Goal: Information Seeking & Learning: Learn about a topic

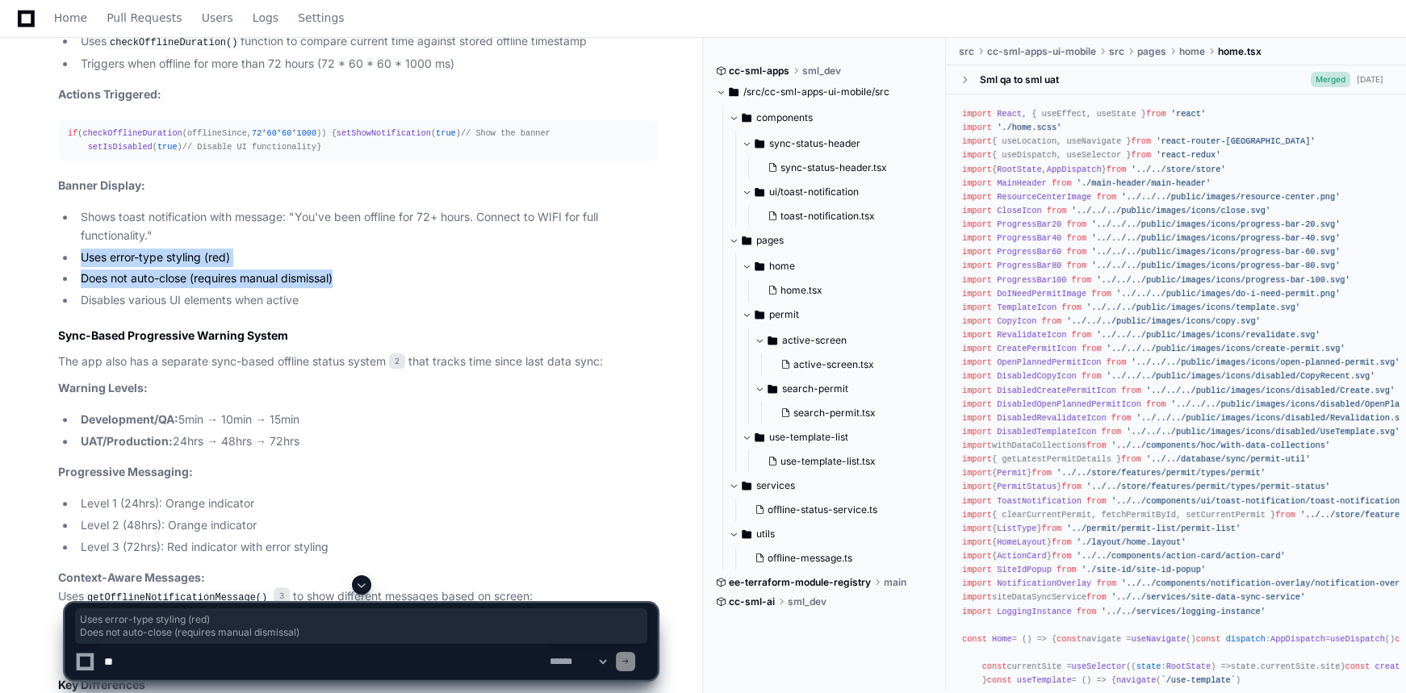
scroll to position [727, 0]
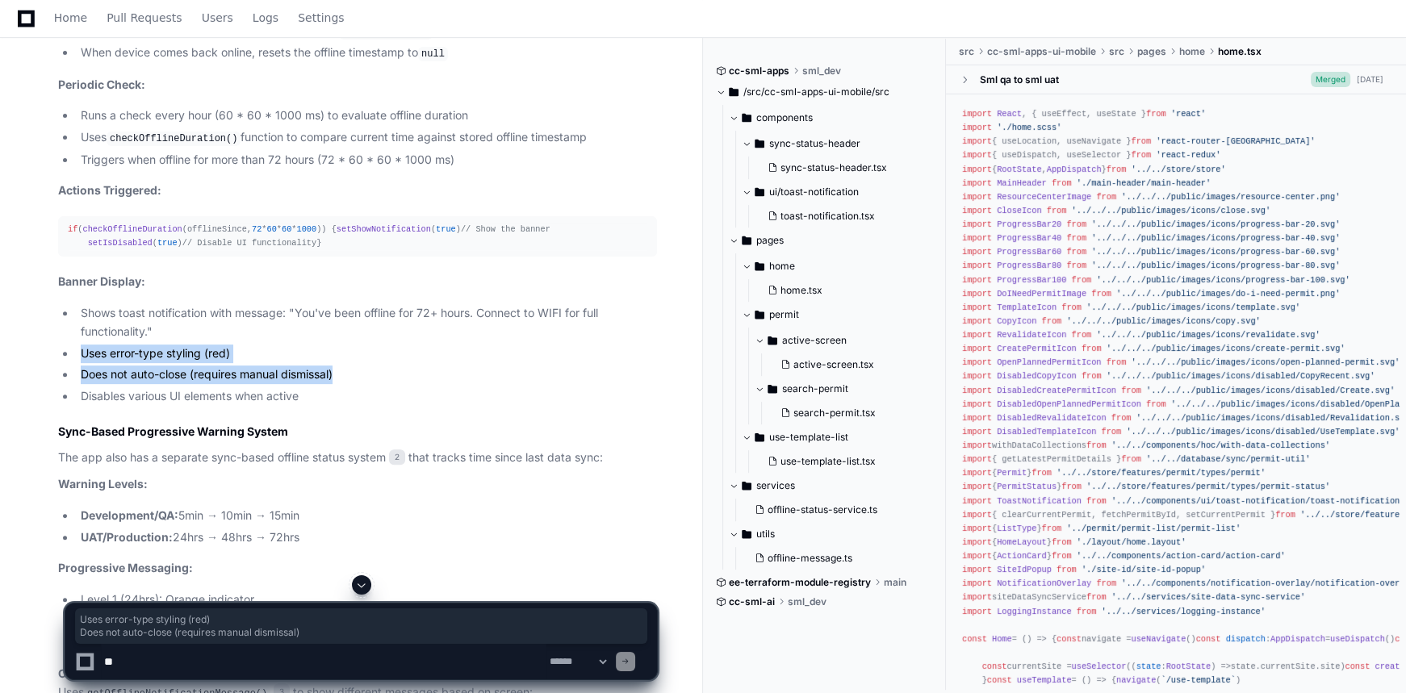
click at [409, 387] on ul "Shows toast notification with message: "You've been offline for 72+ hours. Conn…" at bounding box center [357, 355] width 599 height 102
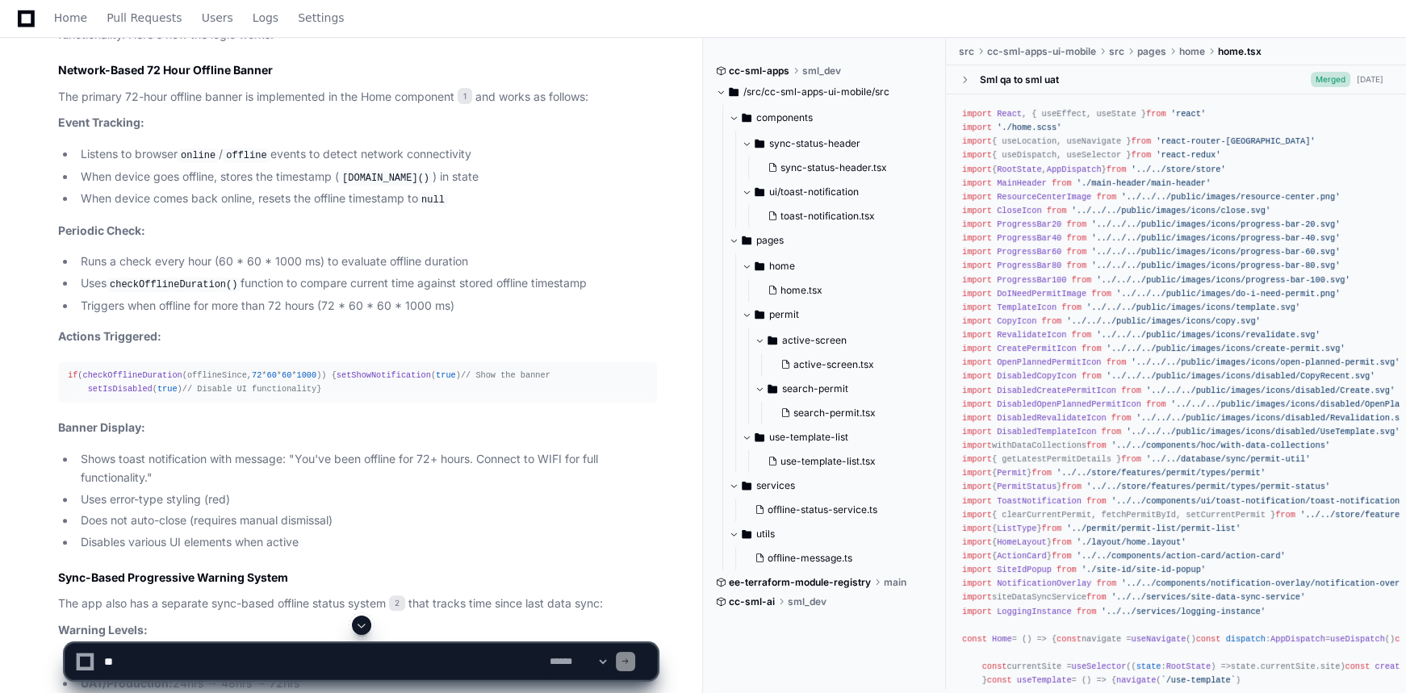
scroll to position [581, 0]
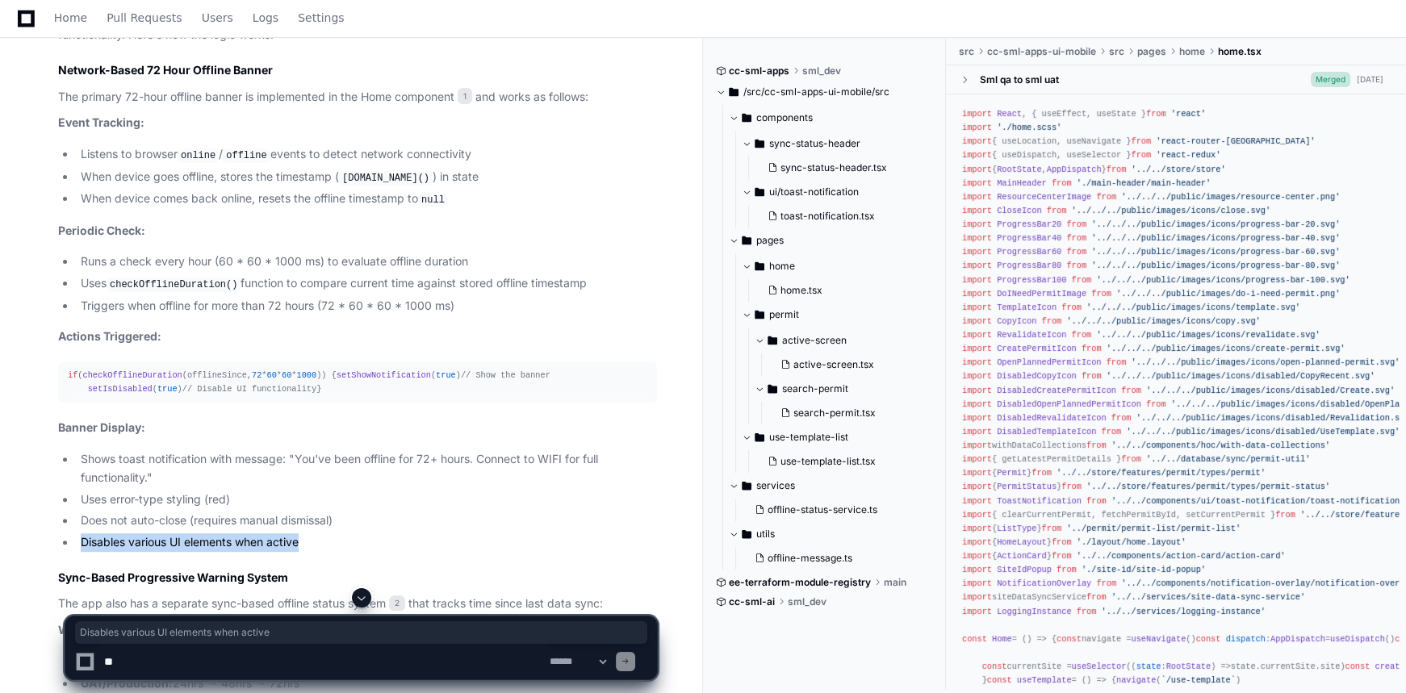
drag, startPoint x: 317, startPoint y: 563, endPoint x: 67, endPoint y: 562, distance: 250.2
click at [76, 552] on li "Disables various UI elements when active" at bounding box center [366, 542] width 581 height 19
click at [220, 654] on textarea at bounding box center [324, 662] width 446 height 36
type textarea "**********"
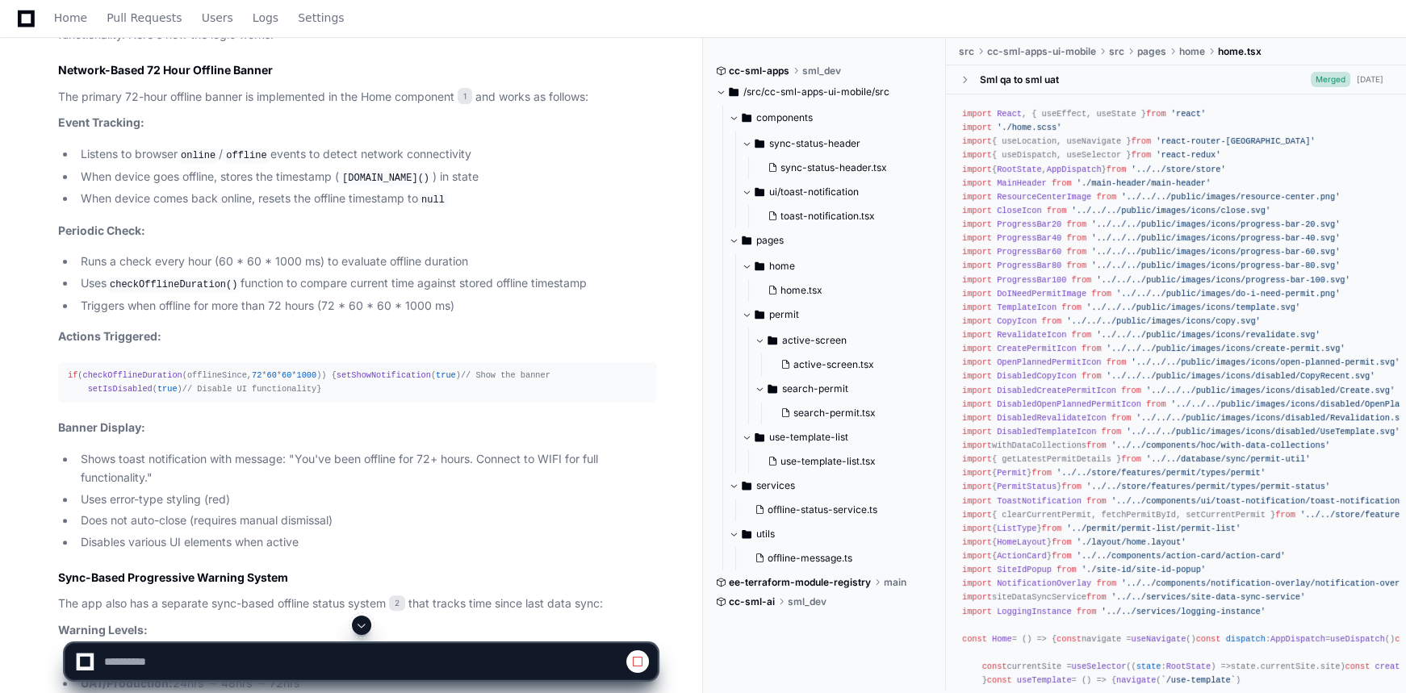
click at [357, 620] on span at bounding box center [361, 625] width 13 height 13
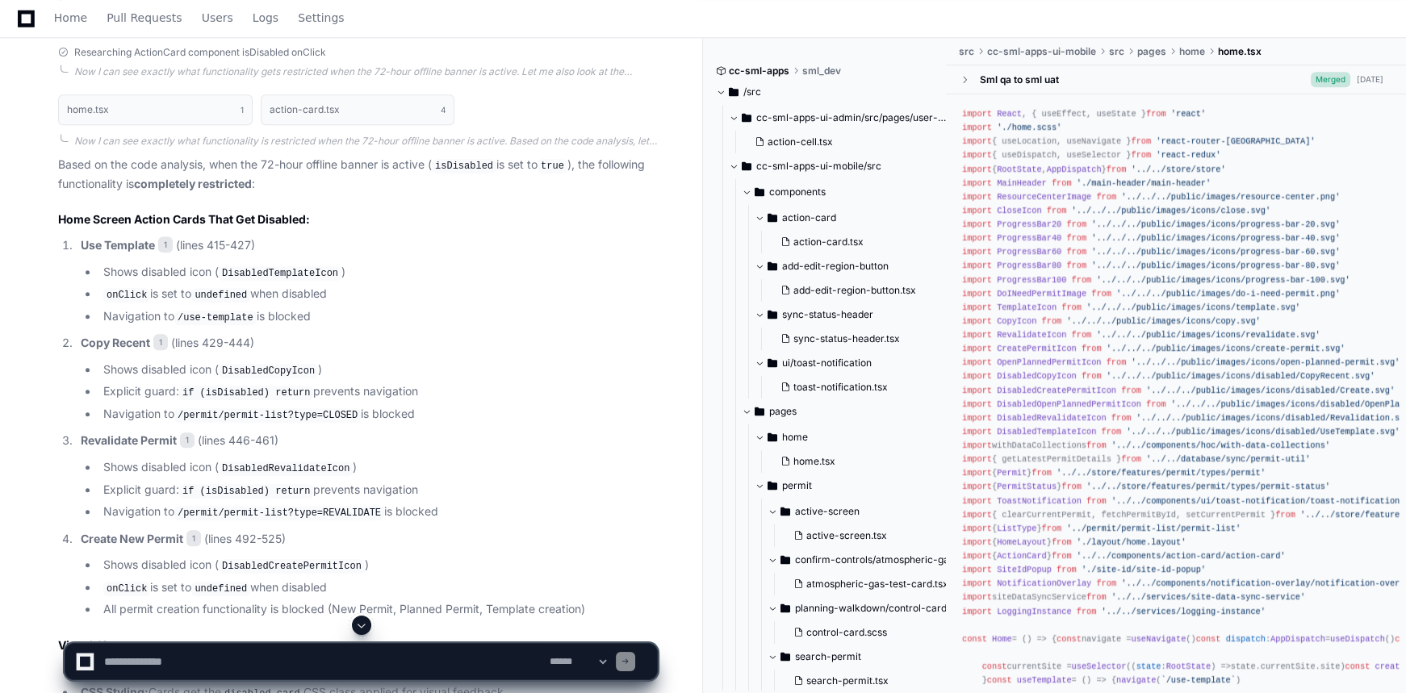
scroll to position [1948, 0]
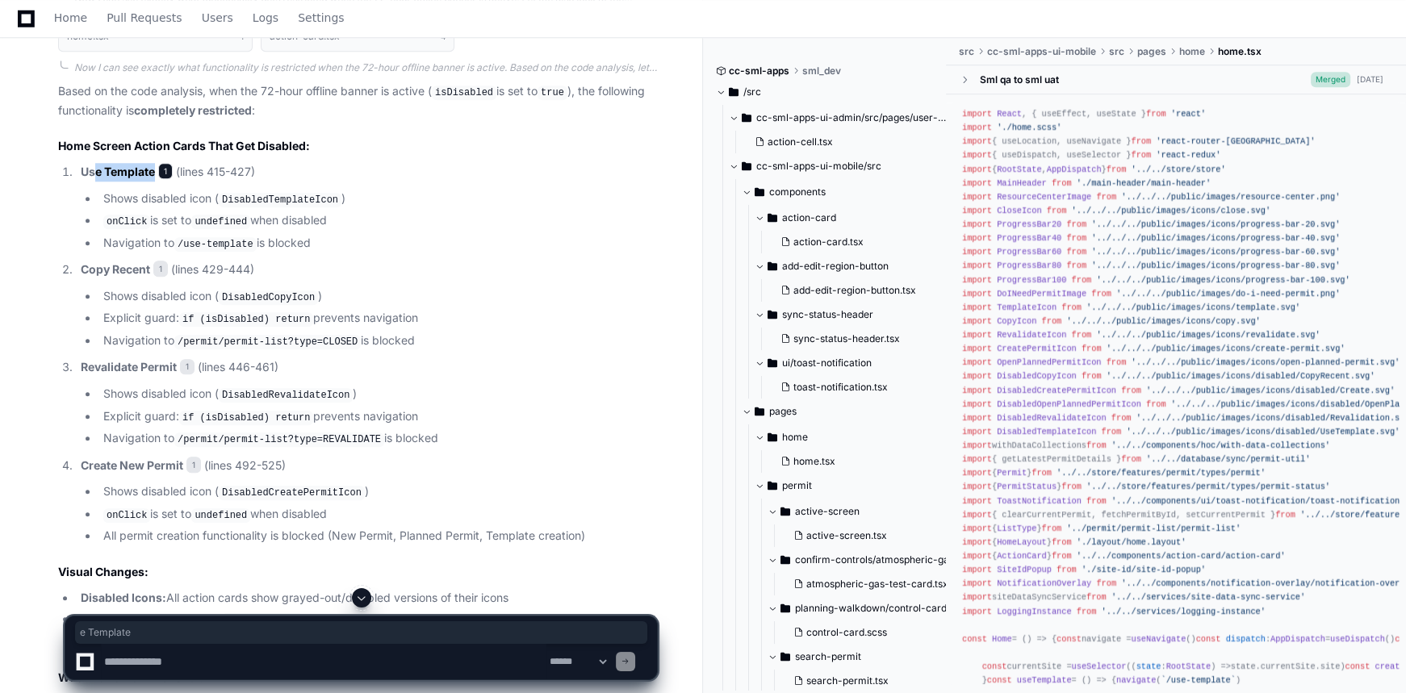
drag, startPoint x: 96, startPoint y: 213, endPoint x: 163, endPoint y: 211, distance: 67.0
click at [163, 182] on p "Use Template 1 (lines 415-427)" at bounding box center [369, 172] width 576 height 19
drag, startPoint x: 113, startPoint y: 310, endPoint x: 153, endPoint y: 310, distance: 40.4
click at [153, 279] on p "Copy Recent 1 (lines 429-444)" at bounding box center [369, 270] width 576 height 19
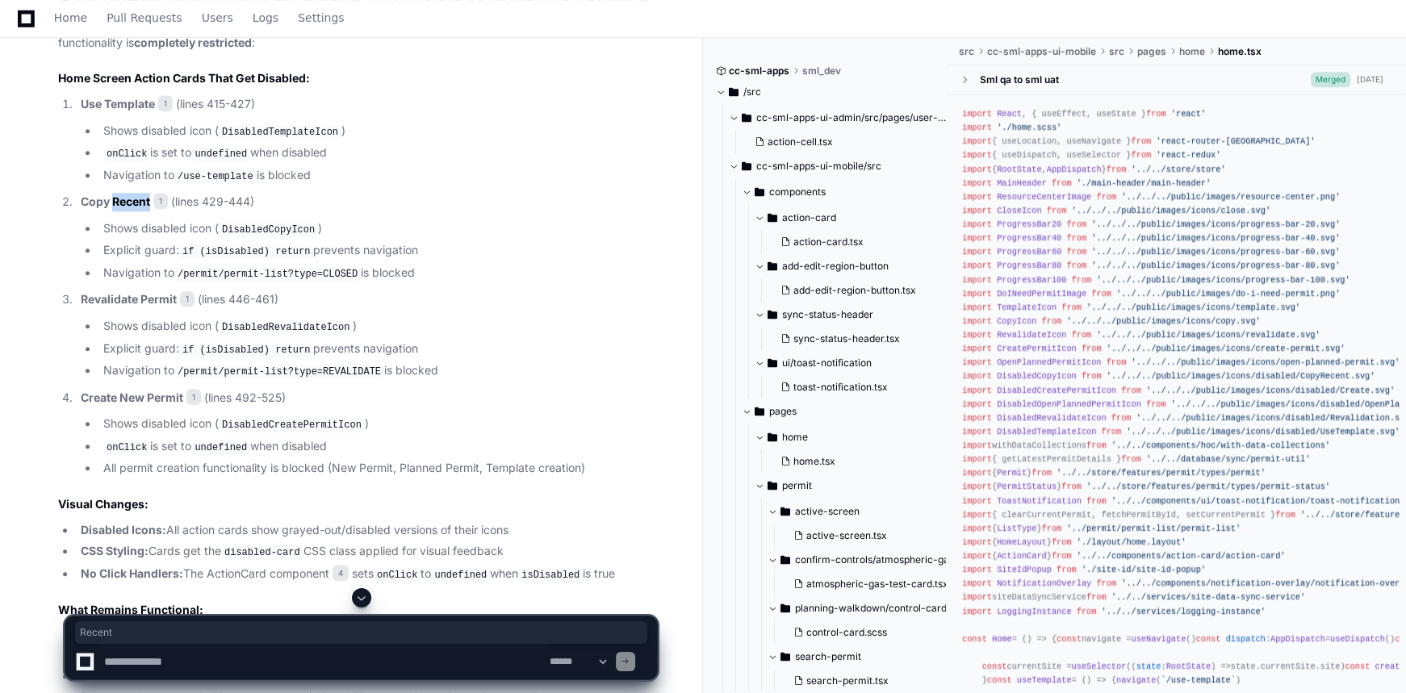
scroll to position [2095, 0]
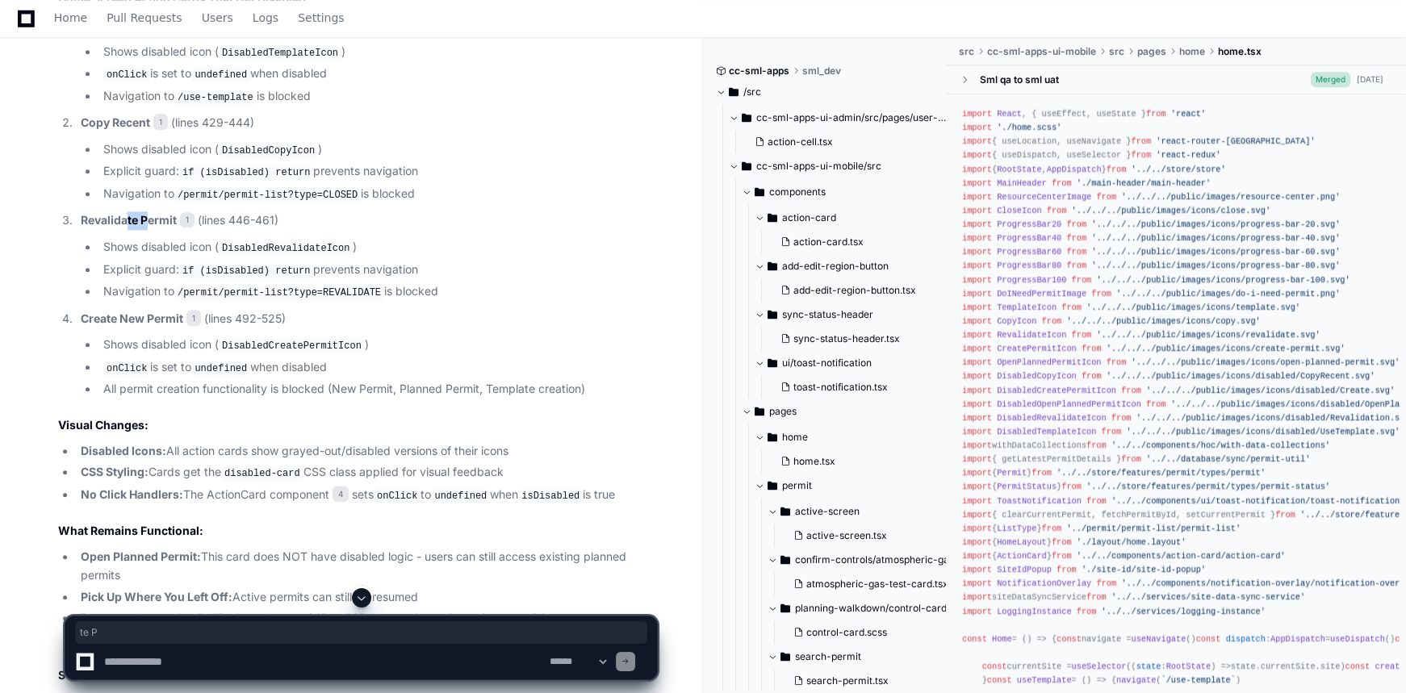
drag, startPoint x: 126, startPoint y: 258, endPoint x: 146, endPoint y: 262, distance: 20.6
click at [146, 227] on strong "Revalidate Permit" at bounding box center [129, 220] width 96 height 14
drag, startPoint x: 137, startPoint y: 362, endPoint x: 161, endPoint y: 362, distance: 24.2
click at [161, 325] on strong "Create New Permit" at bounding box center [132, 319] width 103 height 14
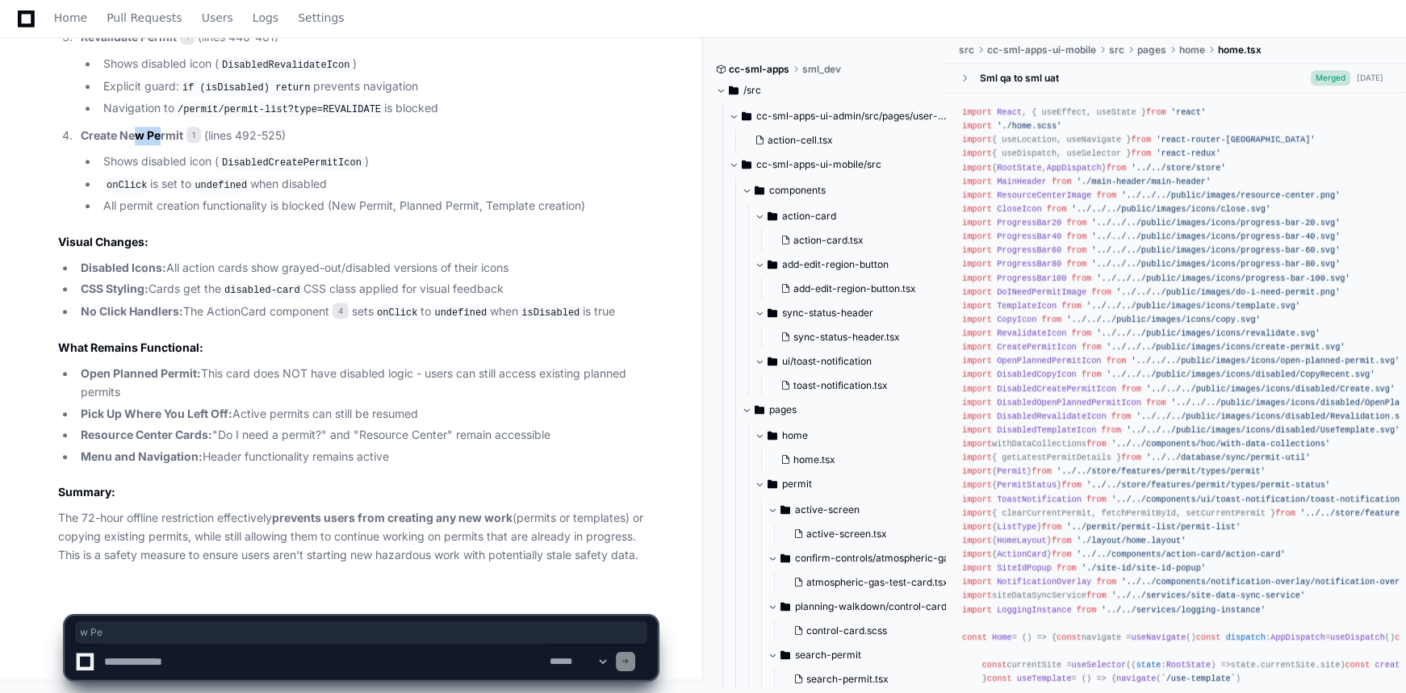
scroll to position [2316, 0]
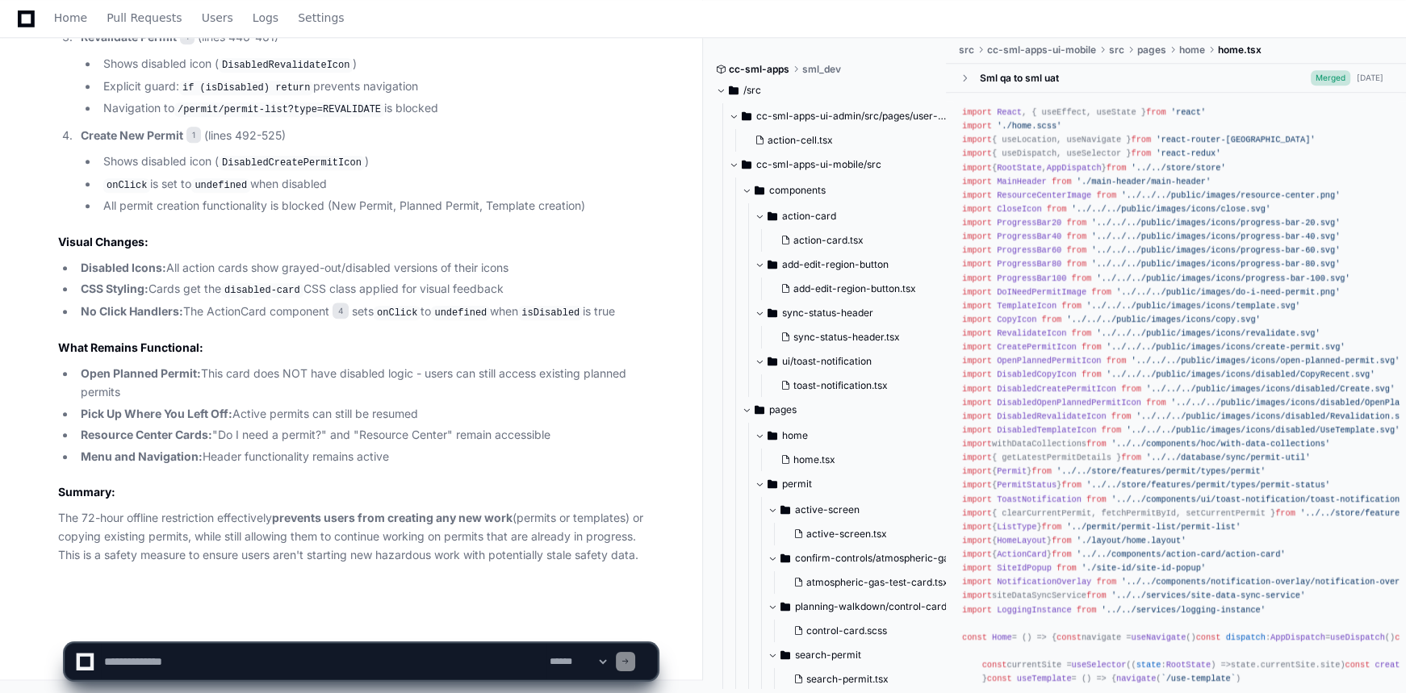
click at [273, 167] on code "DisabledCreatePermitIcon" at bounding box center [292, 163] width 146 height 15
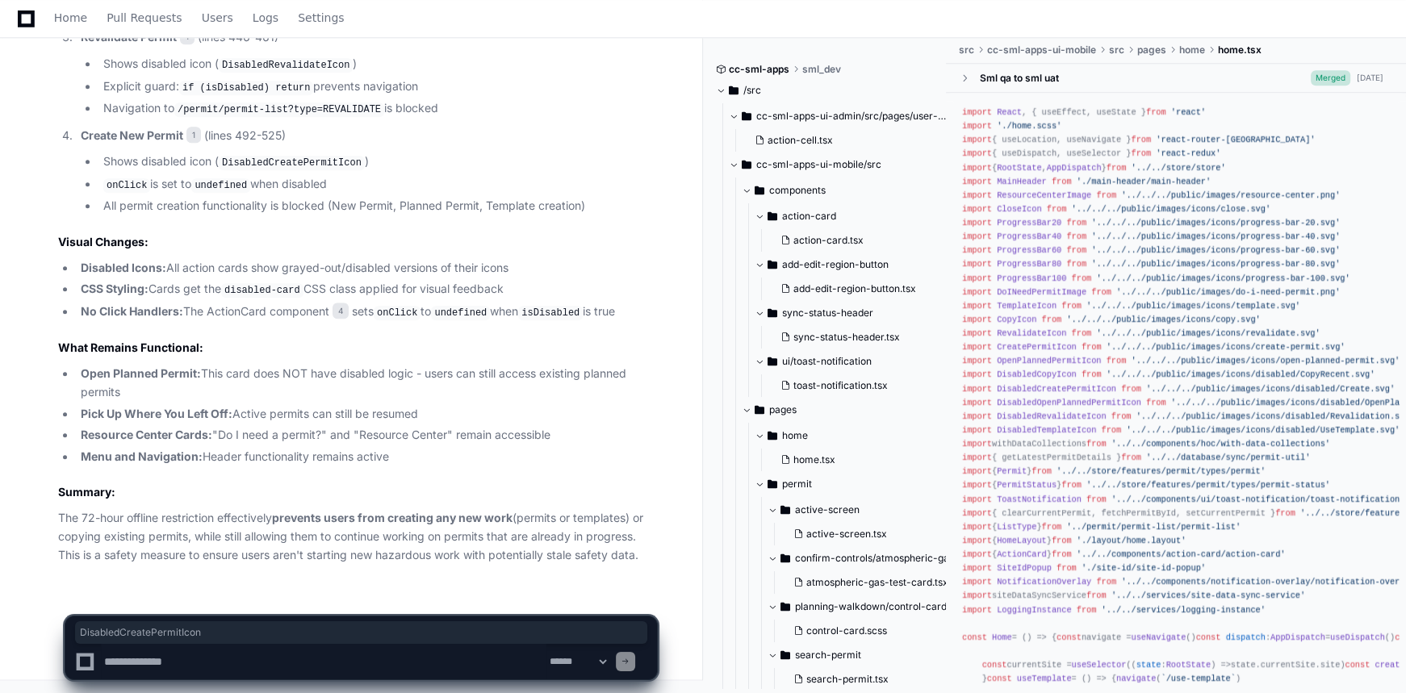
click at [301, 581] on div "PlayerZero a few seconds ago Thinking Reading home.tsx (350 : 750) Let me searc…" at bounding box center [341, 48] width 631 height 1089
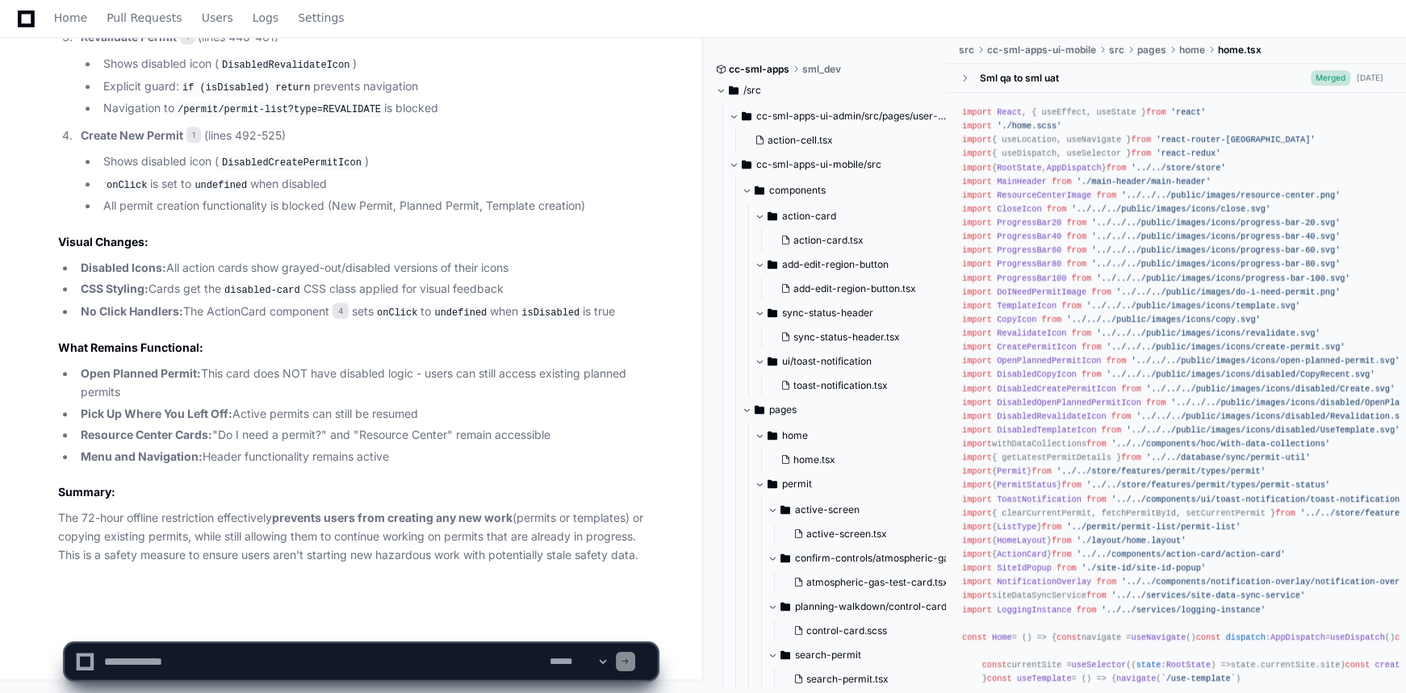
click at [365, 656] on textarea at bounding box center [324, 662] width 446 height 36
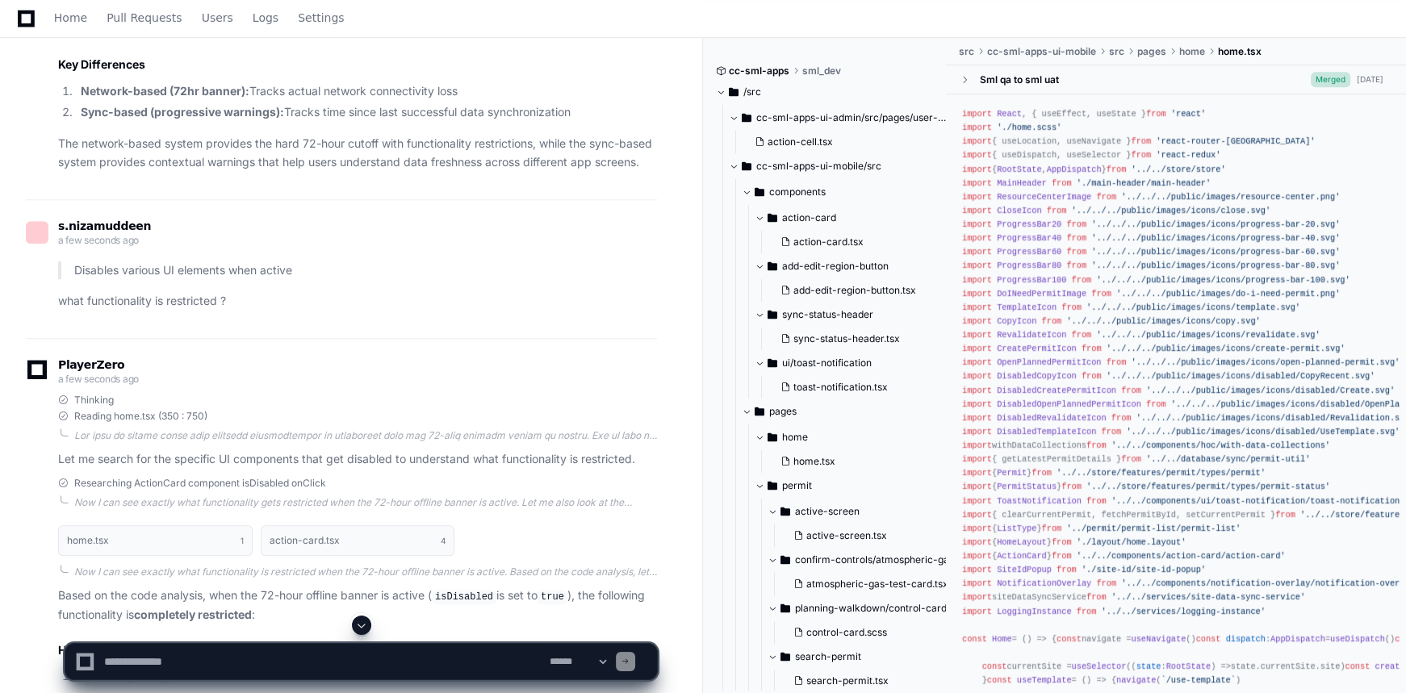
scroll to position [1288, 0]
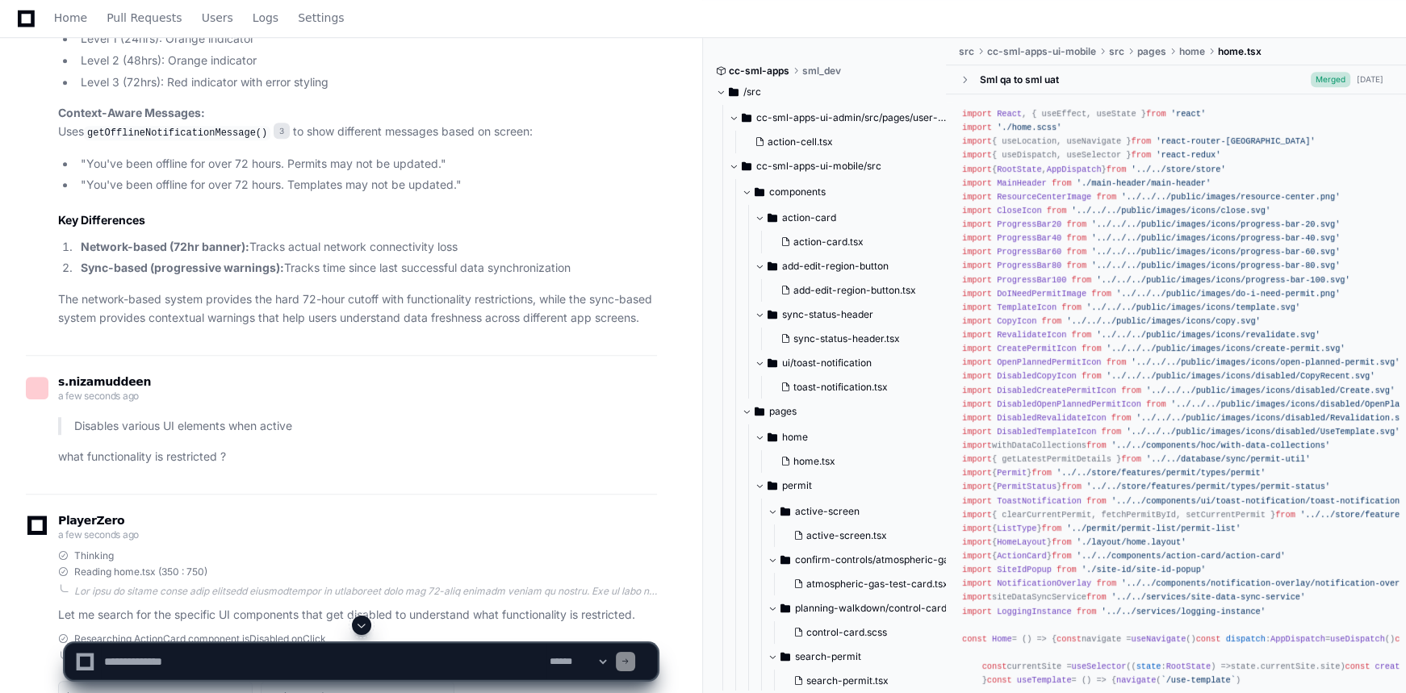
click at [249, 659] on textarea at bounding box center [324, 662] width 446 height 36
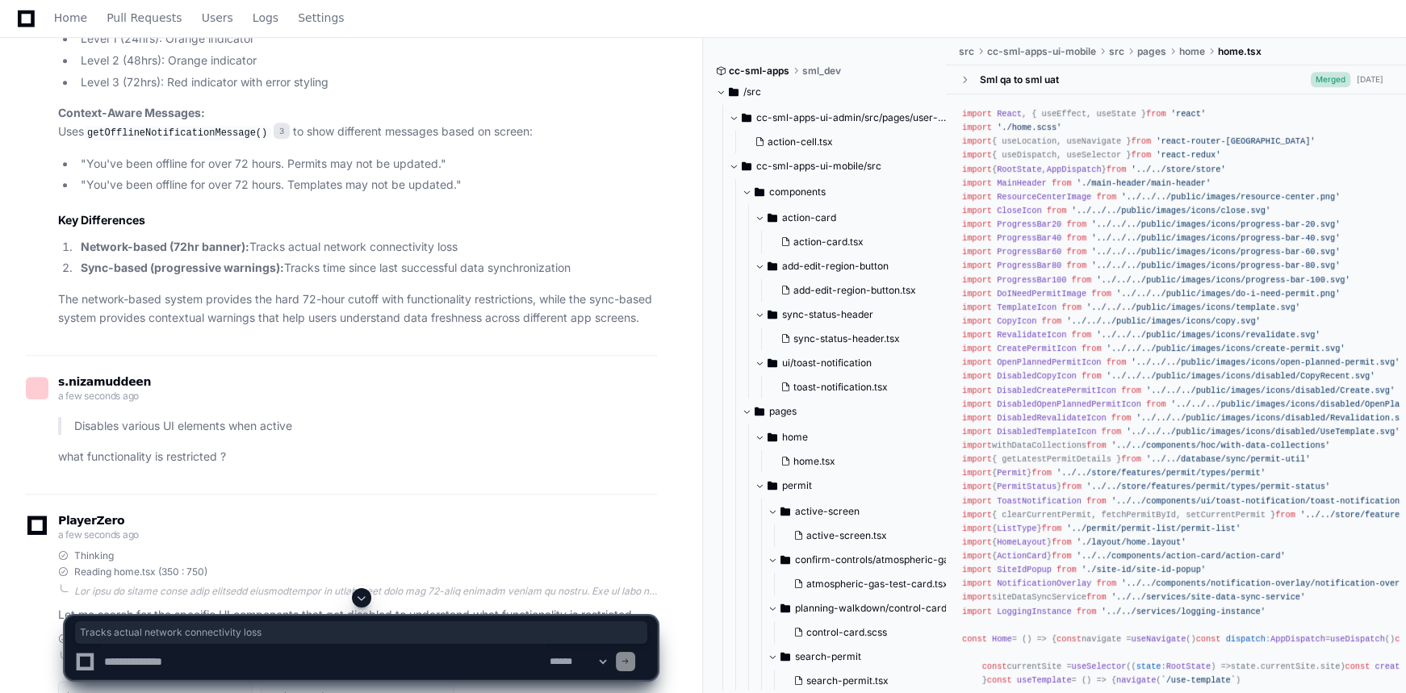
drag, startPoint x: 468, startPoint y: 266, endPoint x: 253, endPoint y: 268, distance: 215.5
click at [253, 257] on li "Network-based (72hr banner): Tracks actual network connectivity loss" at bounding box center [366, 247] width 581 height 19
copy li "Tracks actual network connectivity loss"
click at [293, 659] on textarea at bounding box center [324, 662] width 446 height 36
paste textarea "**********"
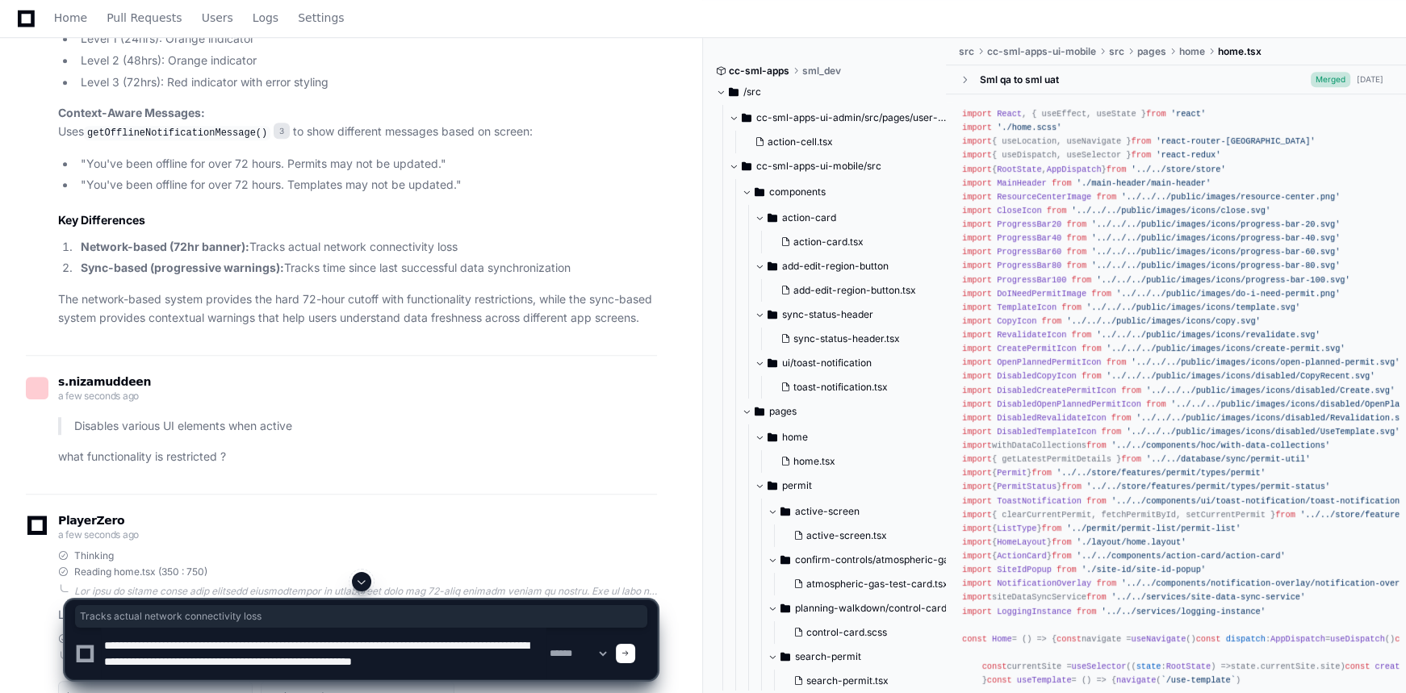
scroll to position [6, 0]
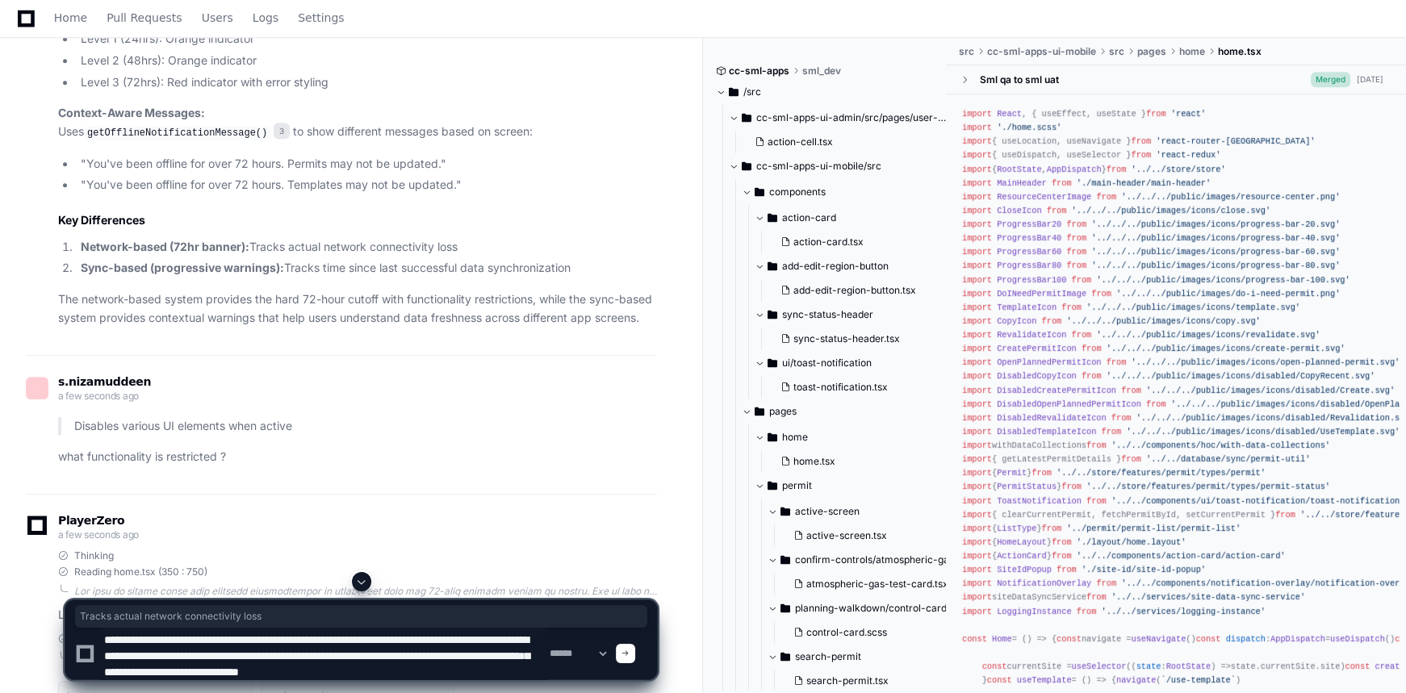
click at [534, 673] on textarea at bounding box center [324, 654] width 446 height 52
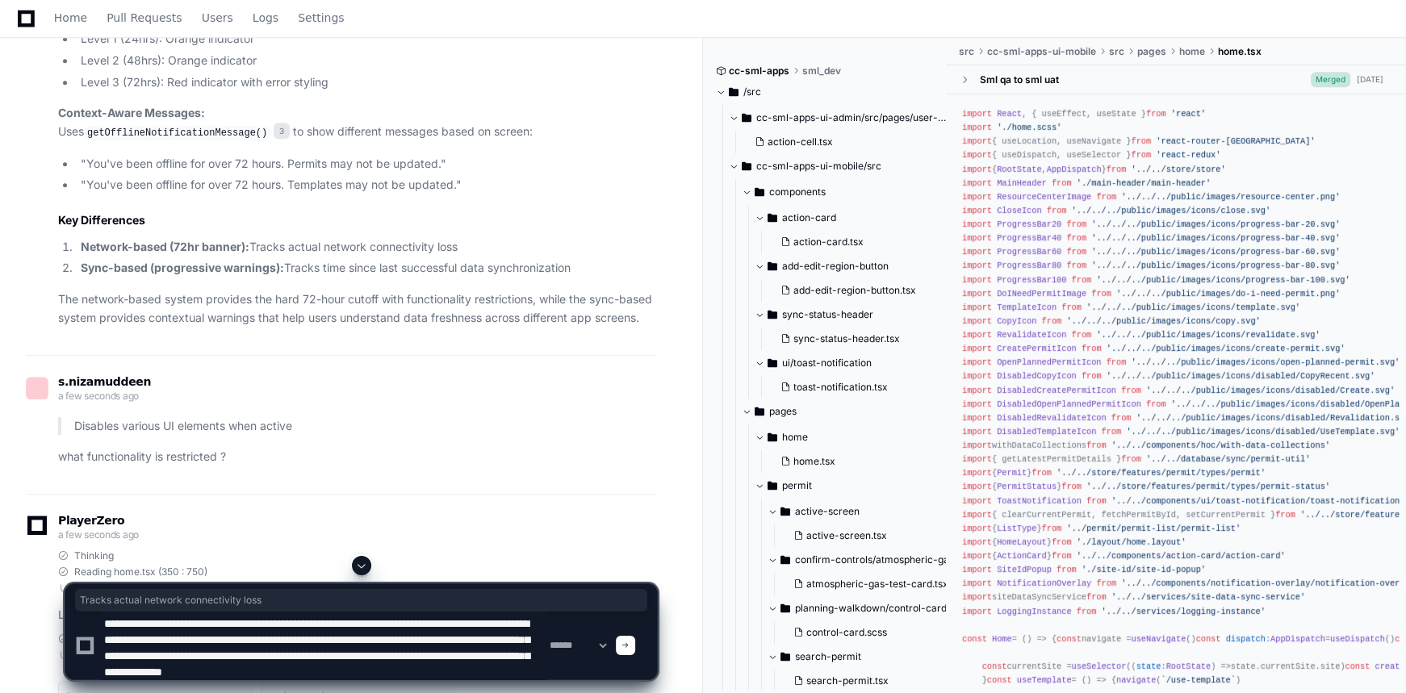
scroll to position [22, 0]
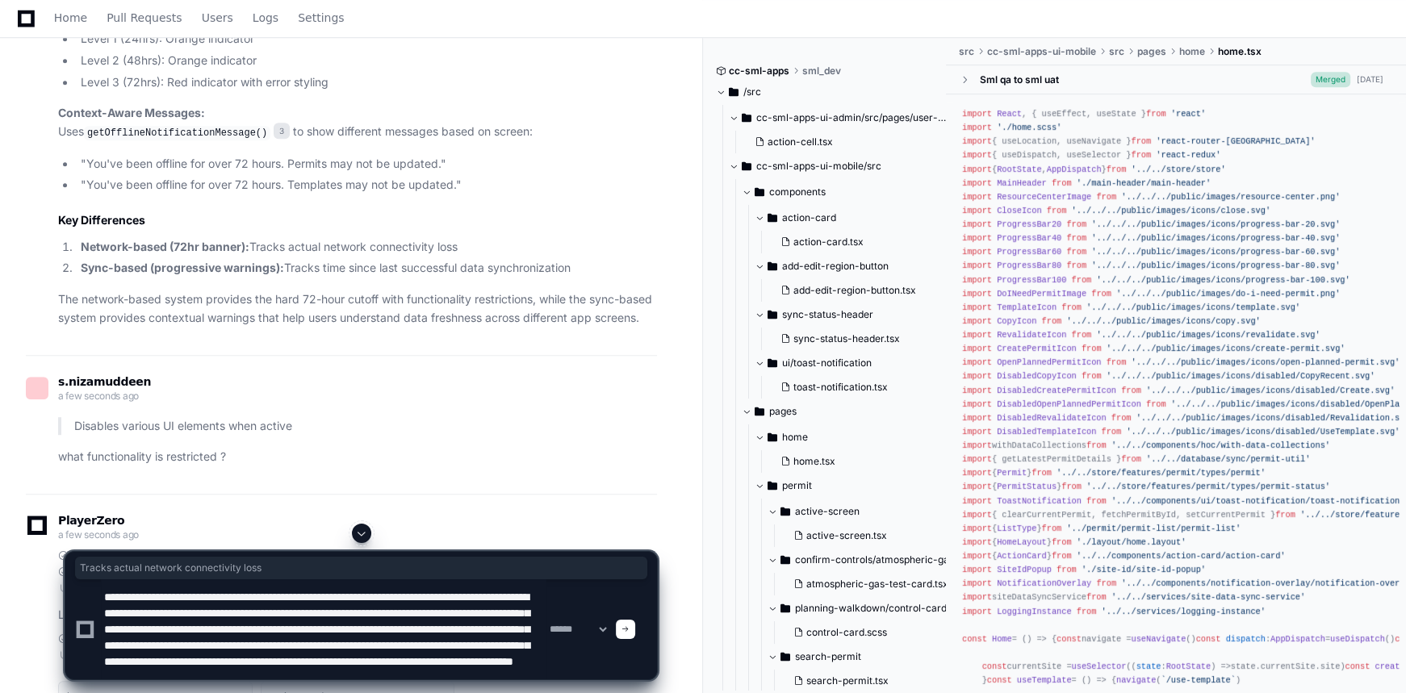
paste textarea "**********"
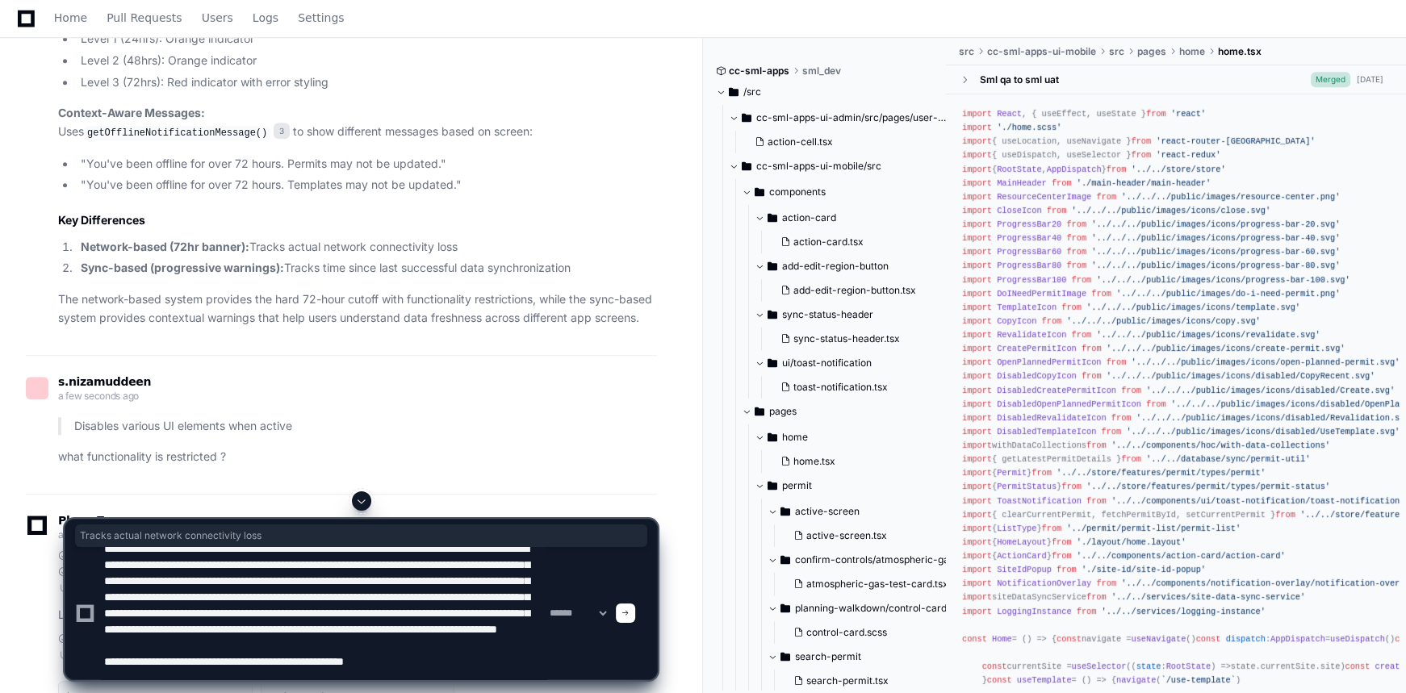
click at [174, 140] on code "getOfflineNotificationMessage()" at bounding box center [177, 133] width 186 height 15
copy code "getOfflineNotificationMessage"
drag, startPoint x: 445, startPoint y: 666, endPoint x: 450, endPoint y: 676, distance: 10.8
click at [445, 666] on textarea at bounding box center [324, 613] width 446 height 132
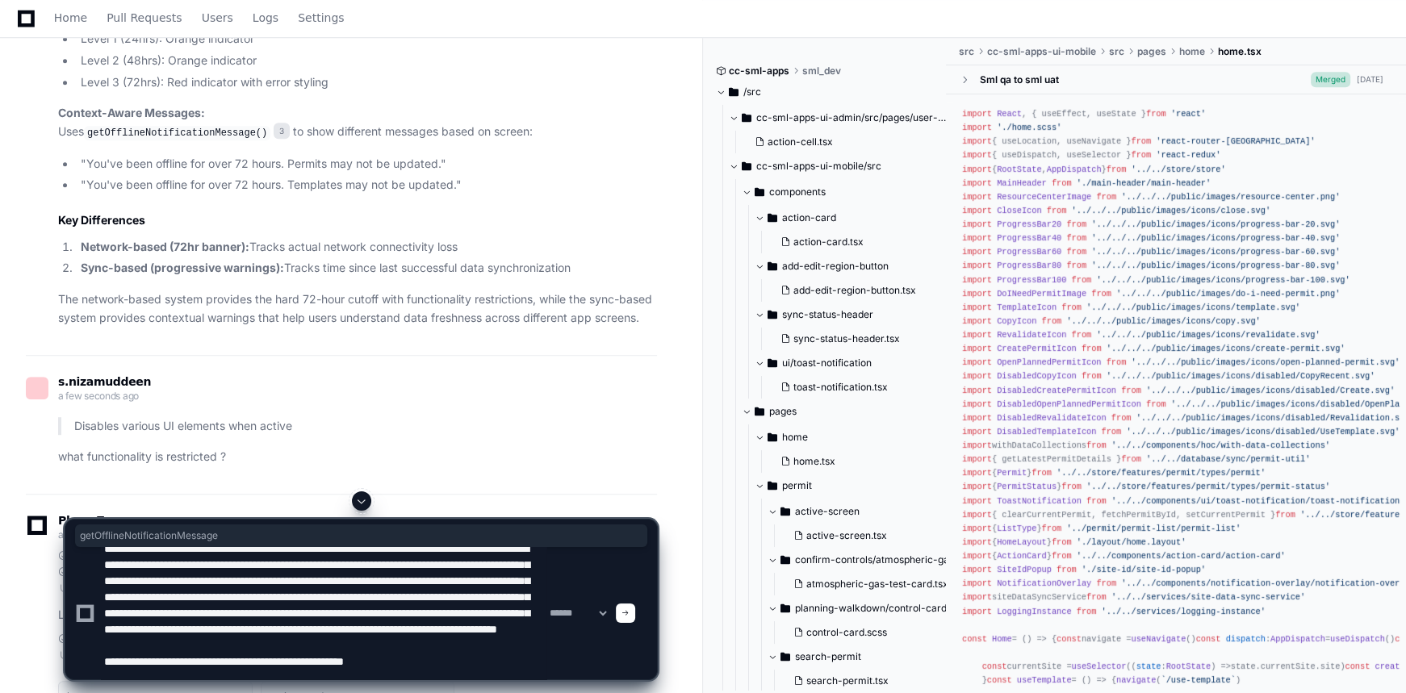
paste textarea "**********"
drag, startPoint x: 358, startPoint y: 675, endPoint x: 69, endPoint y: 640, distance: 291.0
click at [69, 640] on div "**********" at bounding box center [361, 599] width 593 height 161
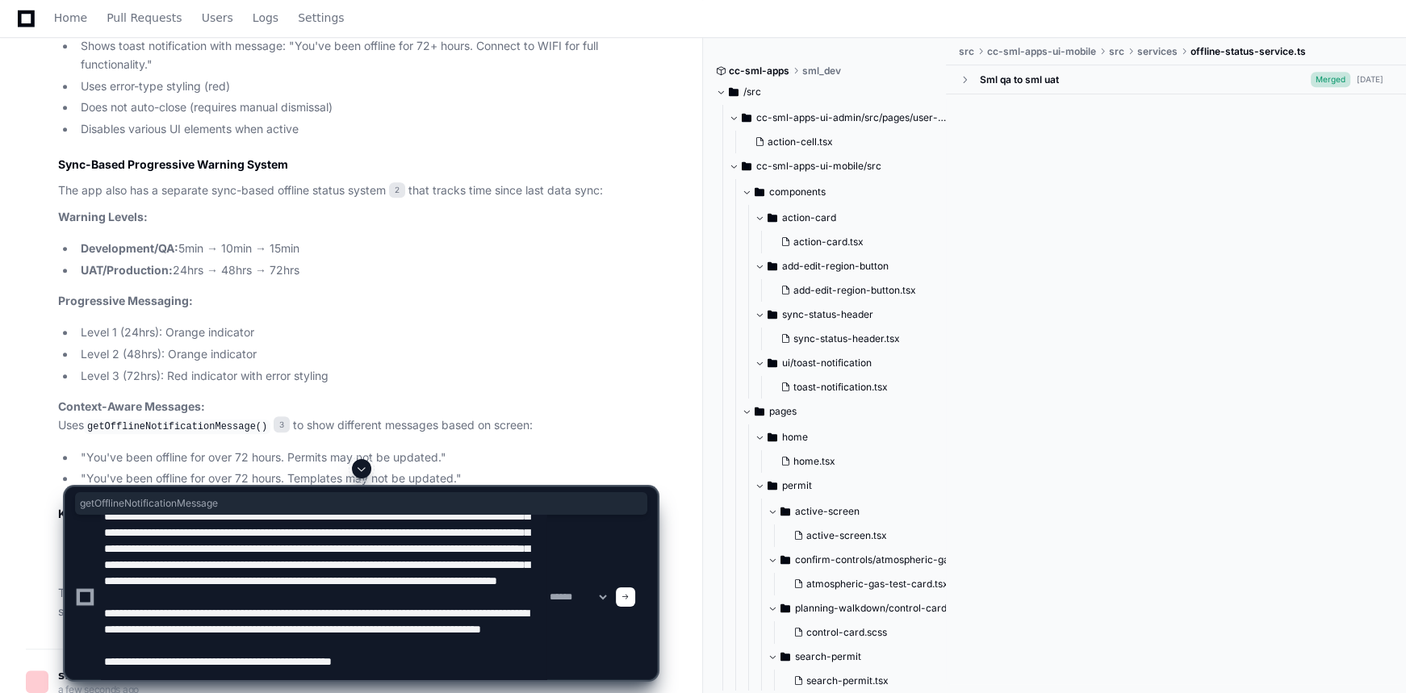
scroll to position [1068, 0]
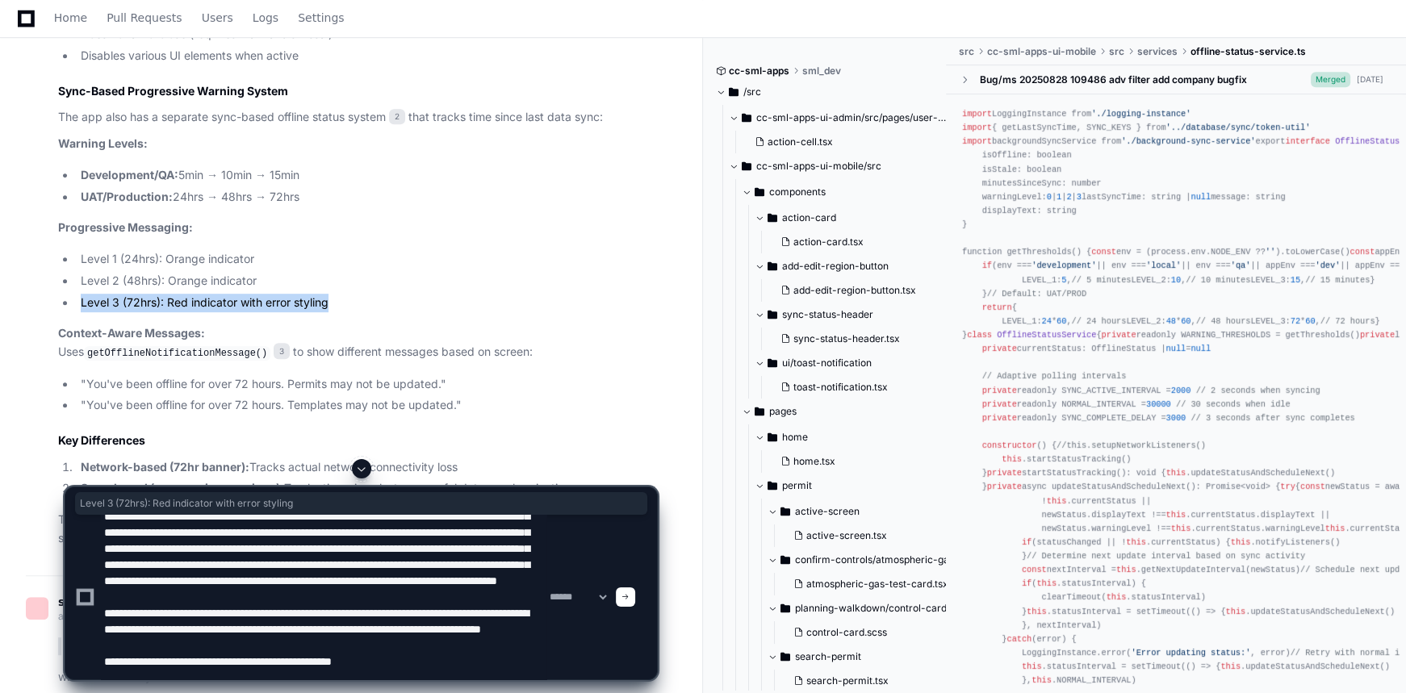
drag, startPoint x: 336, startPoint y: 327, endPoint x: 80, endPoint y: 328, distance: 255.9
click at [80, 312] on li "Level 3 (72hrs): Red indicator with error styling" at bounding box center [366, 303] width 581 height 19
copy li "Level 3 (72hrs): Red indicator with error styling"
click at [420, 664] on textarea at bounding box center [324, 597] width 446 height 165
paste textarea "**********"
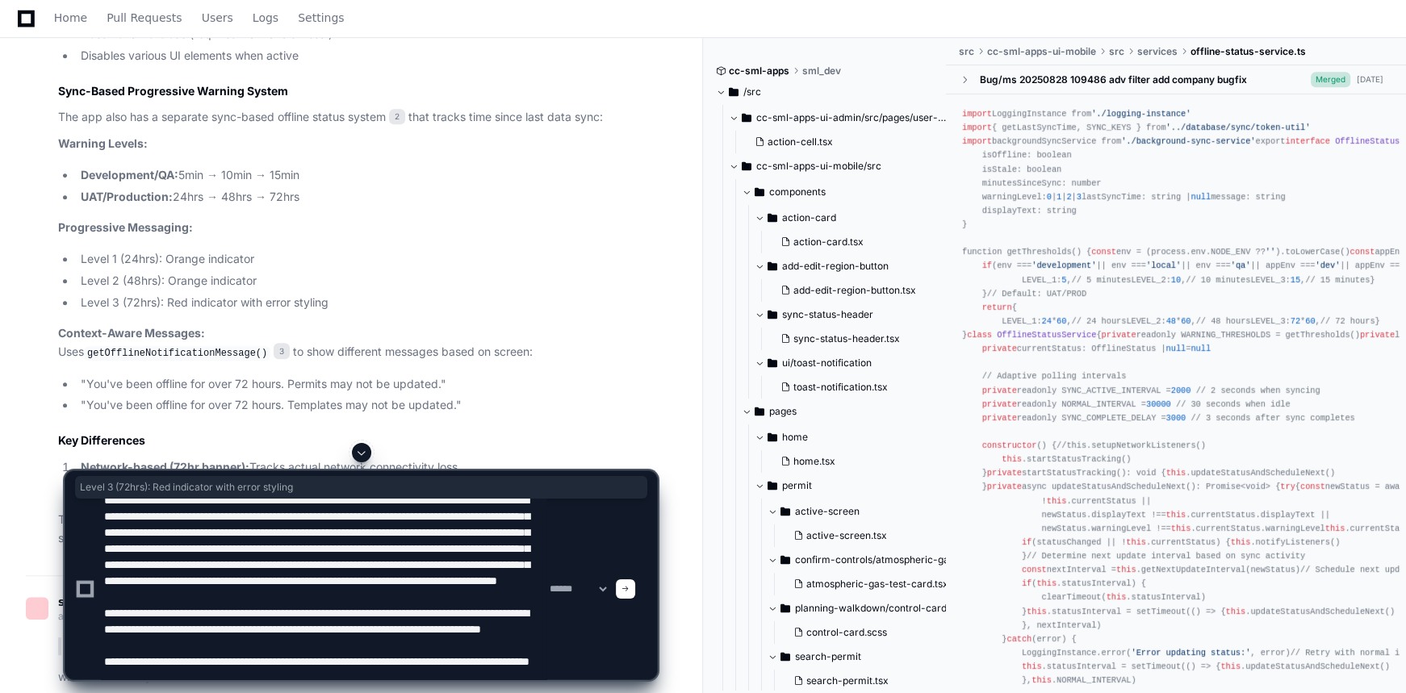
scroll to position [81, 0]
drag, startPoint x: 491, startPoint y: 655, endPoint x: 506, endPoint y: 674, distance: 24.1
click at [506, 674] on textarea at bounding box center [324, 589] width 446 height 181
type textarea "**********"
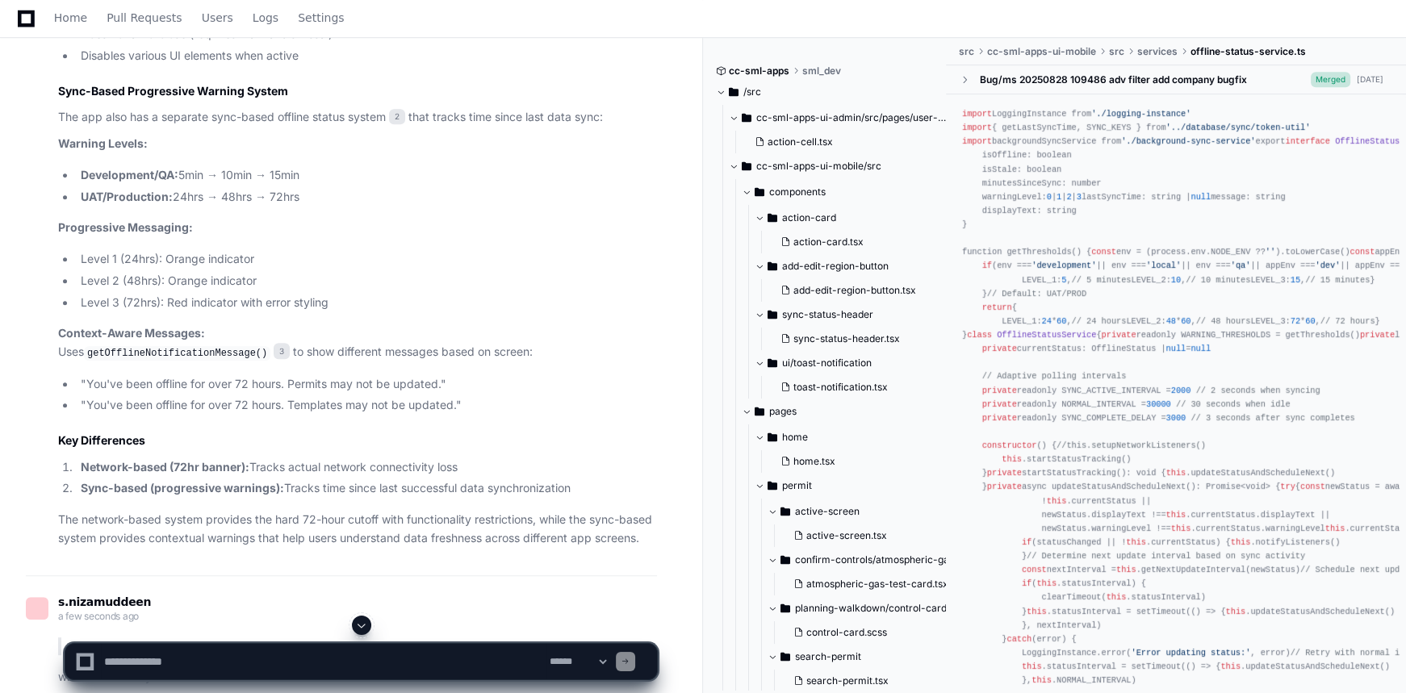
scroll to position [0, 0]
click at [369, 620] on button at bounding box center [361, 625] width 19 height 19
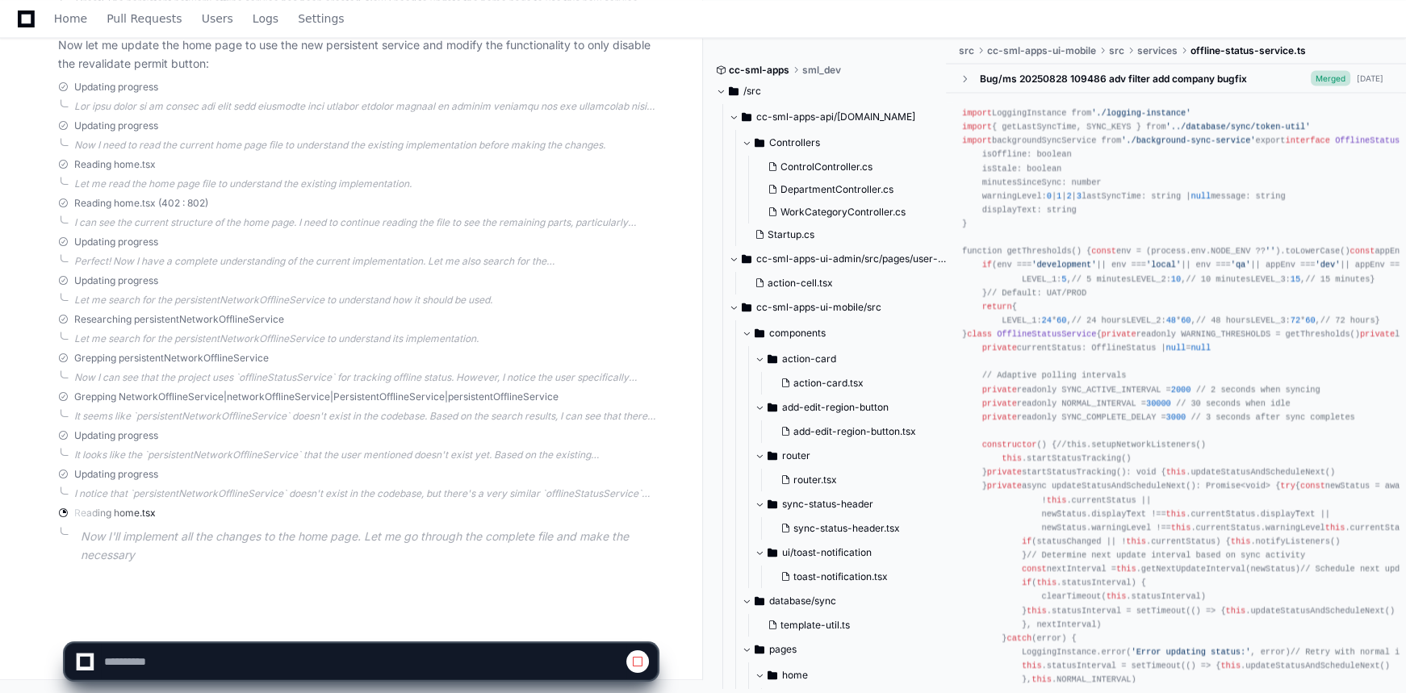
scroll to position [3885, 0]
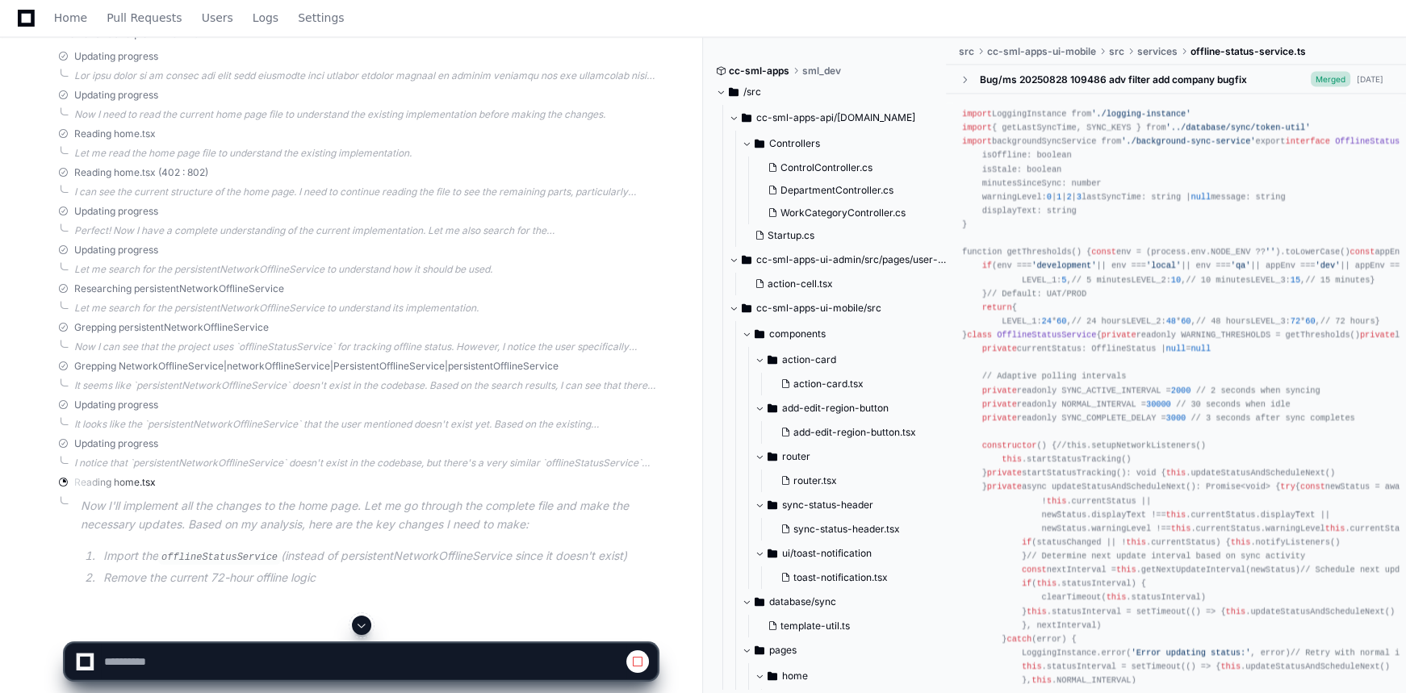
click at [175, 334] on span "Grepping persistentNetworkOfflineService" at bounding box center [171, 327] width 195 height 13
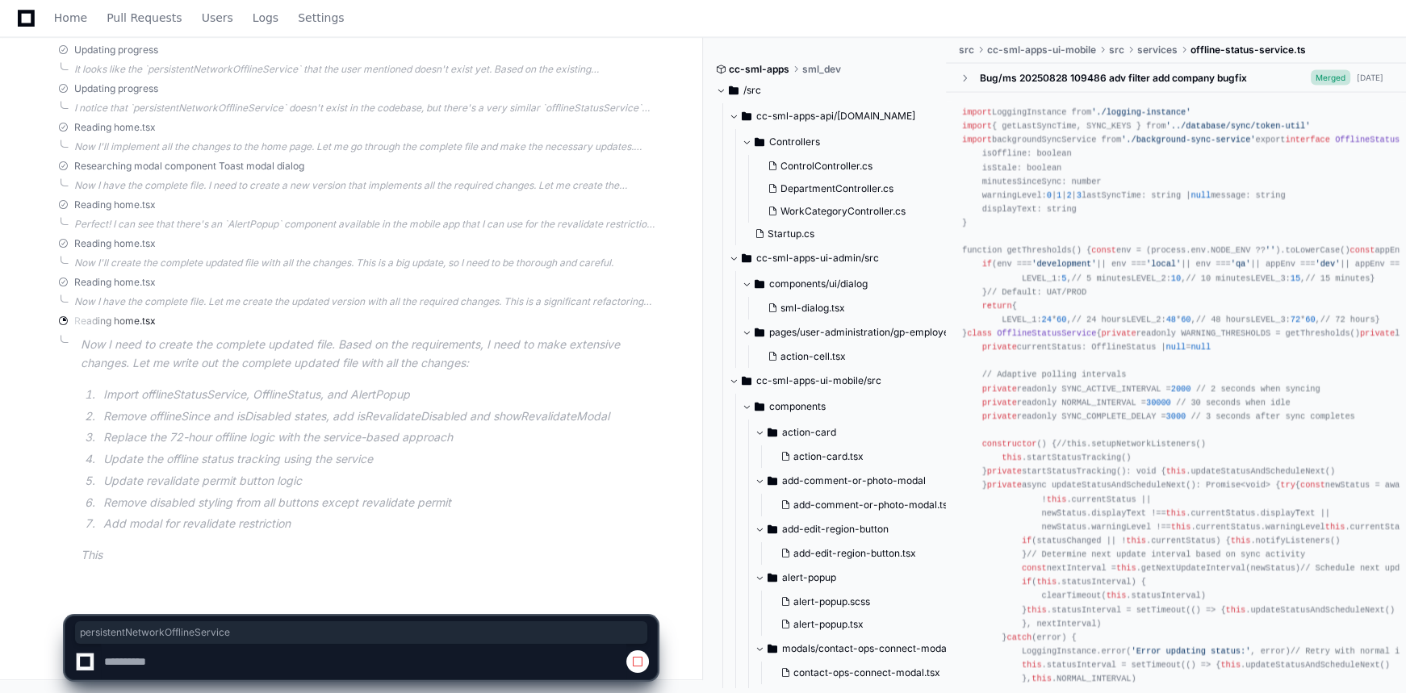
scroll to position [4277, 0]
click at [430, 546] on article "Now I need to create the complete updated file. Based on the requirements, I ne…" at bounding box center [369, 450] width 576 height 228
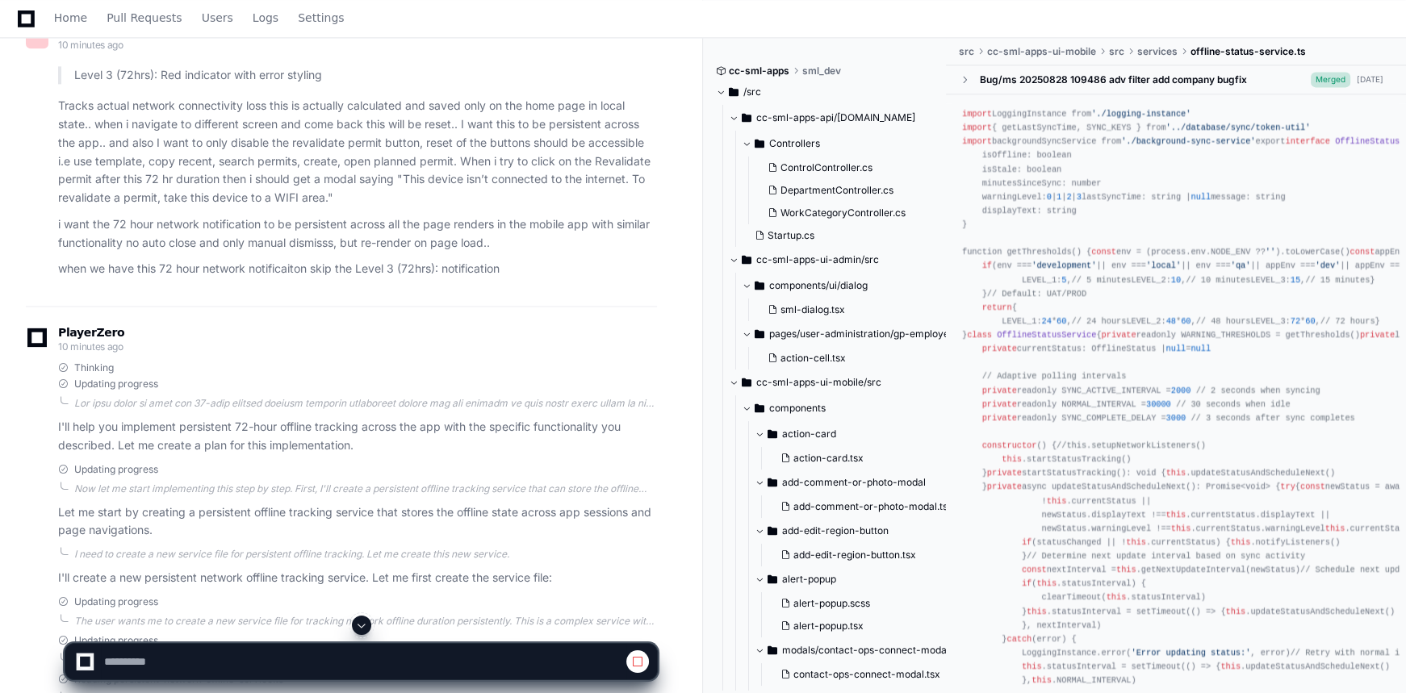
scroll to position [3006, 0]
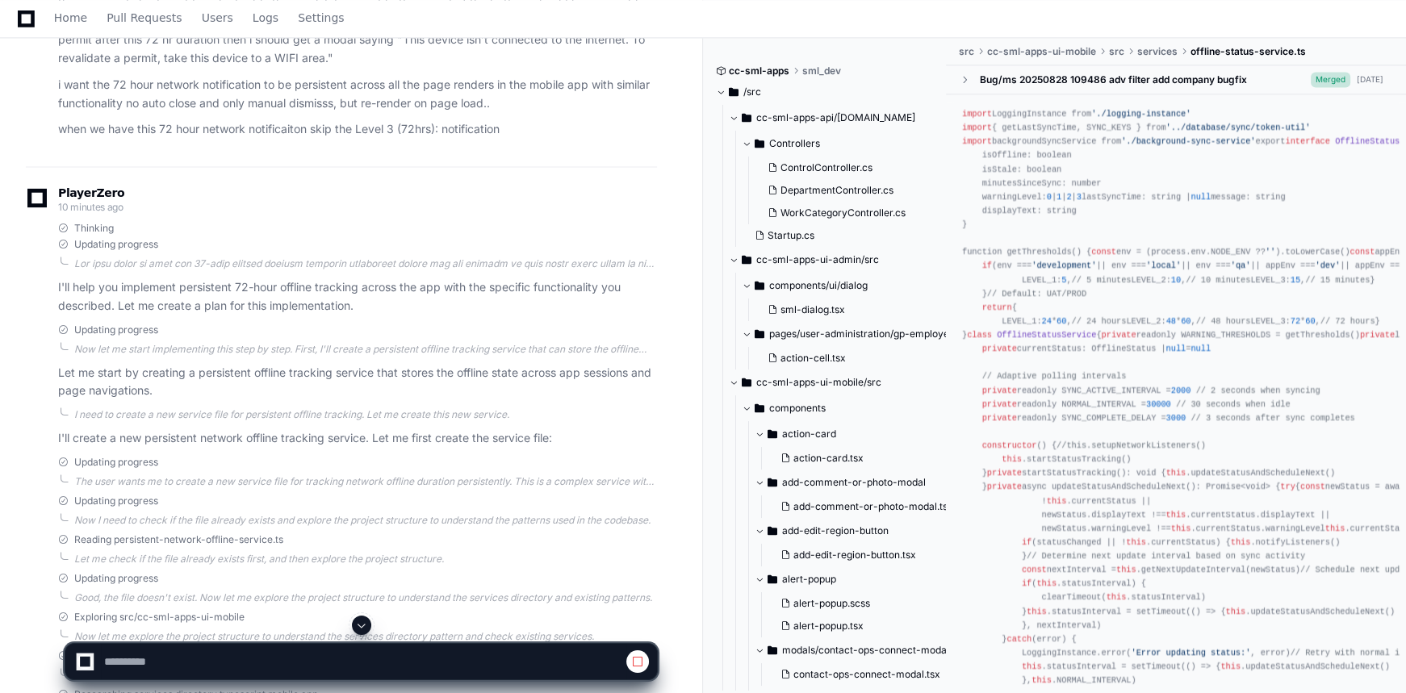
click at [362, 626] on span at bounding box center [361, 625] width 13 height 13
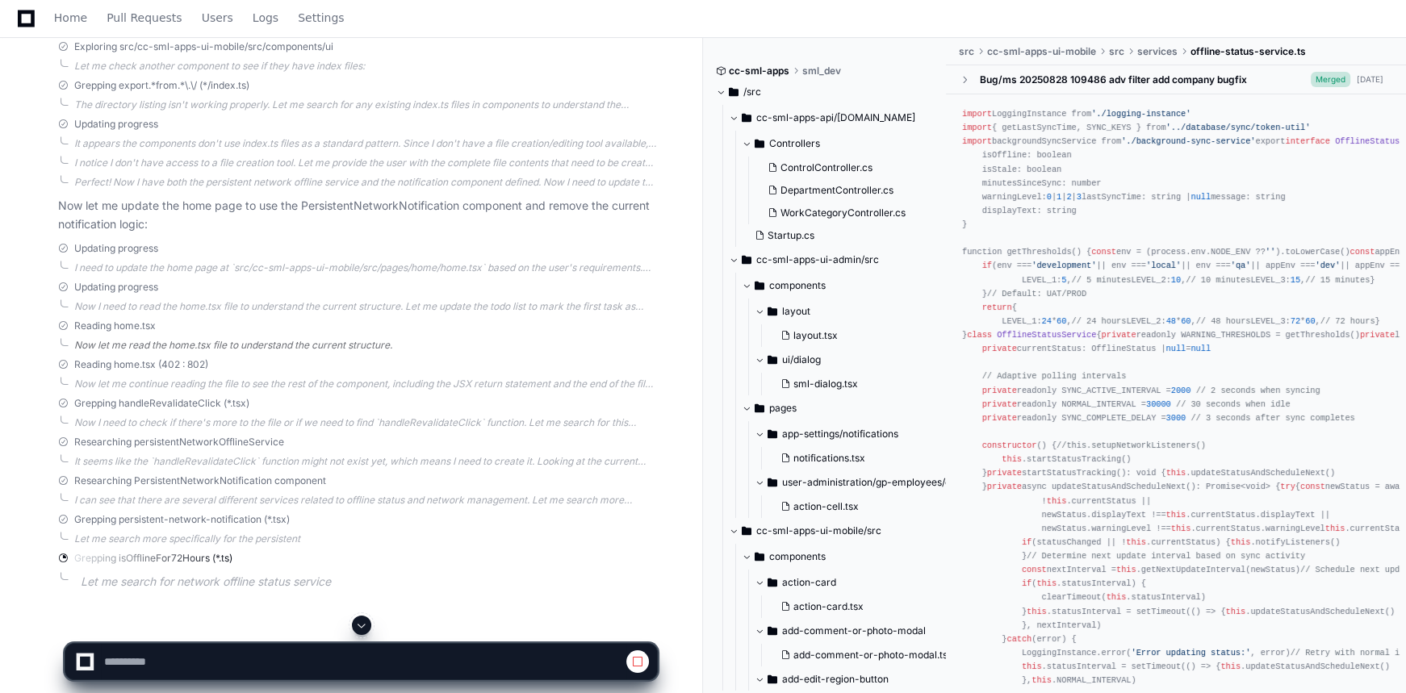
scroll to position [7648, 0]
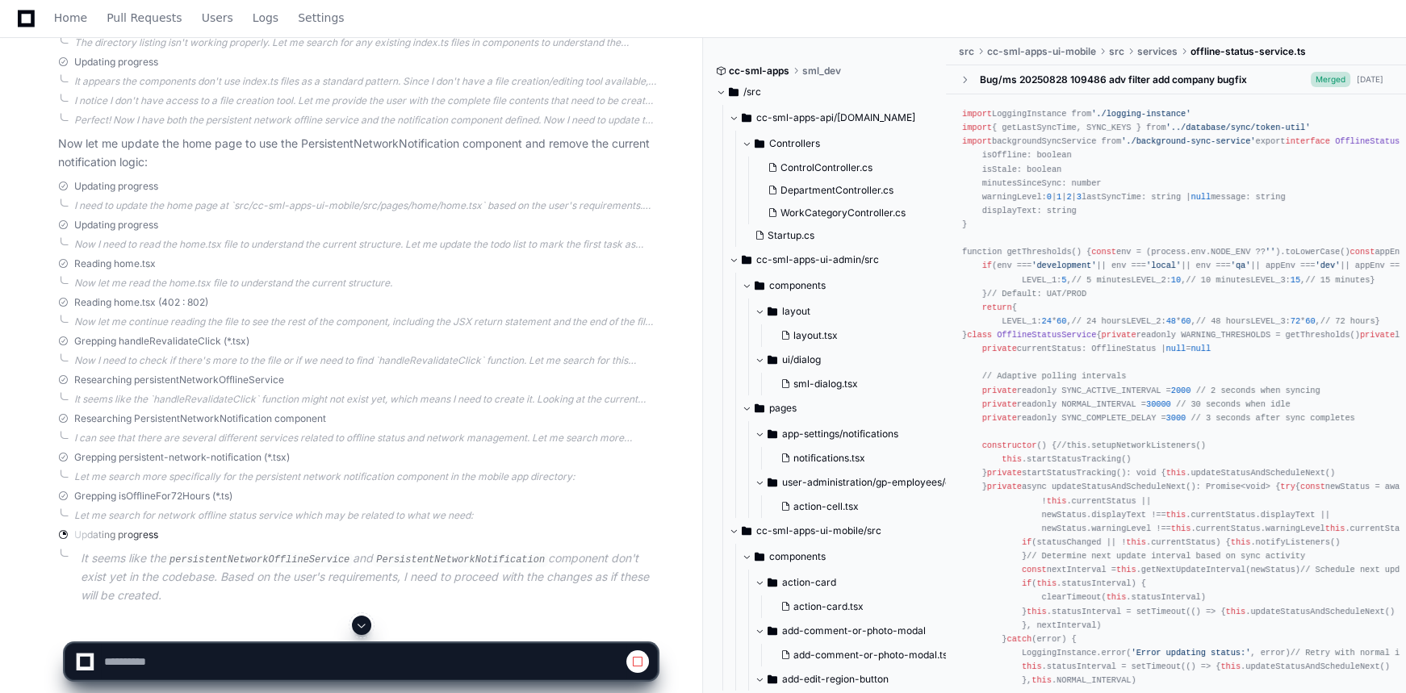
click at [632, 659] on span at bounding box center [637, 661] width 13 height 13
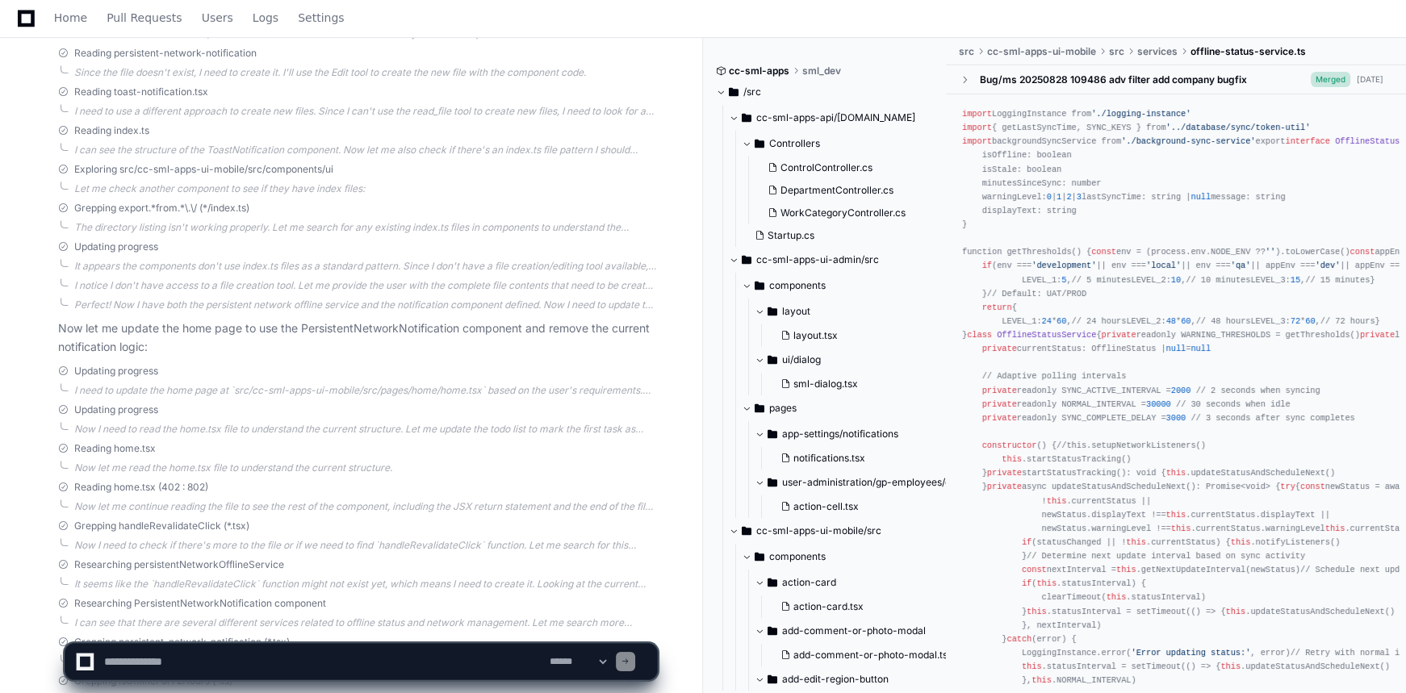
scroll to position [8132, 0]
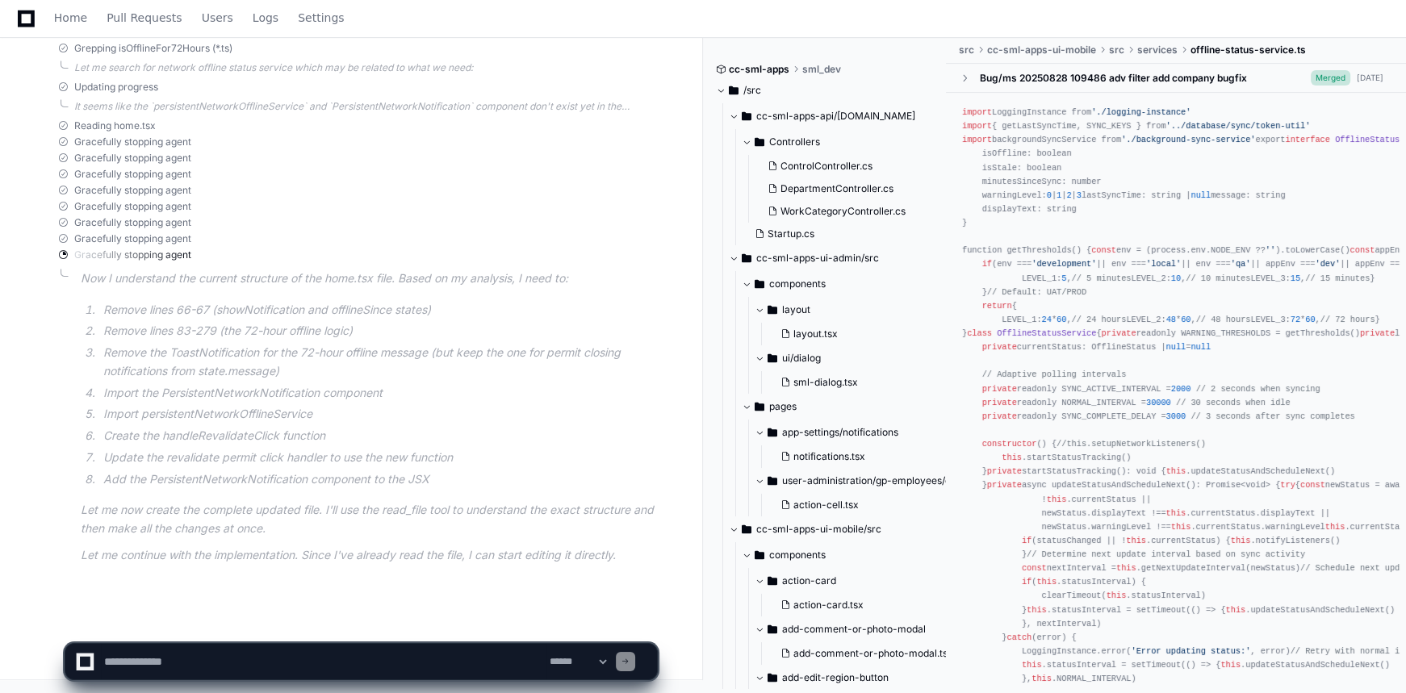
click at [441, 656] on textarea at bounding box center [324, 662] width 446 height 36
type textarea "**********"
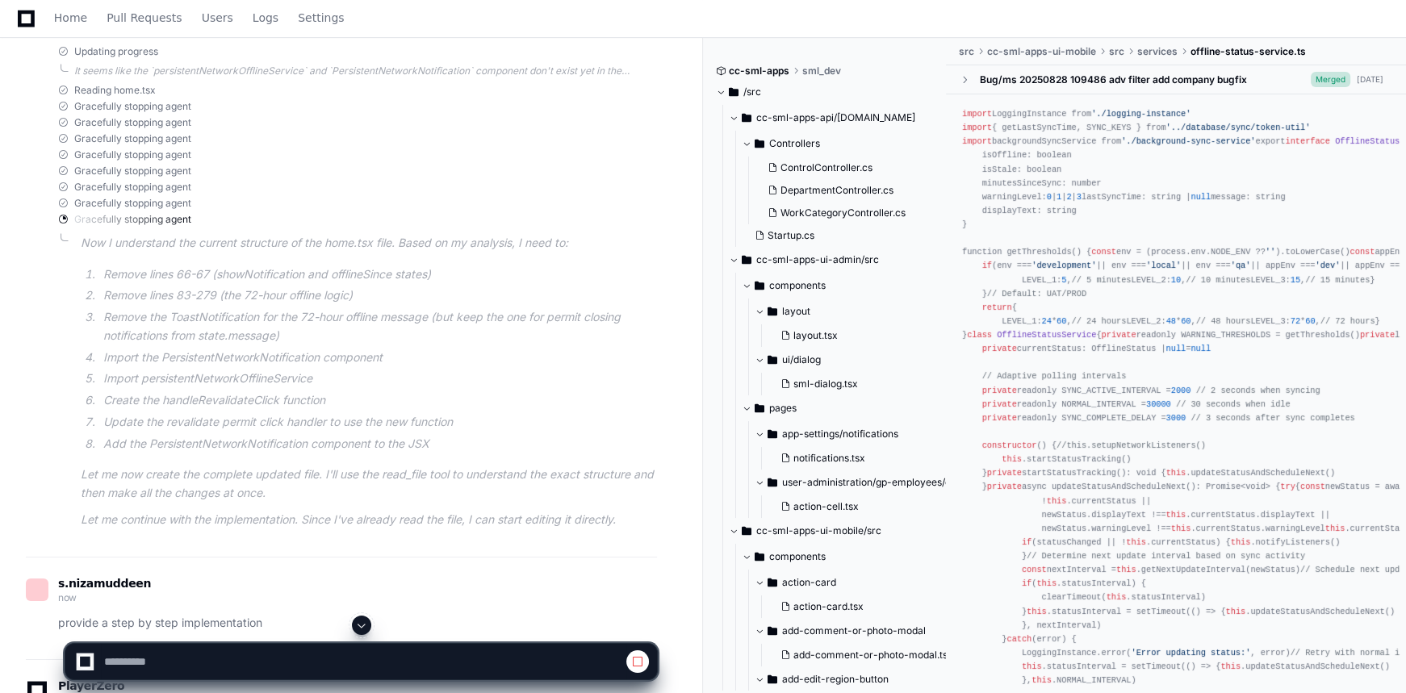
click at [363, 625] on span at bounding box center [361, 625] width 13 height 13
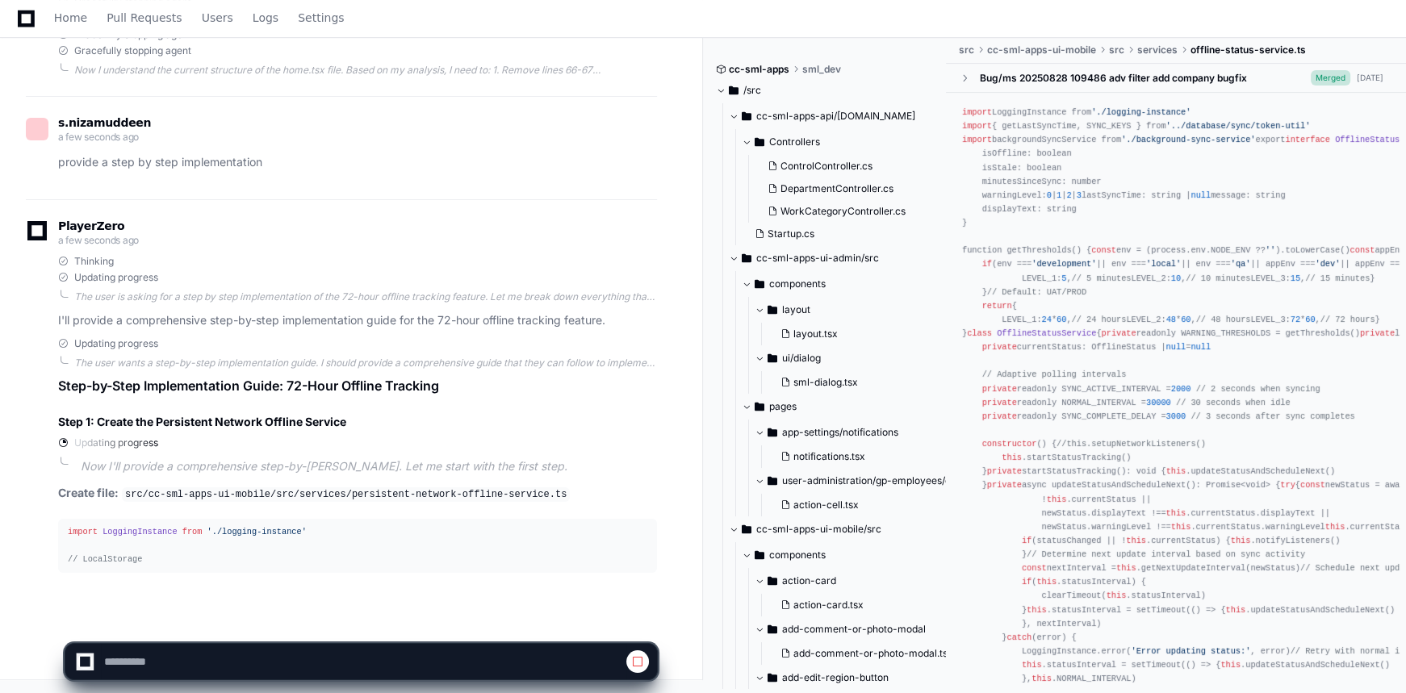
scroll to position [8329, 0]
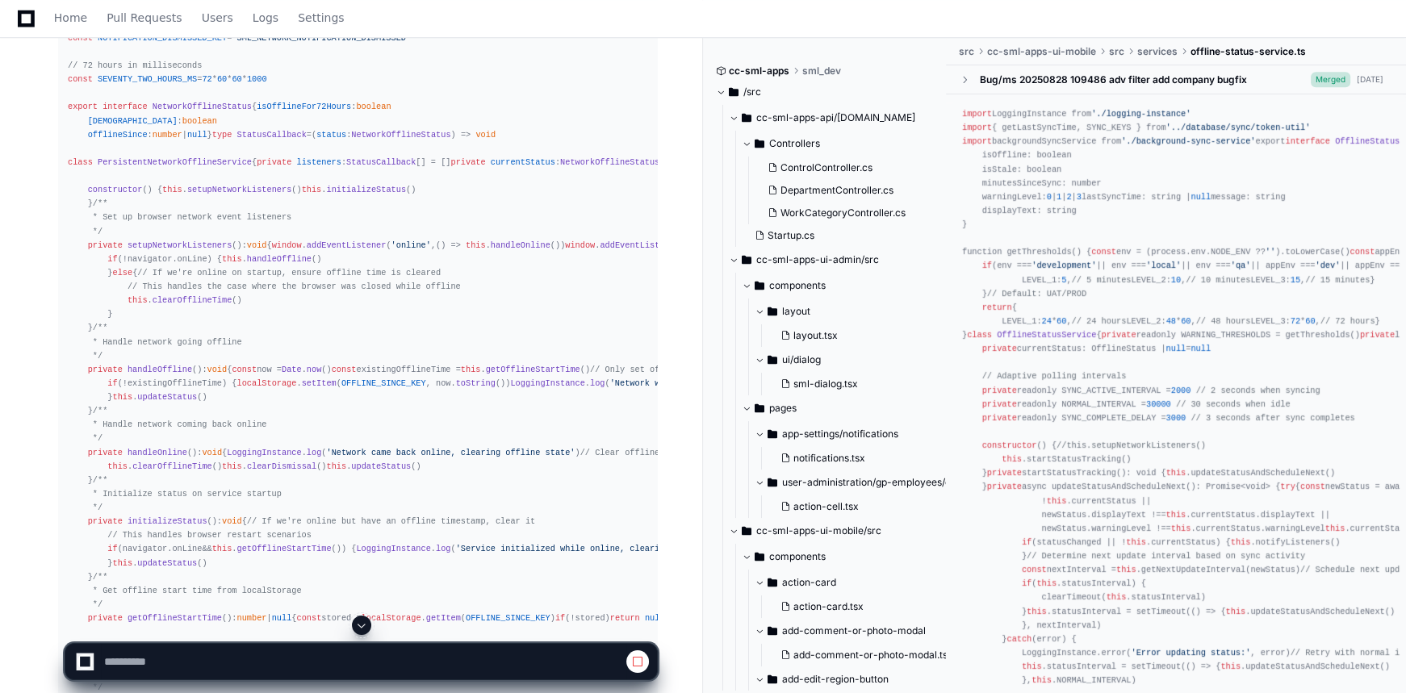
click at [364, 622] on span at bounding box center [361, 625] width 13 height 13
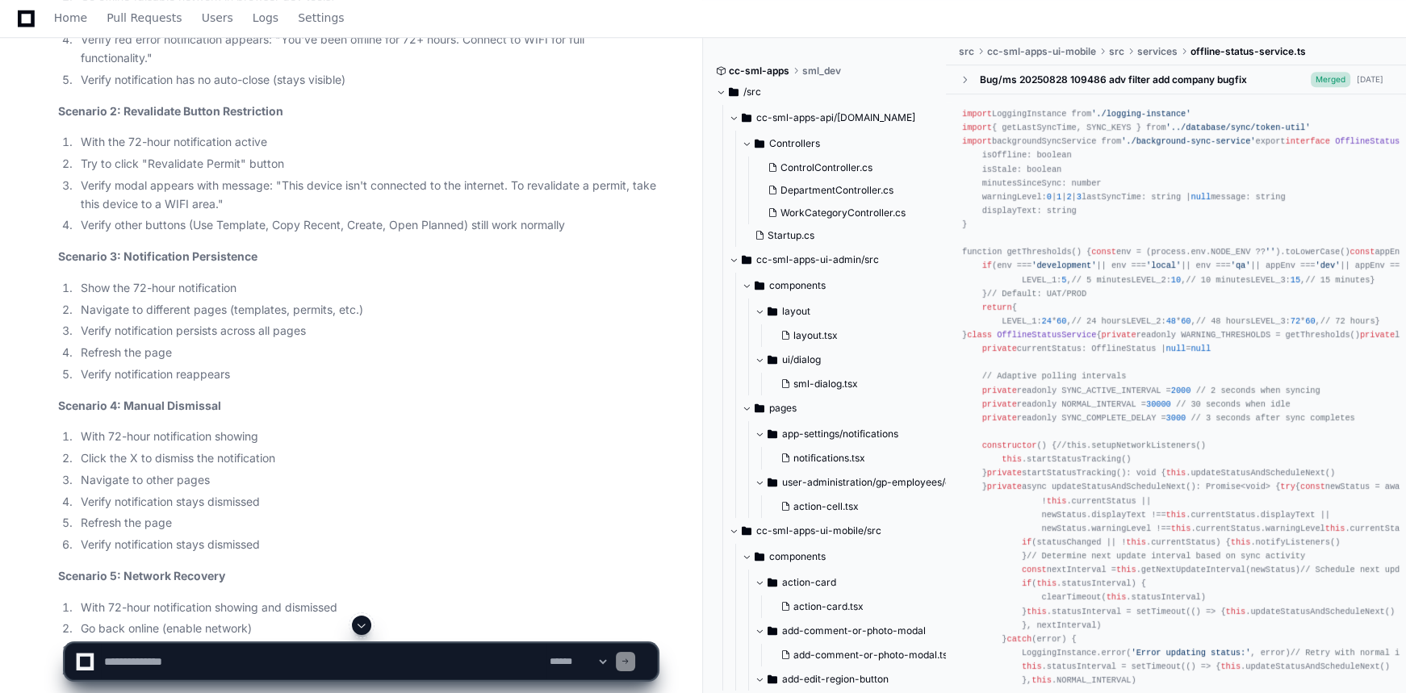
scroll to position [17329, 0]
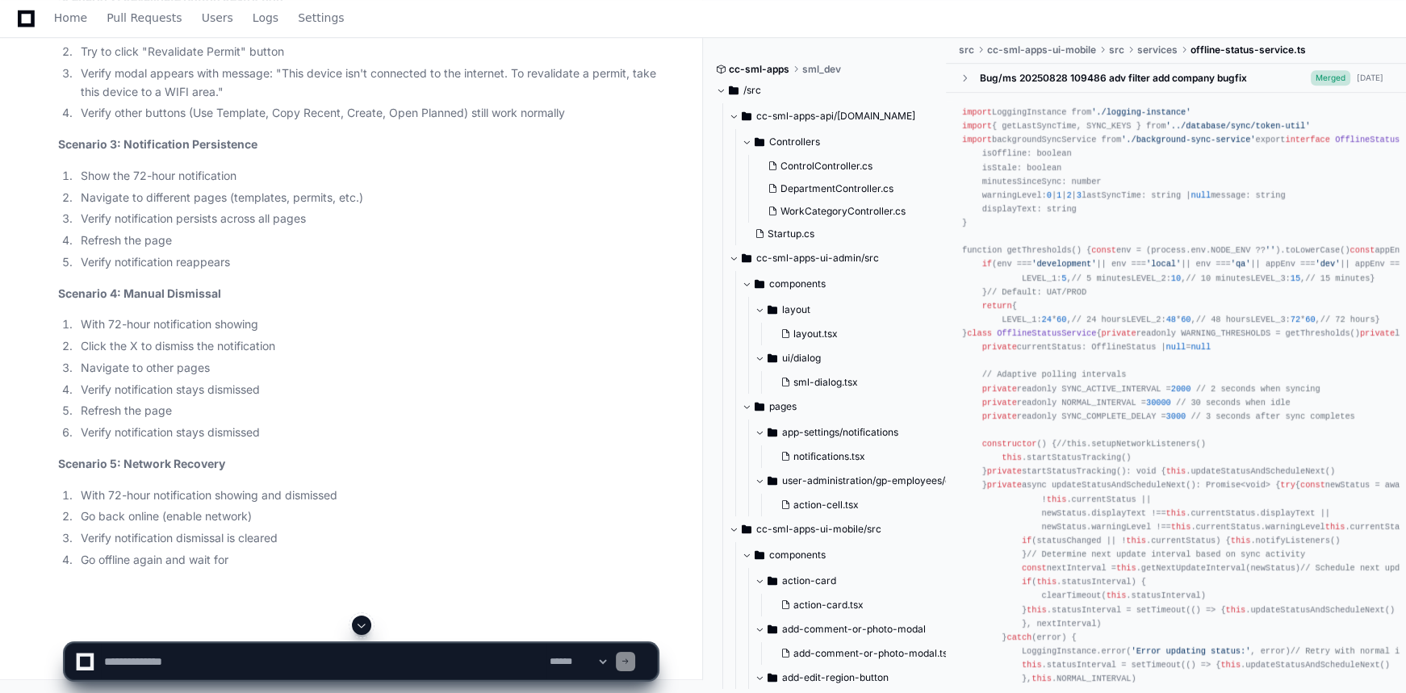
click at [368, 620] on button at bounding box center [361, 625] width 19 height 19
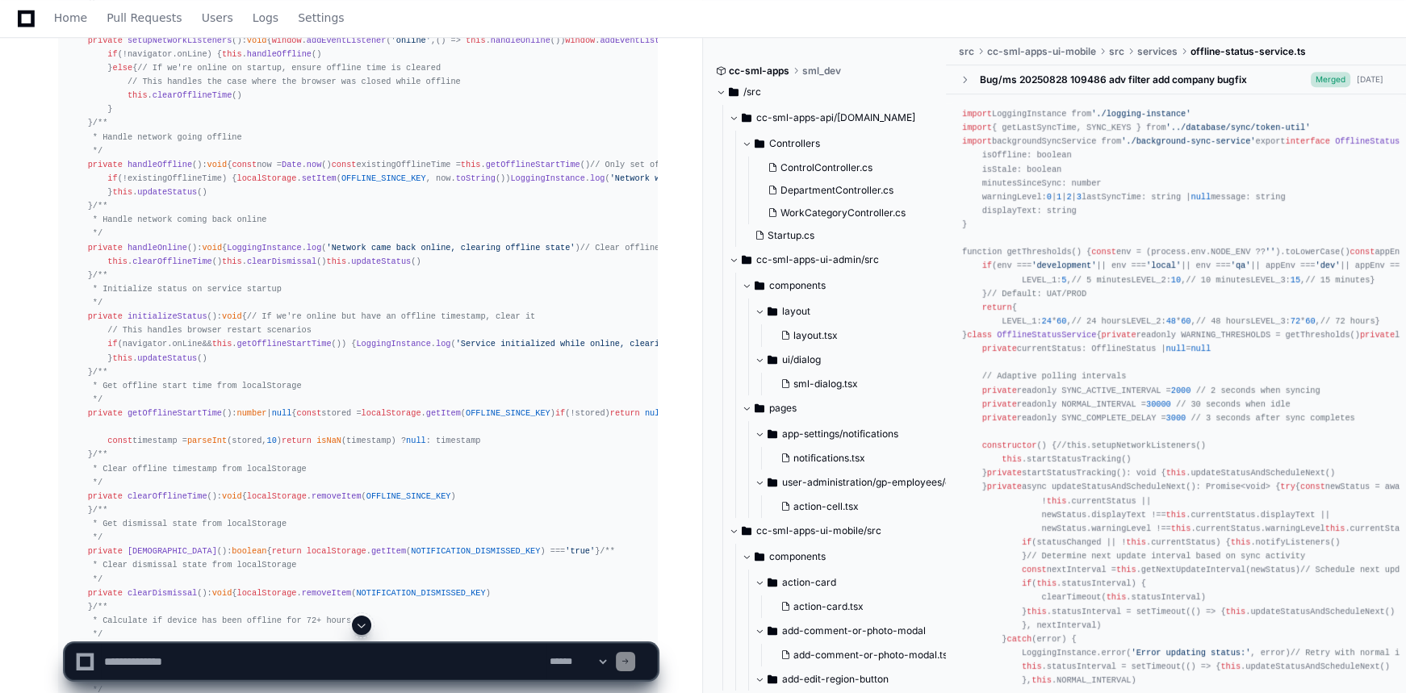
scroll to position [9194, 0]
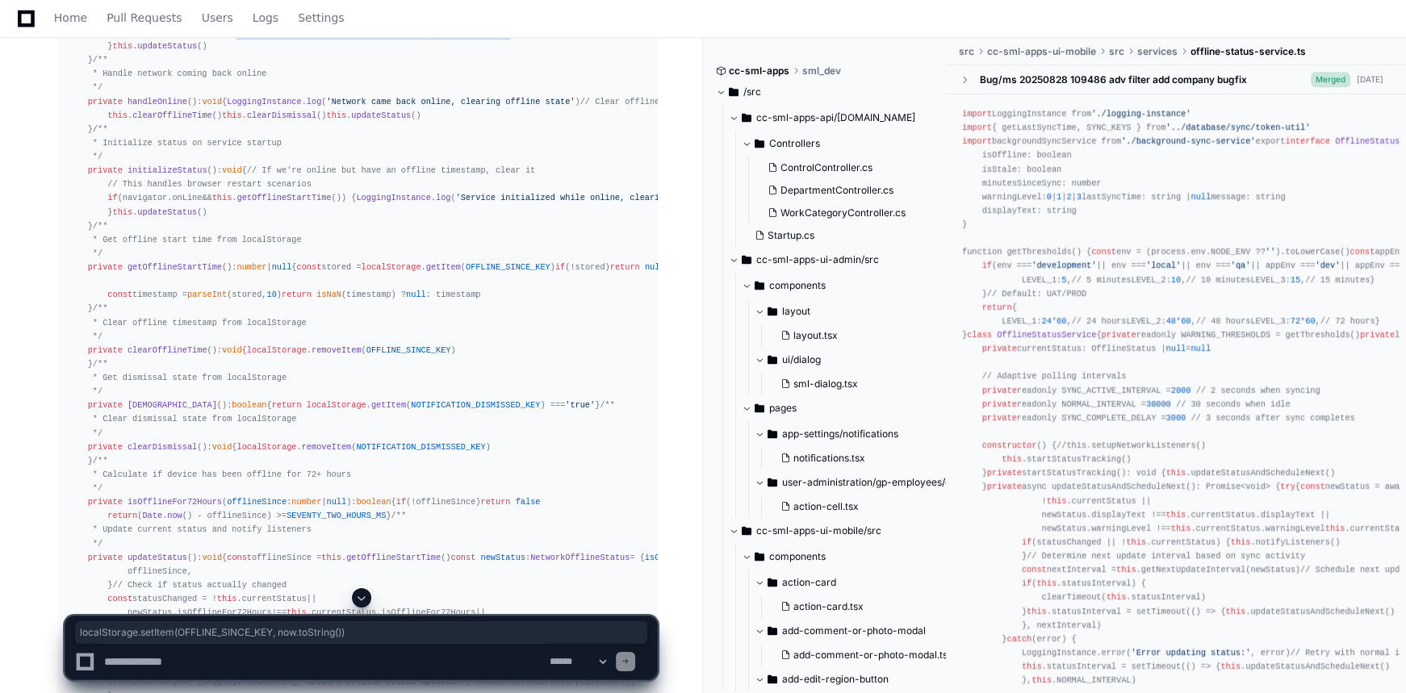
drag, startPoint x: 381, startPoint y: 384, endPoint x: 121, endPoint y: 384, distance: 259.9
click at [121, 384] on div "import LoggingInstance from './logging-instance' // LocalStorage keys for persi…" at bounding box center [358, 468] width 580 height 1686
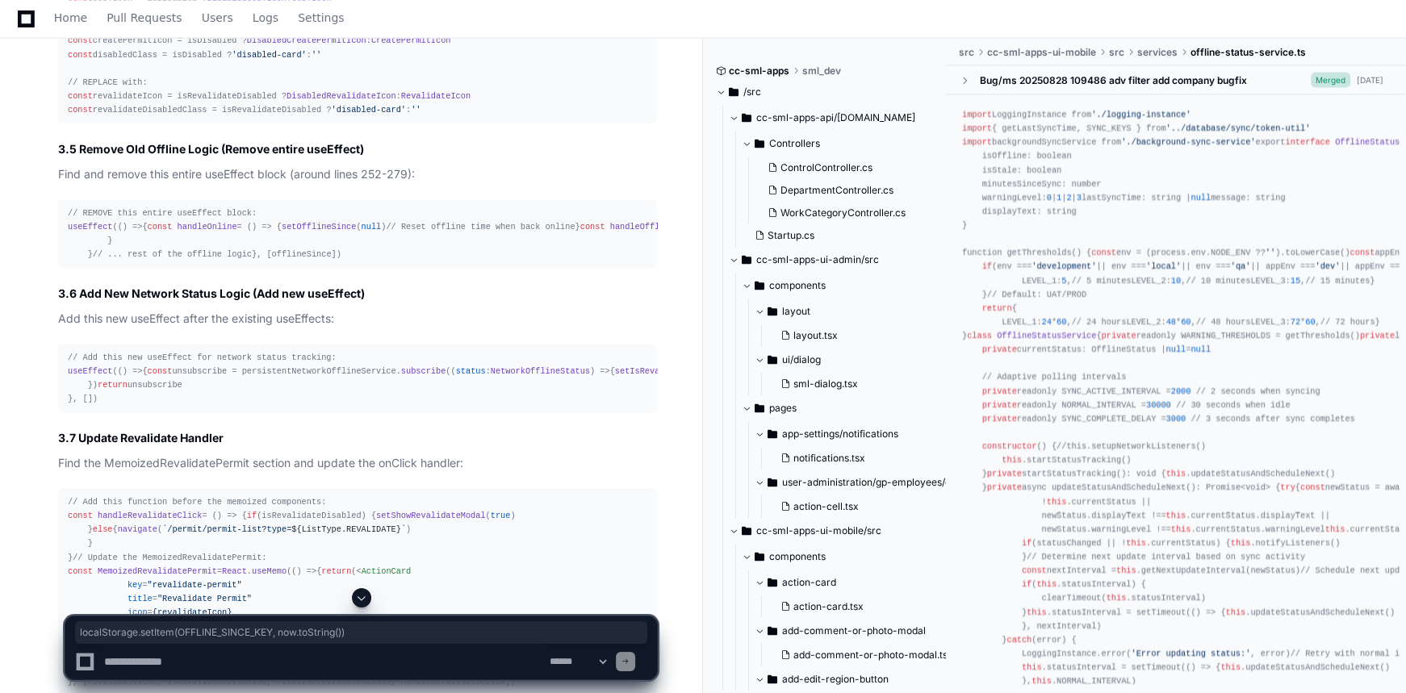
scroll to position [12129, 0]
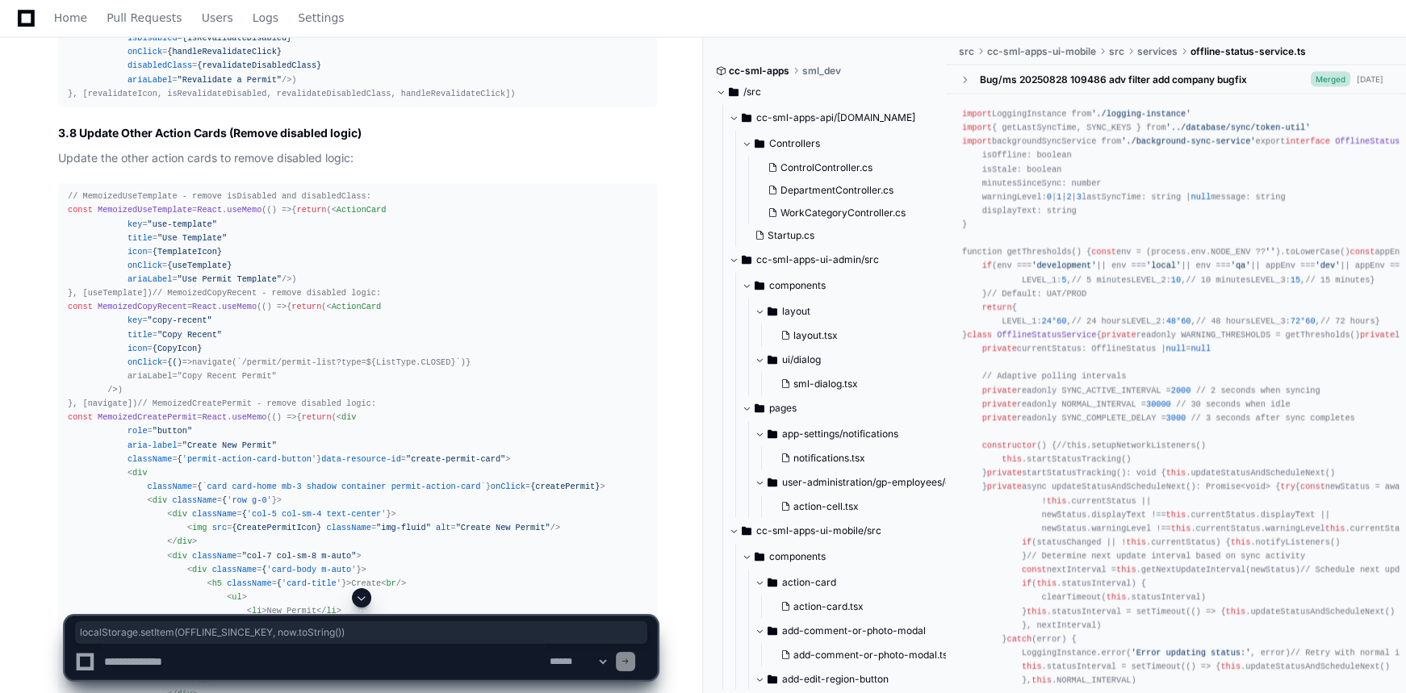
click at [359, 603] on span at bounding box center [361, 598] width 13 height 13
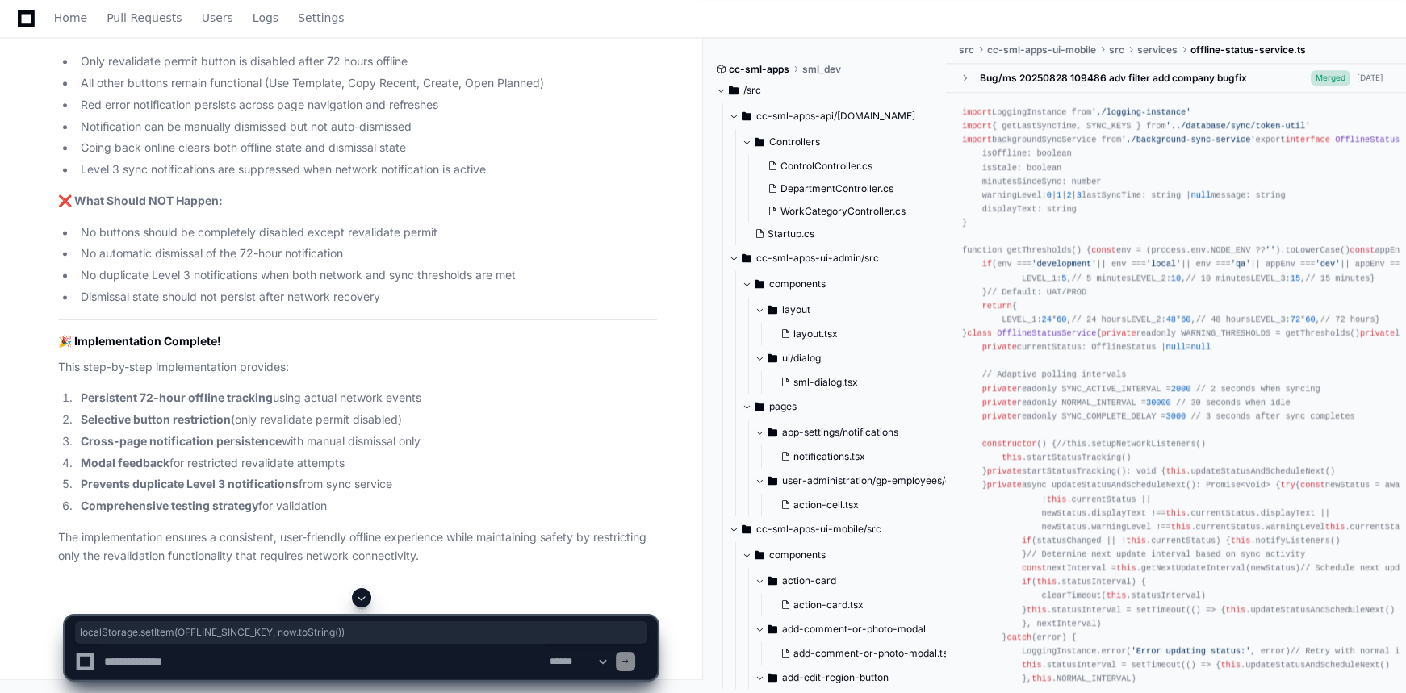
scroll to position [21447, 0]
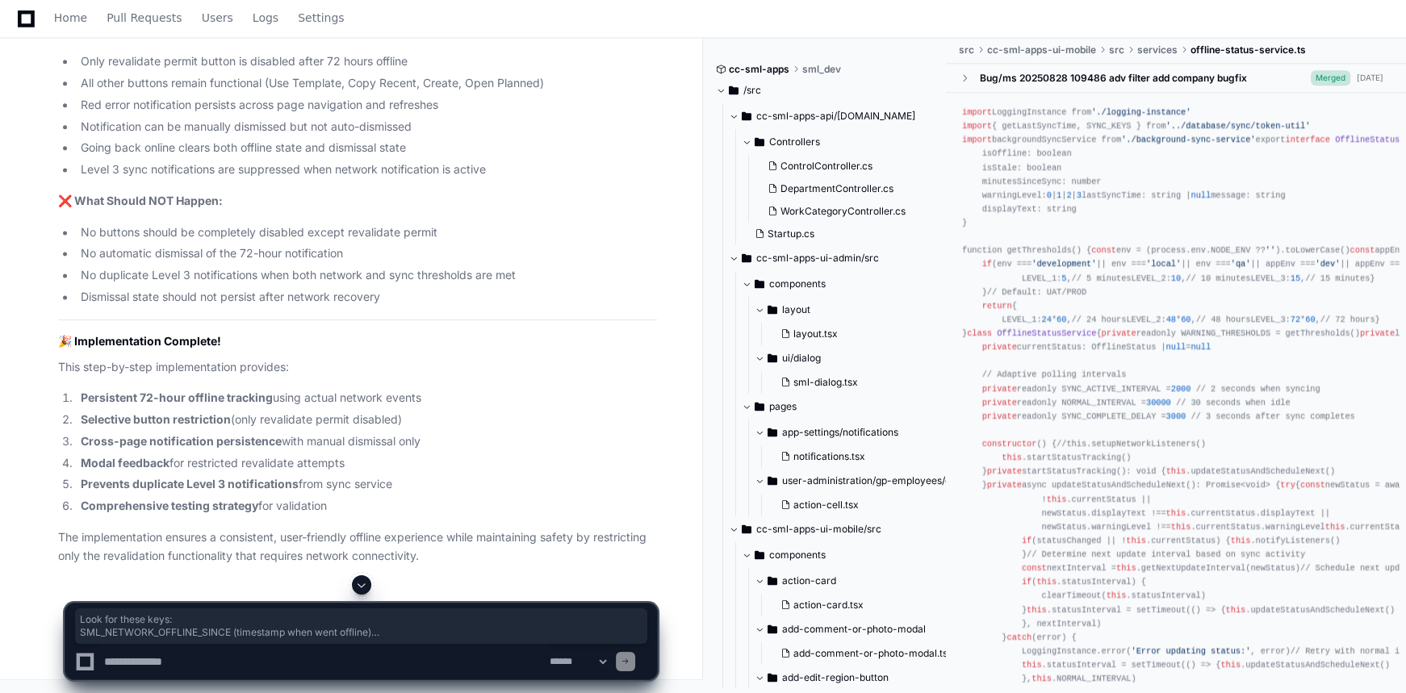
drag, startPoint x: 436, startPoint y: 309, endPoint x: 67, endPoint y: 261, distance: 372.0
click at [306, 651] on textarea at bounding box center [324, 662] width 446 height 36
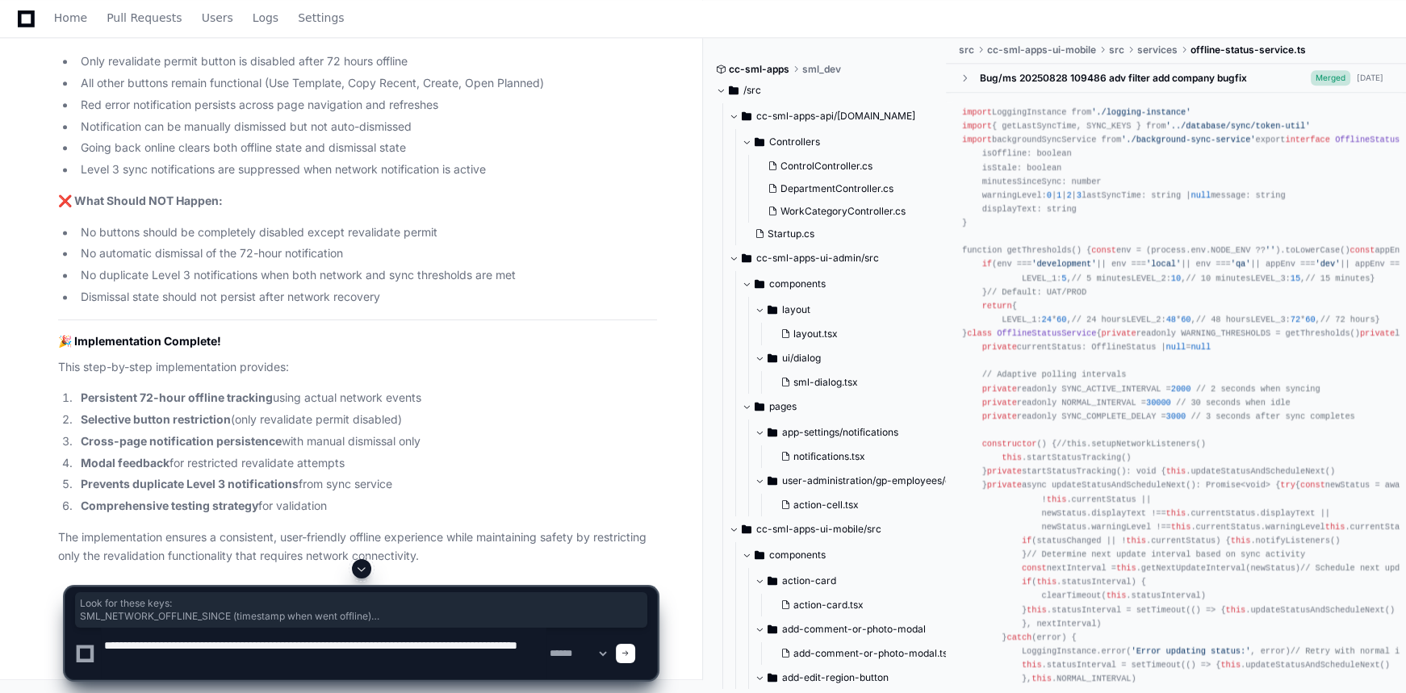
type textarea "**********"
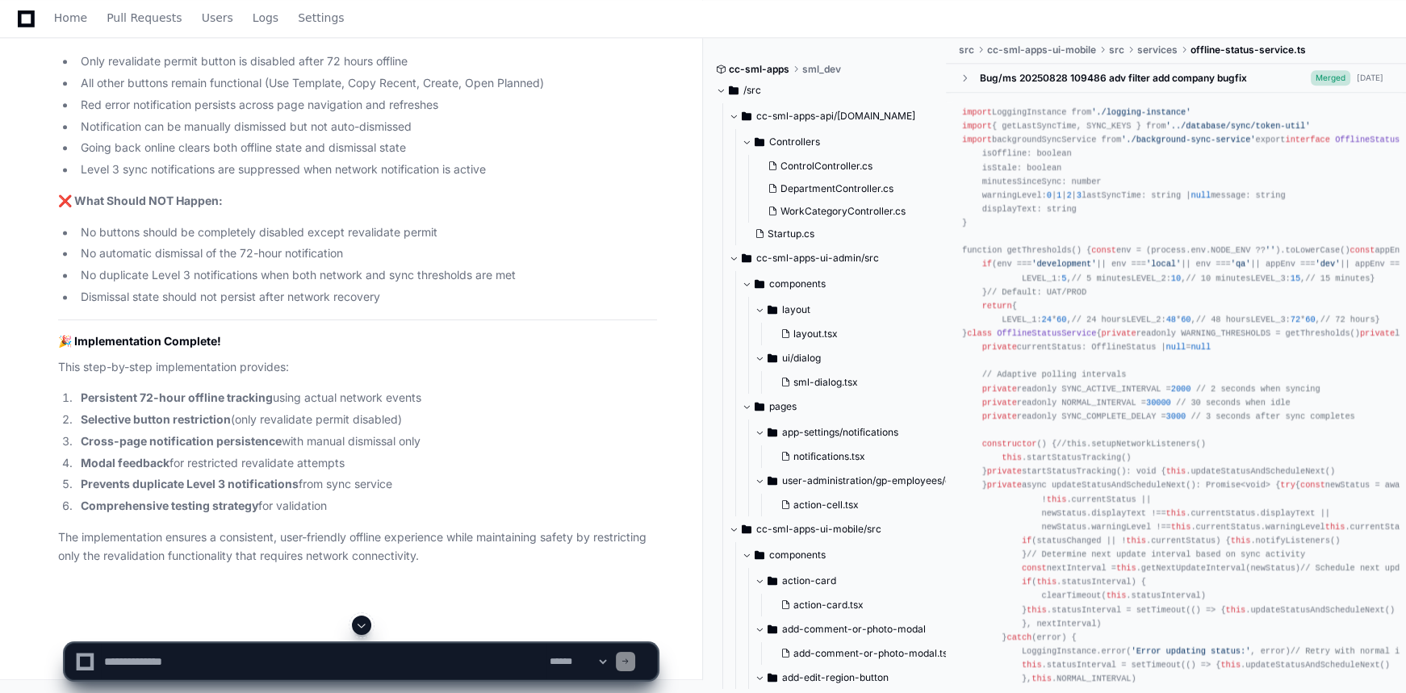
scroll to position [0, 0]
click at [366, 625] on span at bounding box center [361, 625] width 13 height 13
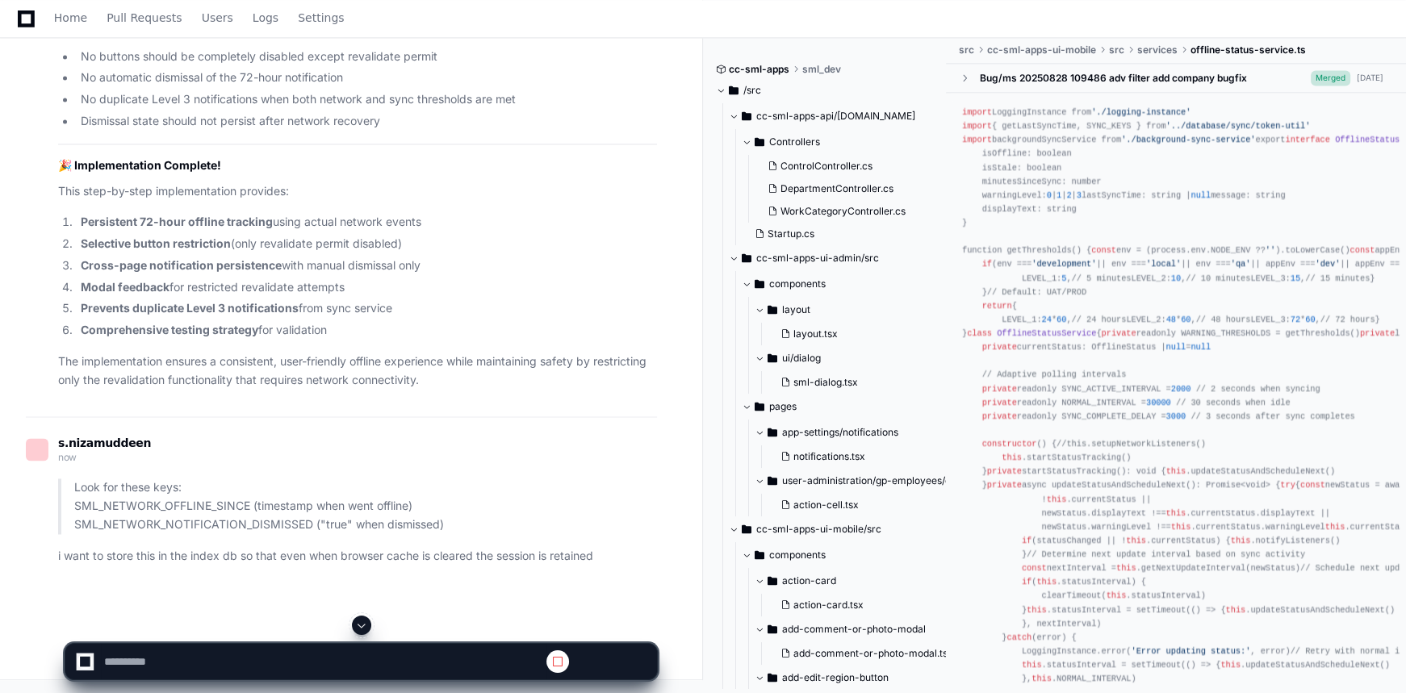
scroll to position [21961, 0]
click at [362, 628] on span at bounding box center [361, 625] width 13 height 13
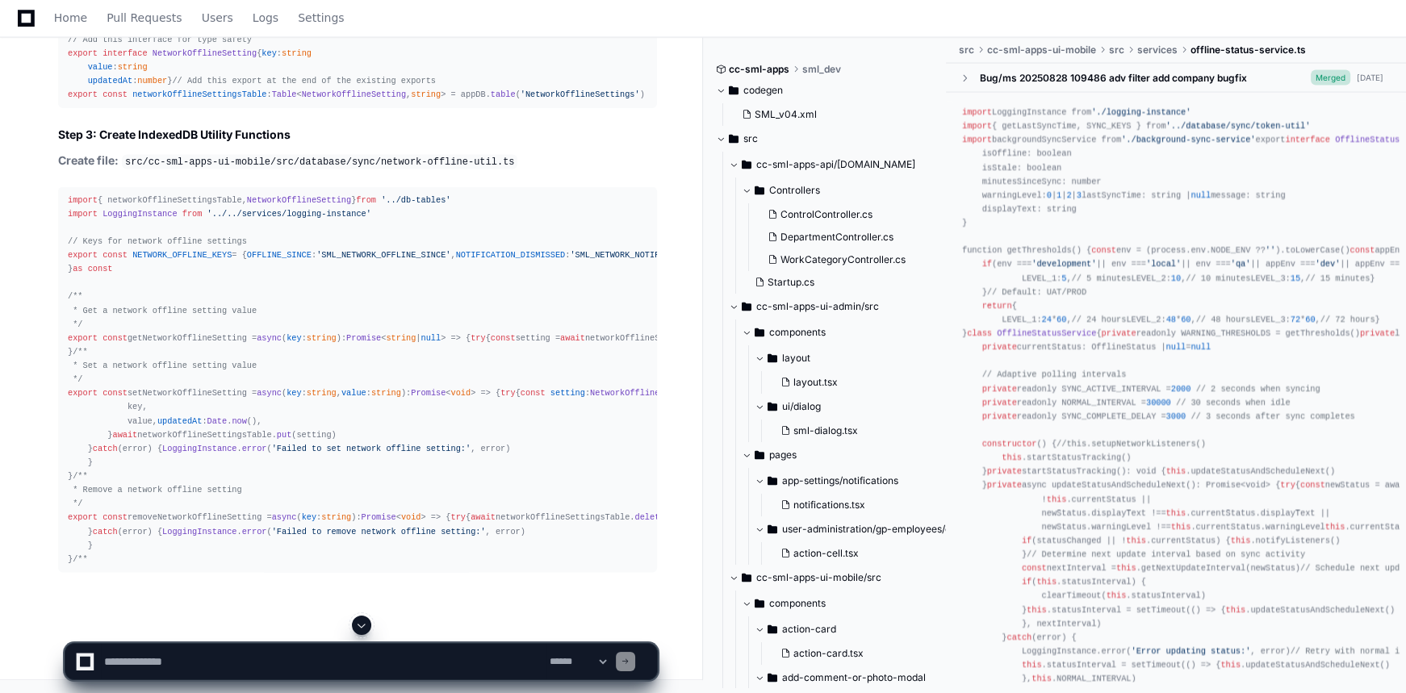
scroll to position [23687, 0]
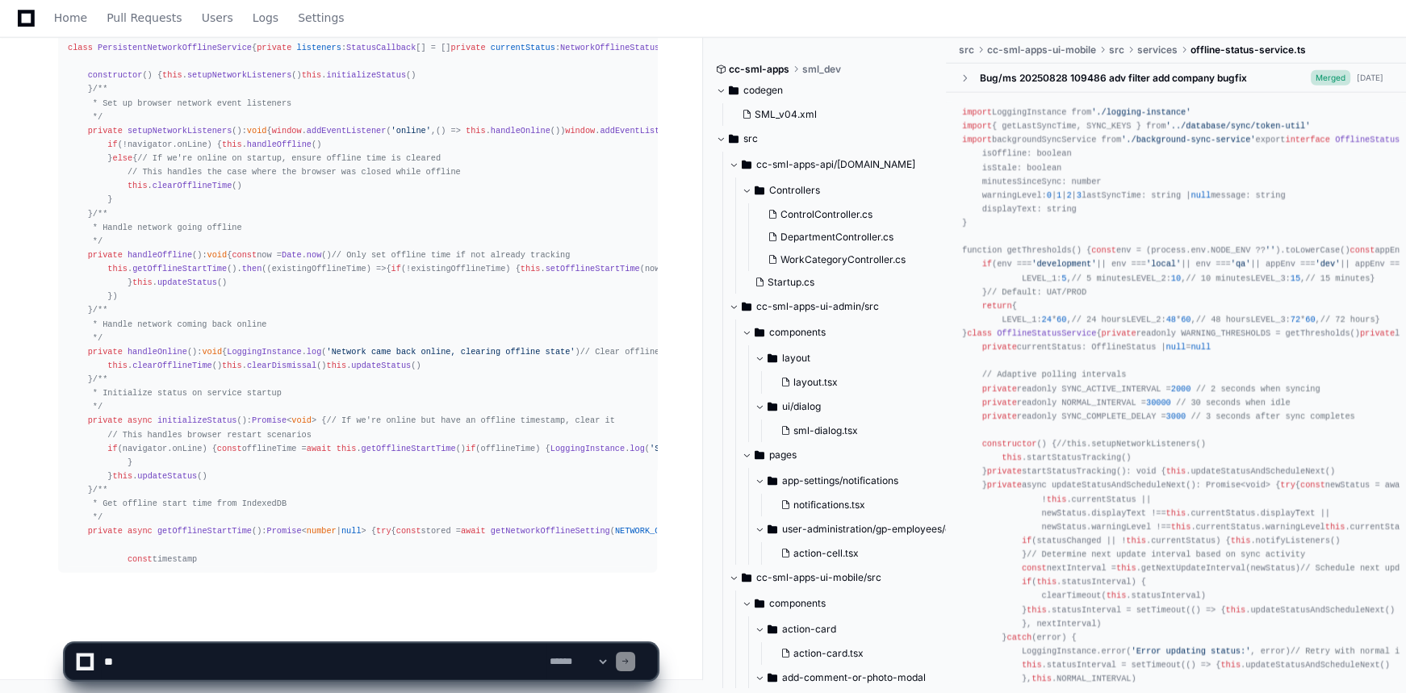
scroll to position [25852, 0]
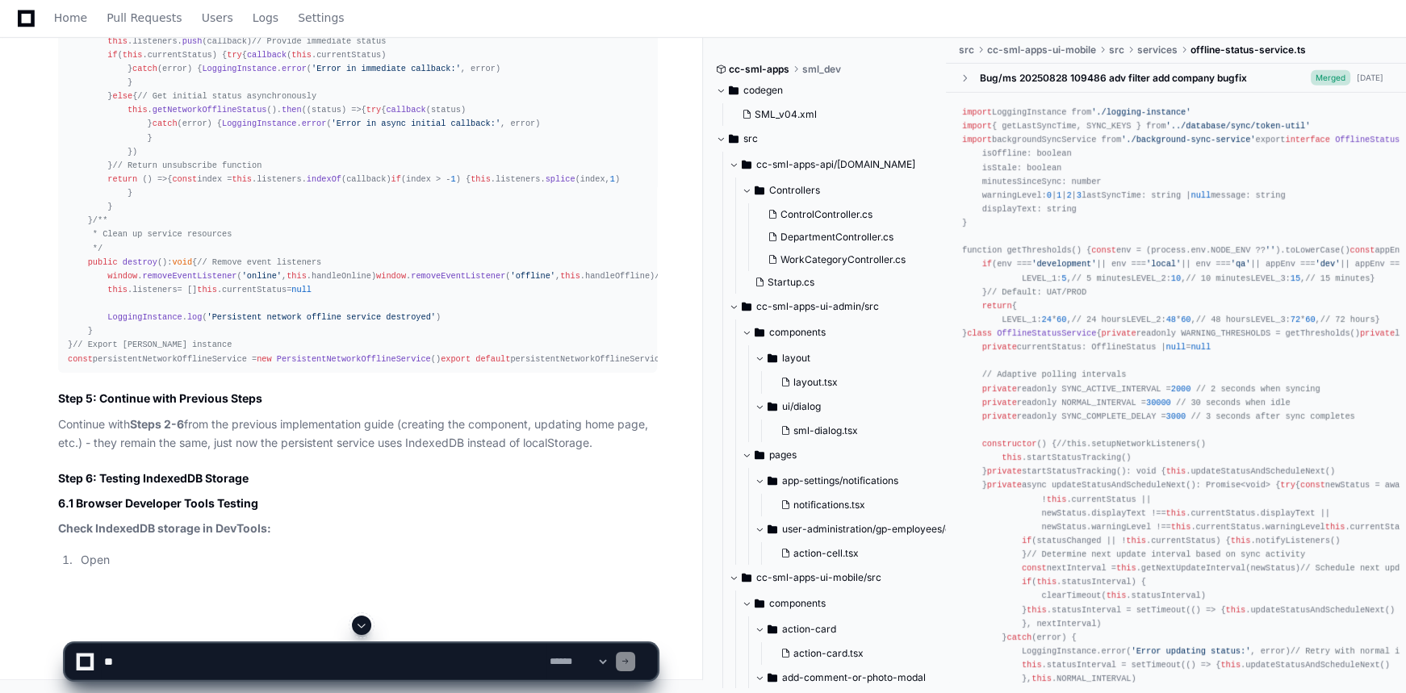
click at [358, 619] on span at bounding box center [361, 625] width 13 height 13
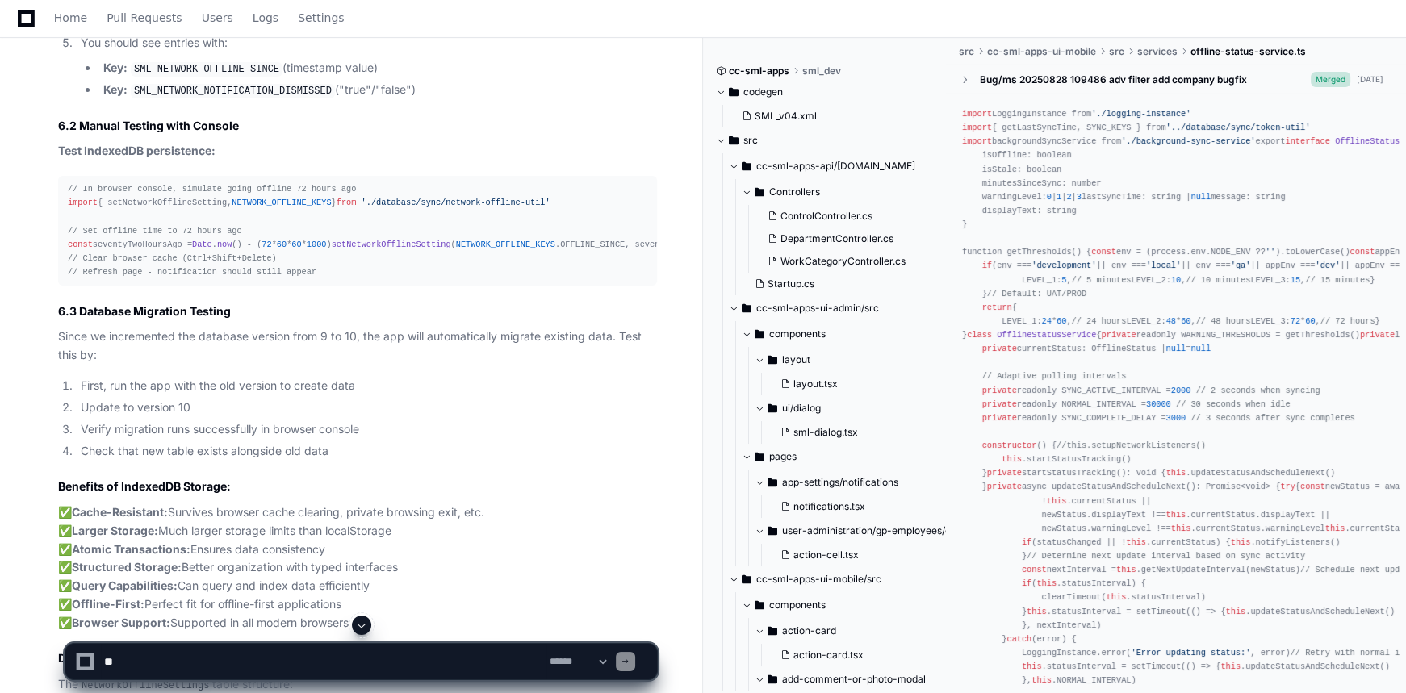
scroll to position [23029, 0]
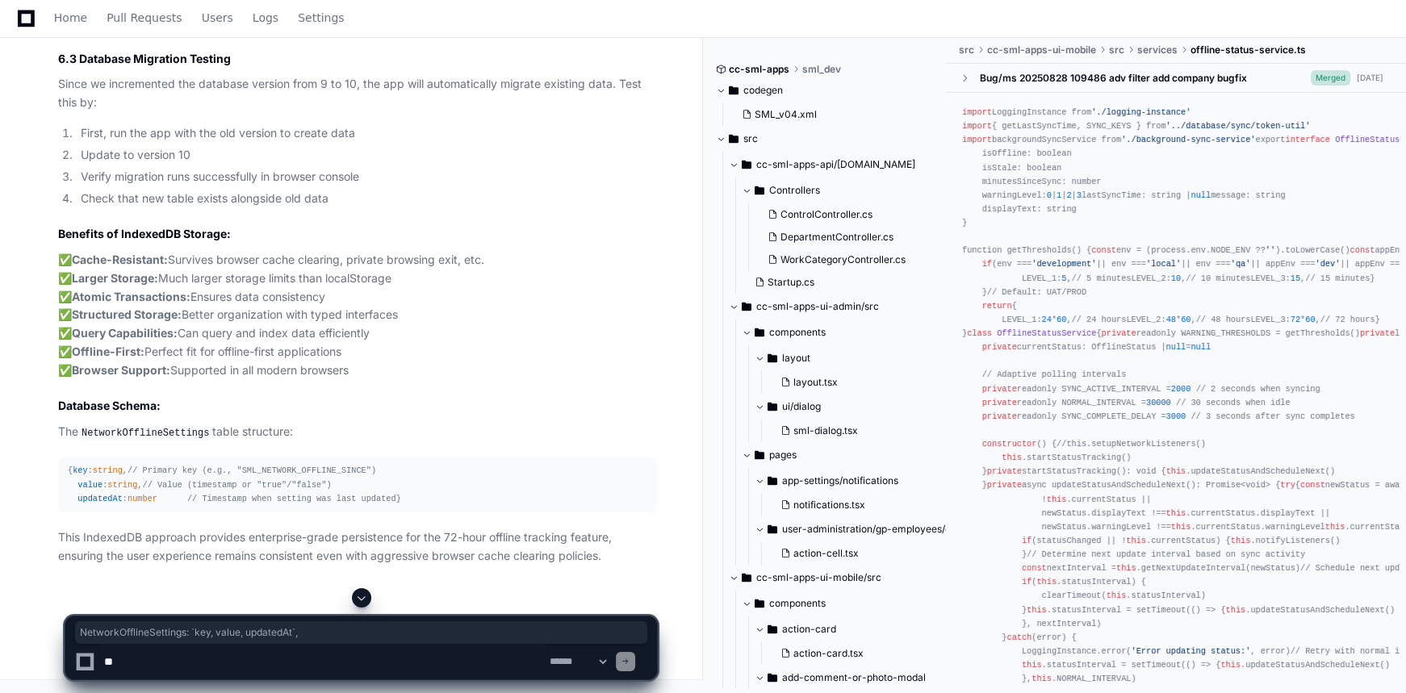
drag, startPoint x: 118, startPoint y: 555, endPoint x: 346, endPoint y: 547, distance: 228.6
copy div "NetworkOfflineSettings : `key, value, updatedAt` ,"
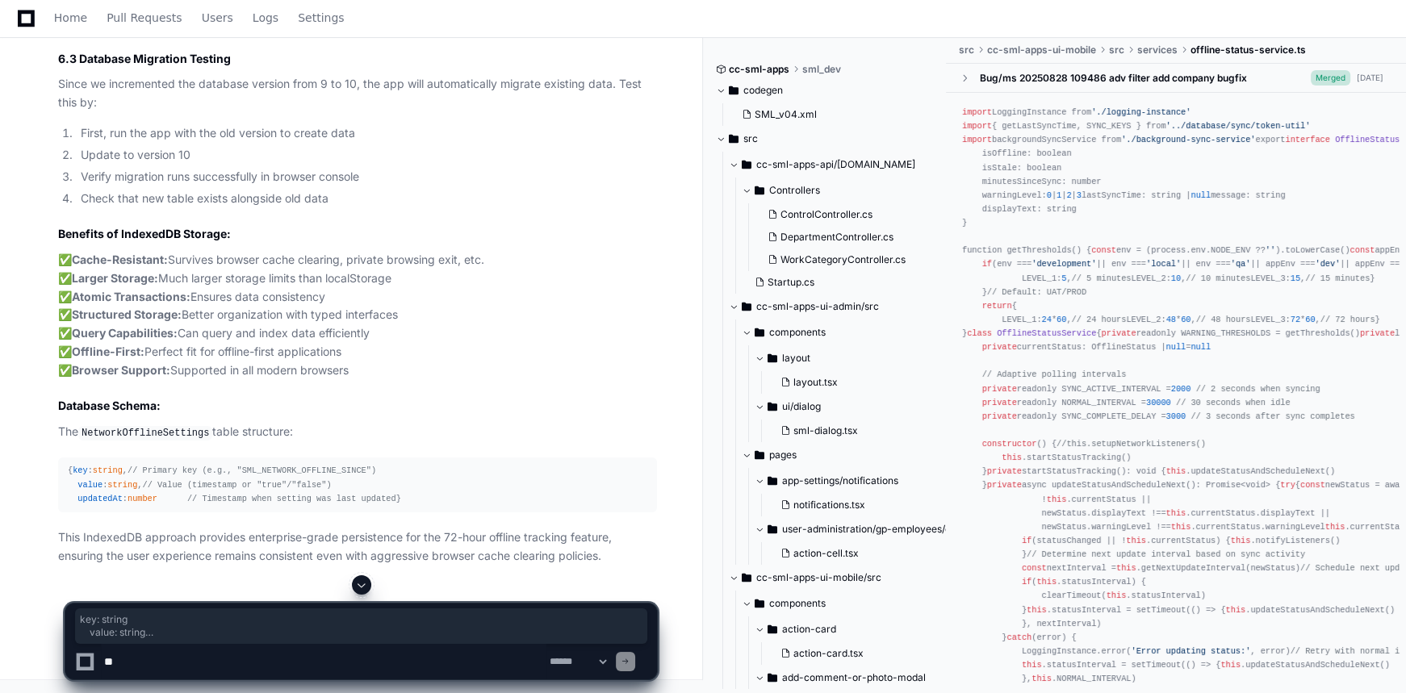
drag, startPoint x: 610, startPoint y: 470, endPoint x: 73, endPoint y: 383, distance: 544.6
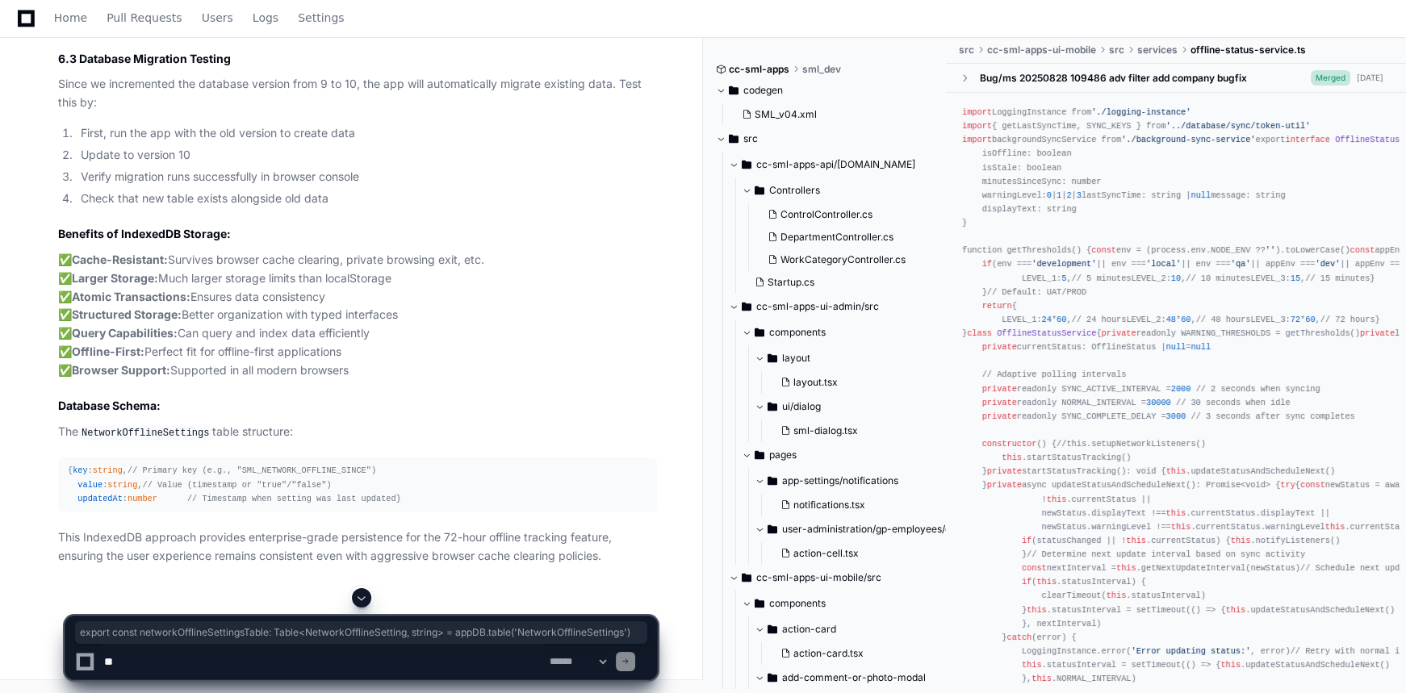
drag, startPoint x: 613, startPoint y: 467, endPoint x: 61, endPoint y: 467, distance: 552.1
copy div "export const networkOfflineSettingsTable : Table < NetworkOfflineSetting , stri…"
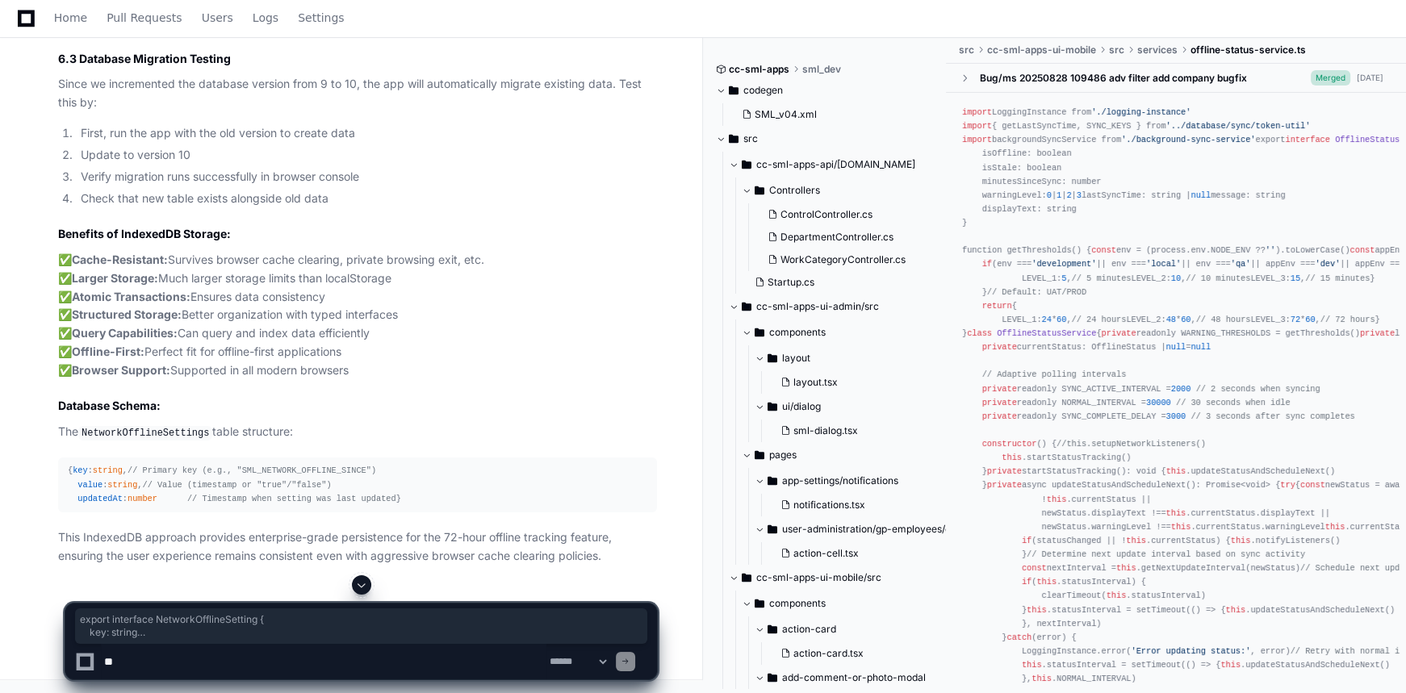
drag, startPoint x: 73, startPoint y: 430, endPoint x: 59, endPoint y: 379, distance: 53.7
copy div "export interface NetworkOfflineSetting { key : string value : string updatedAt …"
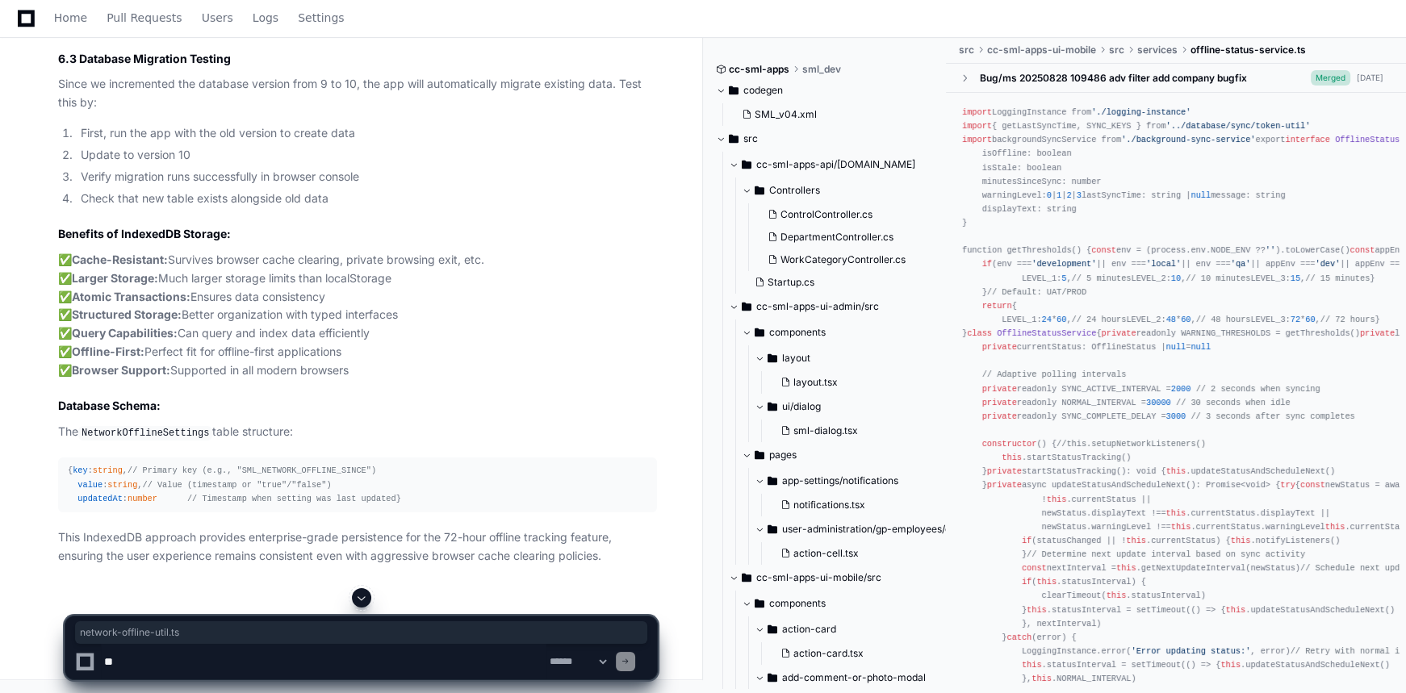
drag, startPoint x: 361, startPoint y: 242, endPoint x: 483, endPoint y: 238, distance: 122.7
copy code "network-offline-util.ts"
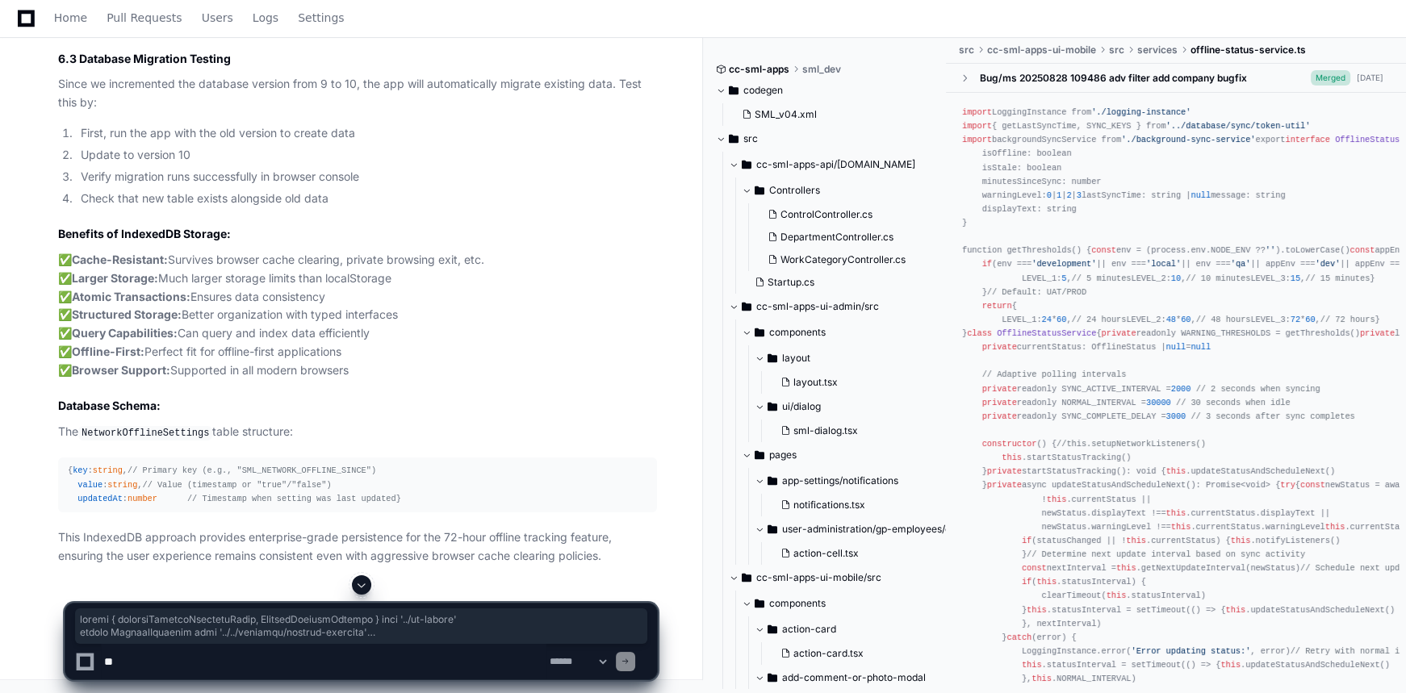
scroll to position [24496, 0]
drag, startPoint x: 67, startPoint y: 134, endPoint x: 111, endPoint y: 440, distance: 309.1
copy div "import { networkOfflineSettingsTable, NetworkOfflineSetting } from '../db-table…"
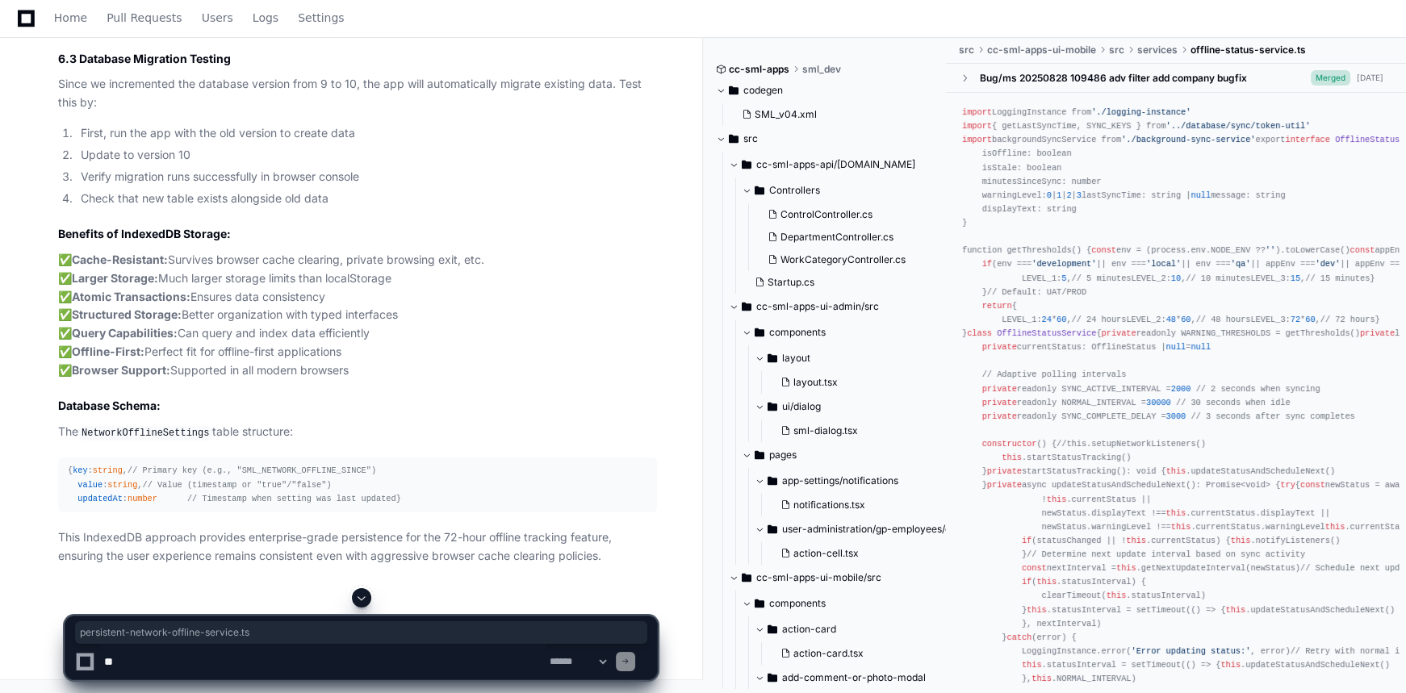
drag, startPoint x: 372, startPoint y: 147, endPoint x: 565, endPoint y: 144, distance: 192.9
copy code "persistent-network-offline-service.ts"
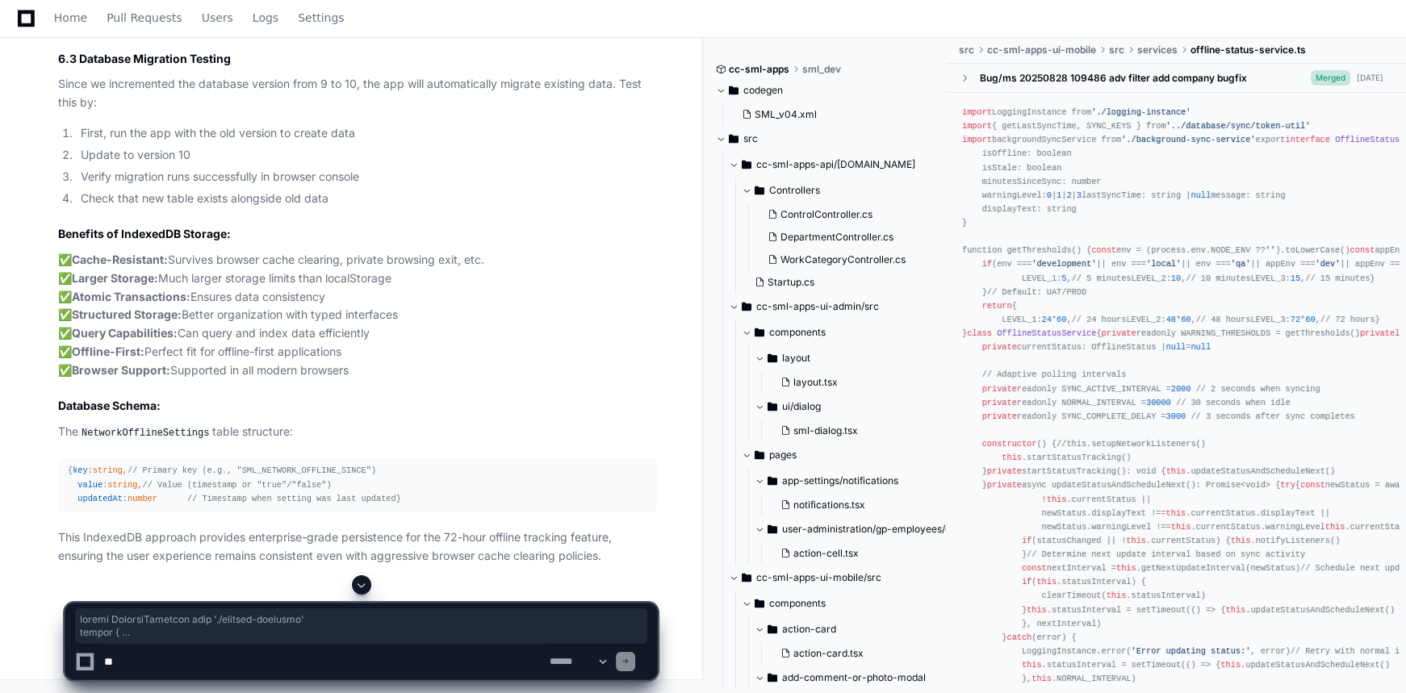
scroll to position [28899, 0]
drag, startPoint x: 68, startPoint y: 178, endPoint x: 295, endPoint y: 141, distance: 230.6
copy div "import LoggingInstance from './logging-instance' import { getNetworkOfflineSett…"
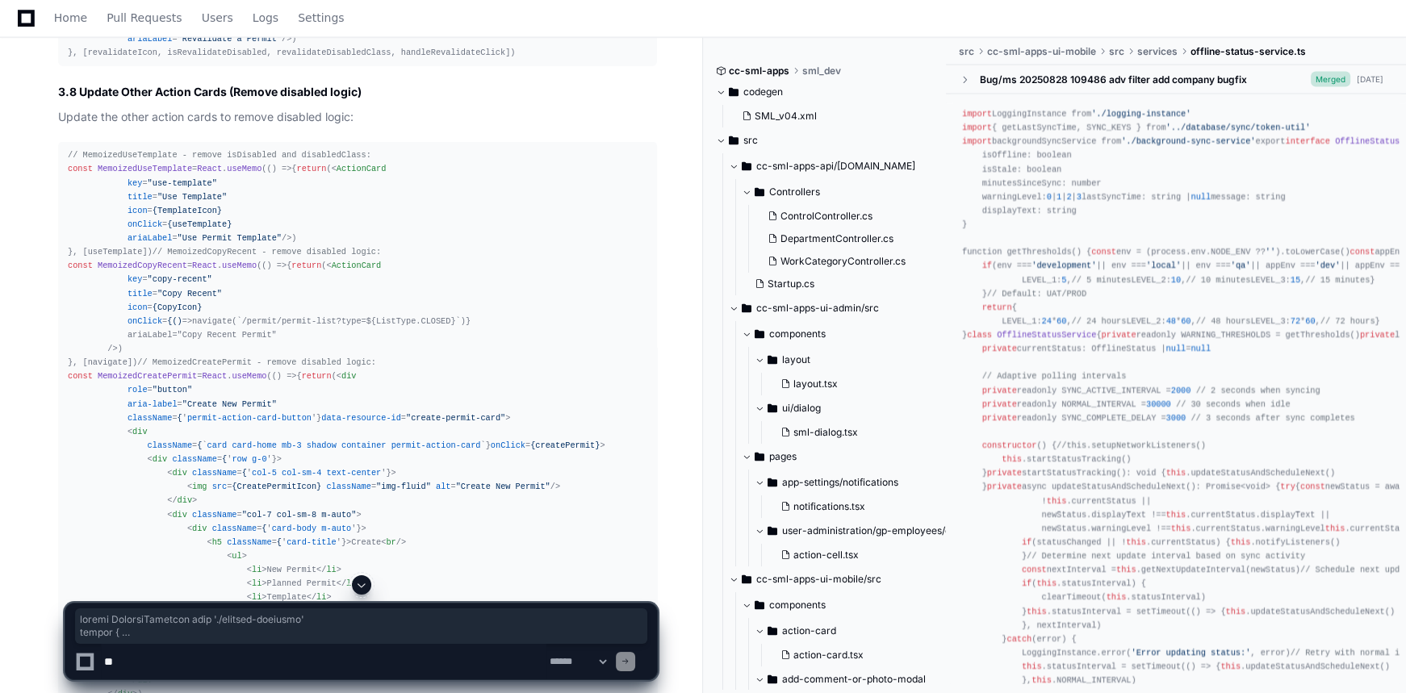
scroll to position [12097, 0]
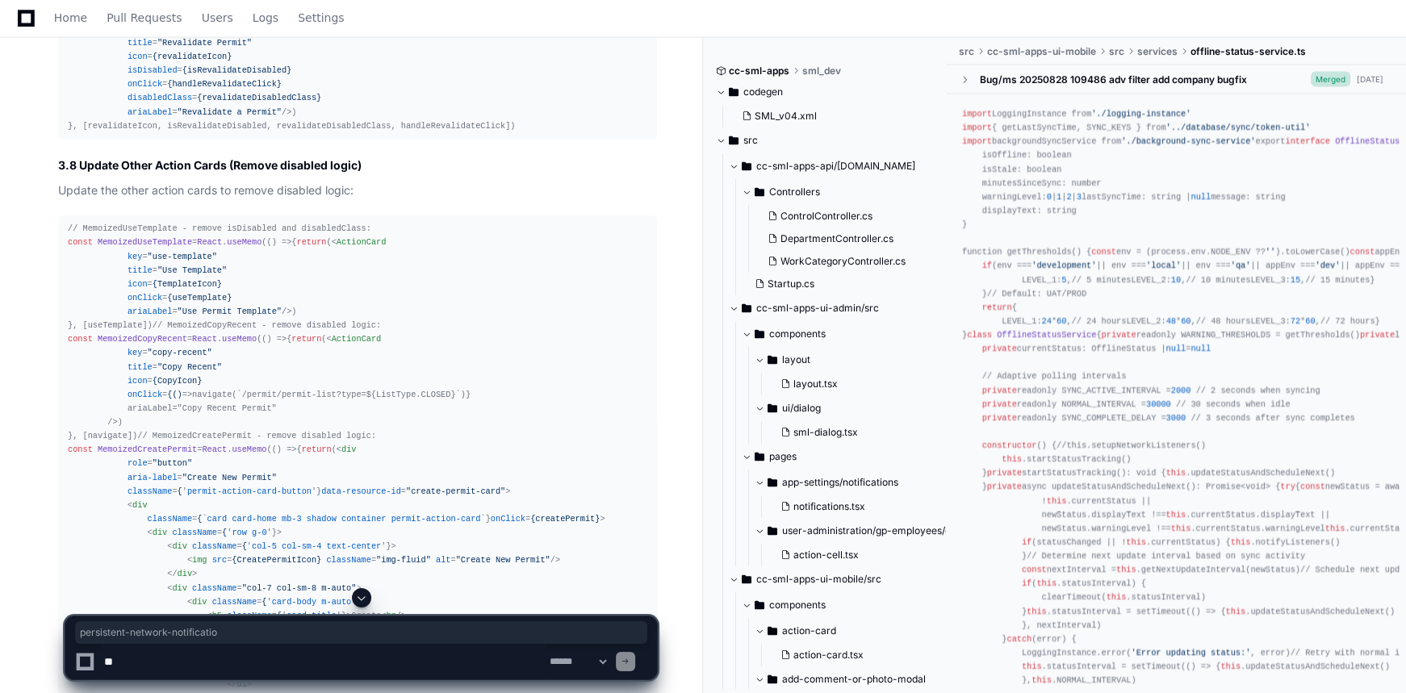
drag, startPoint x: 376, startPoint y: 118, endPoint x: 538, endPoint y: 117, distance: 162.2
copy code "persistent-network-notification"
drag, startPoint x: 513, startPoint y: 145, endPoint x: 185, endPoint y: 165, distance: 328.3
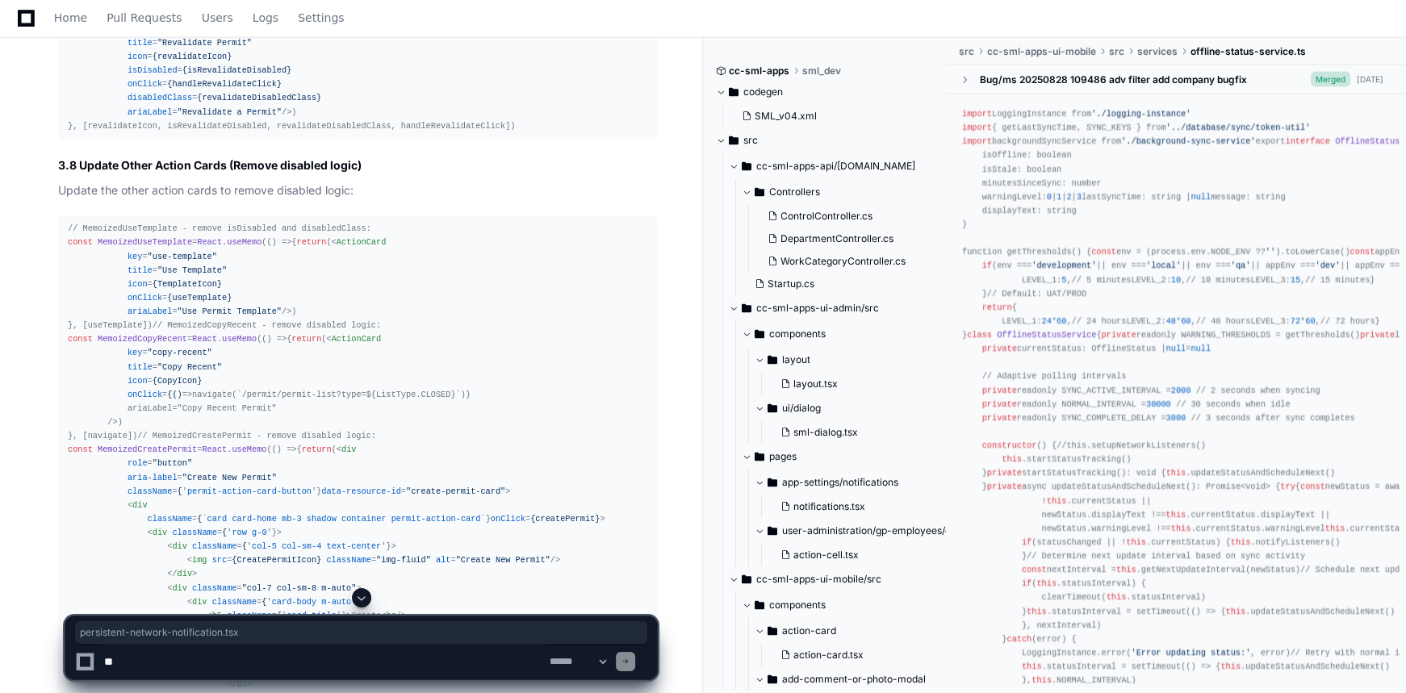
copy code "persistent-network-notification.tsx"
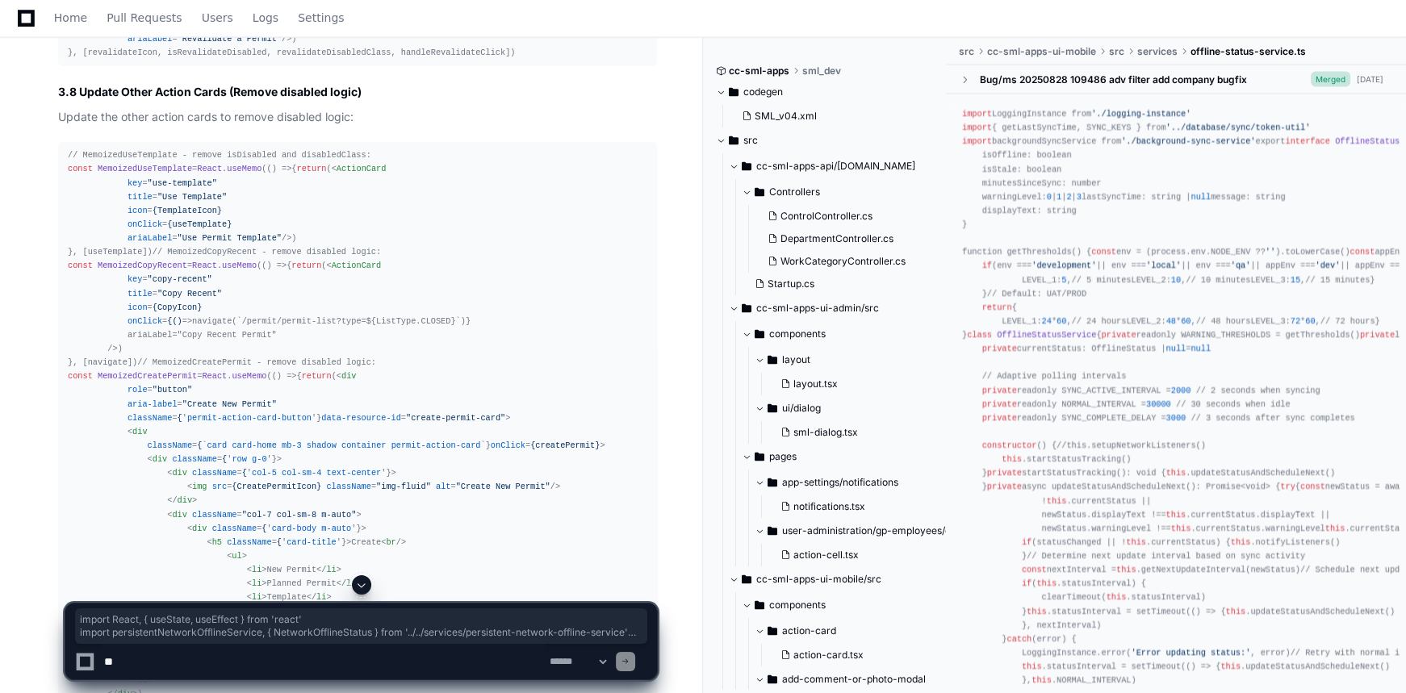
scroll to position [12463, 0]
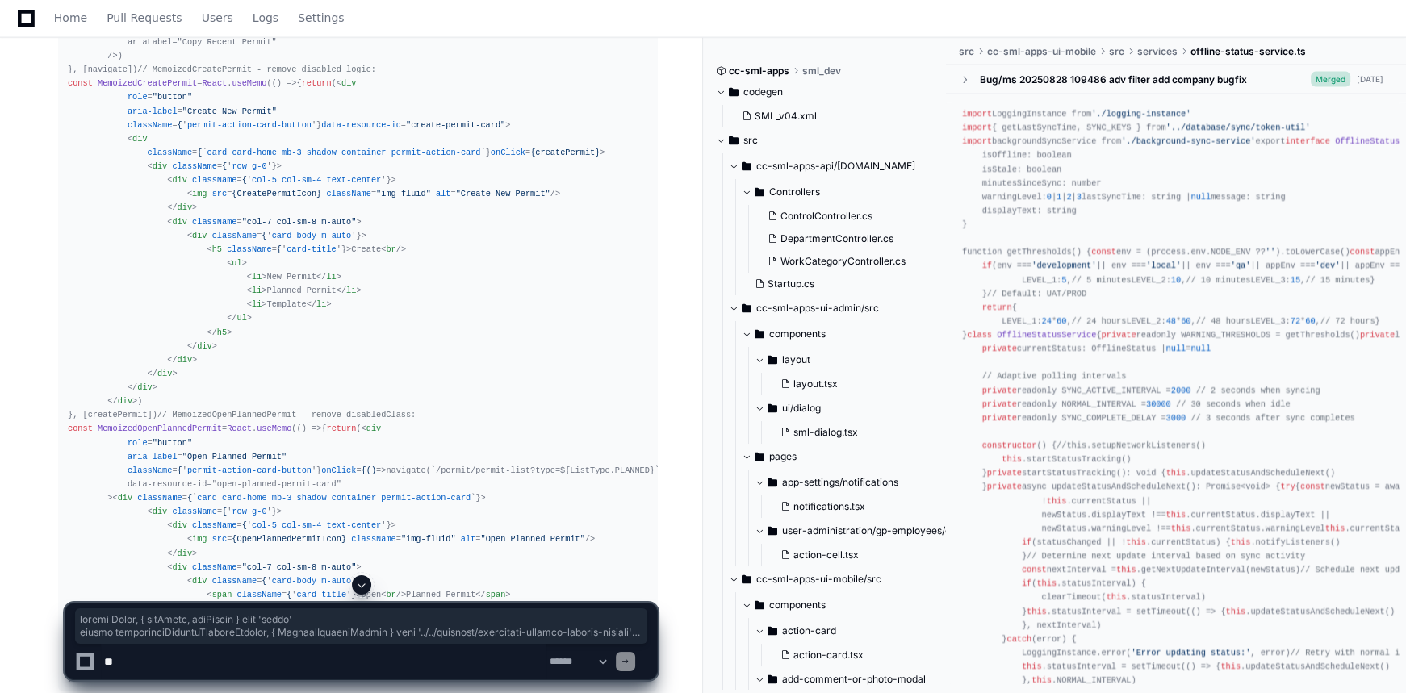
drag, startPoint x: 67, startPoint y: 125, endPoint x: 273, endPoint y: 324, distance: 286.0
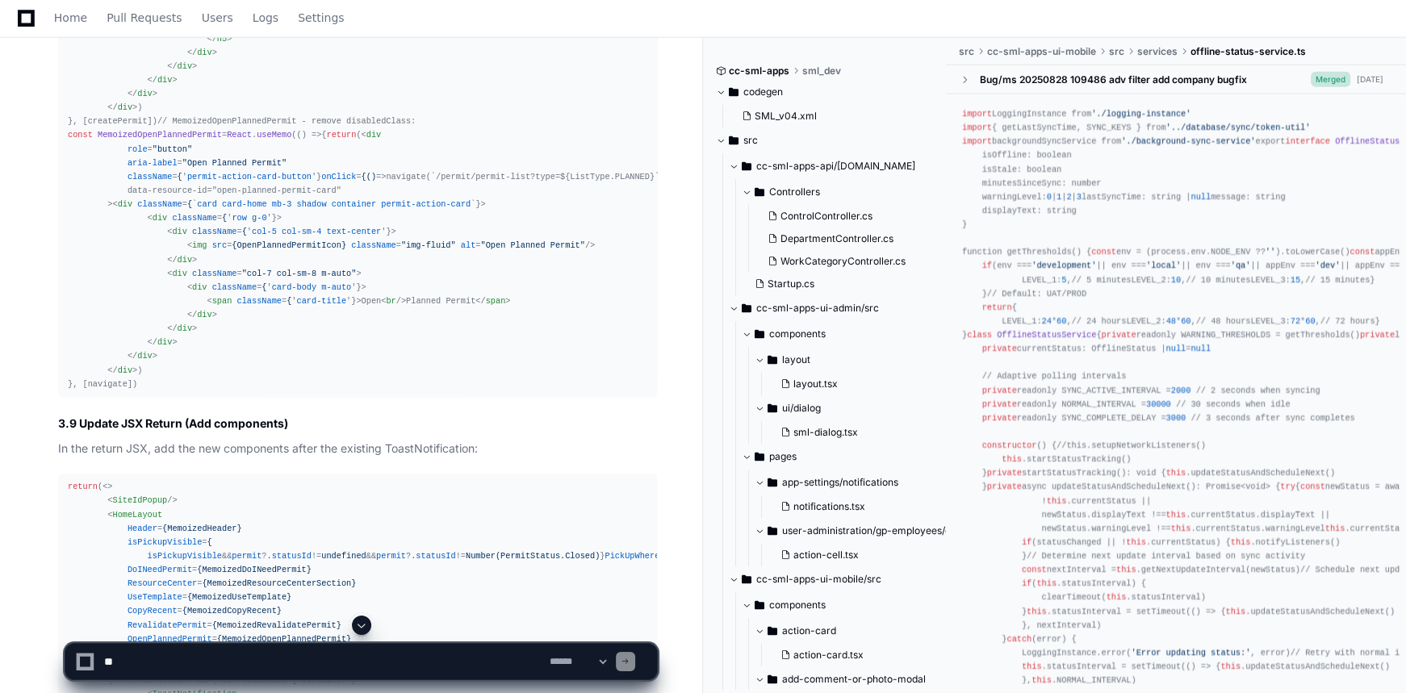
scroll to position [12904, 0]
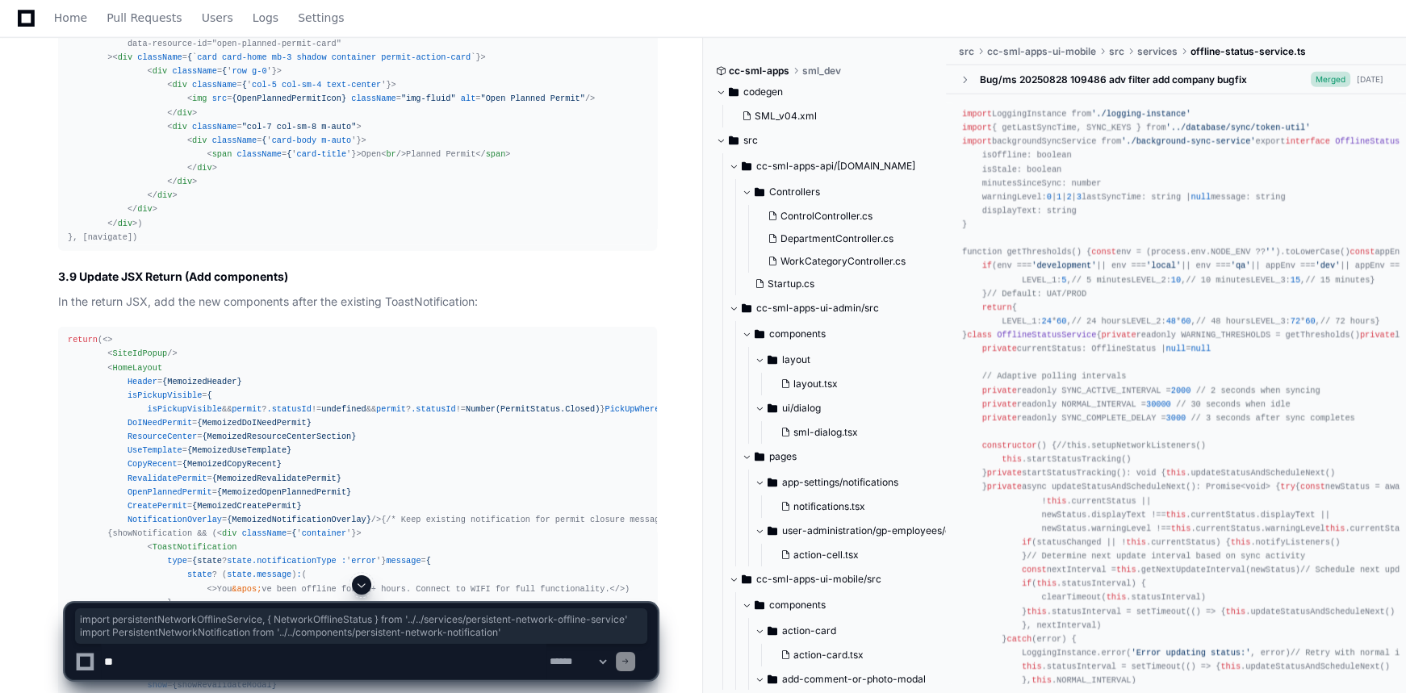
drag, startPoint x: 495, startPoint y: 123, endPoint x: 62, endPoint y: 103, distance: 433.1
drag, startPoint x: 226, startPoint y: 468, endPoint x: 26, endPoint y: 467, distance: 200.2
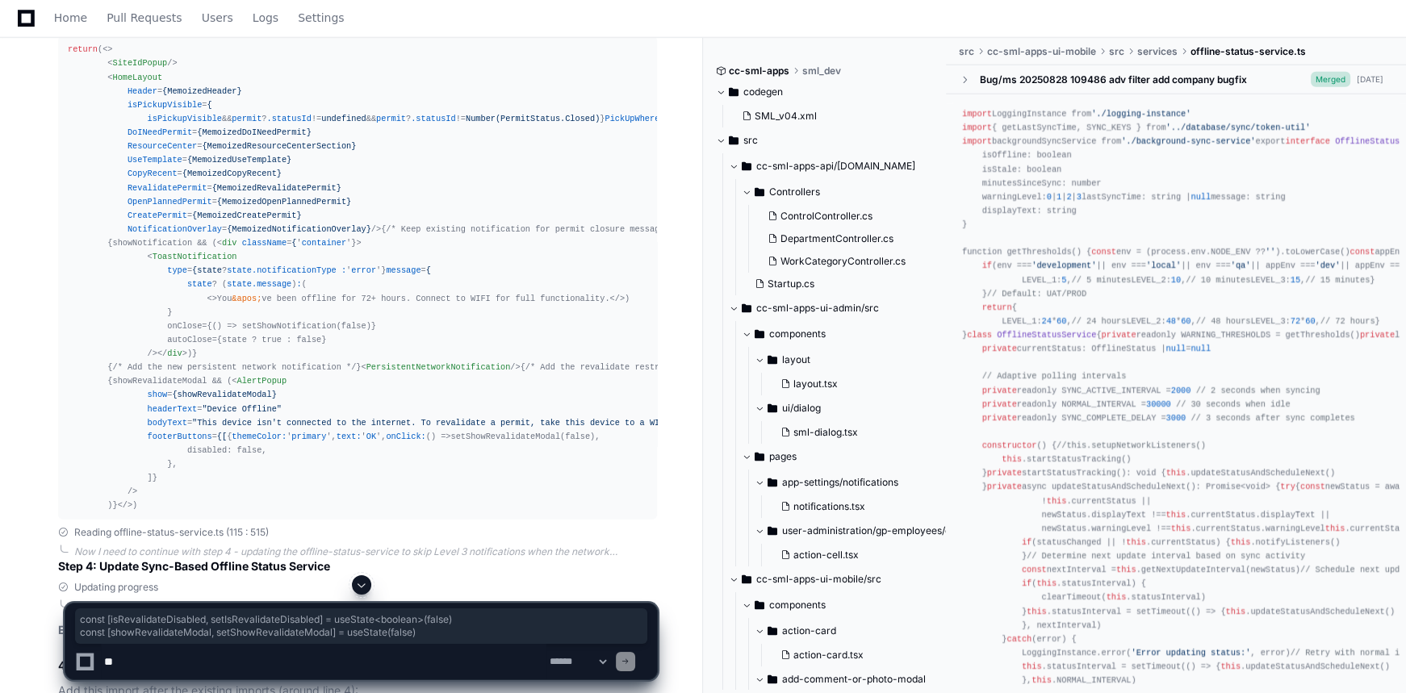
scroll to position [13197, 0]
drag, startPoint x: 412, startPoint y: 422, endPoint x: 48, endPoint y: 413, distance: 364.9
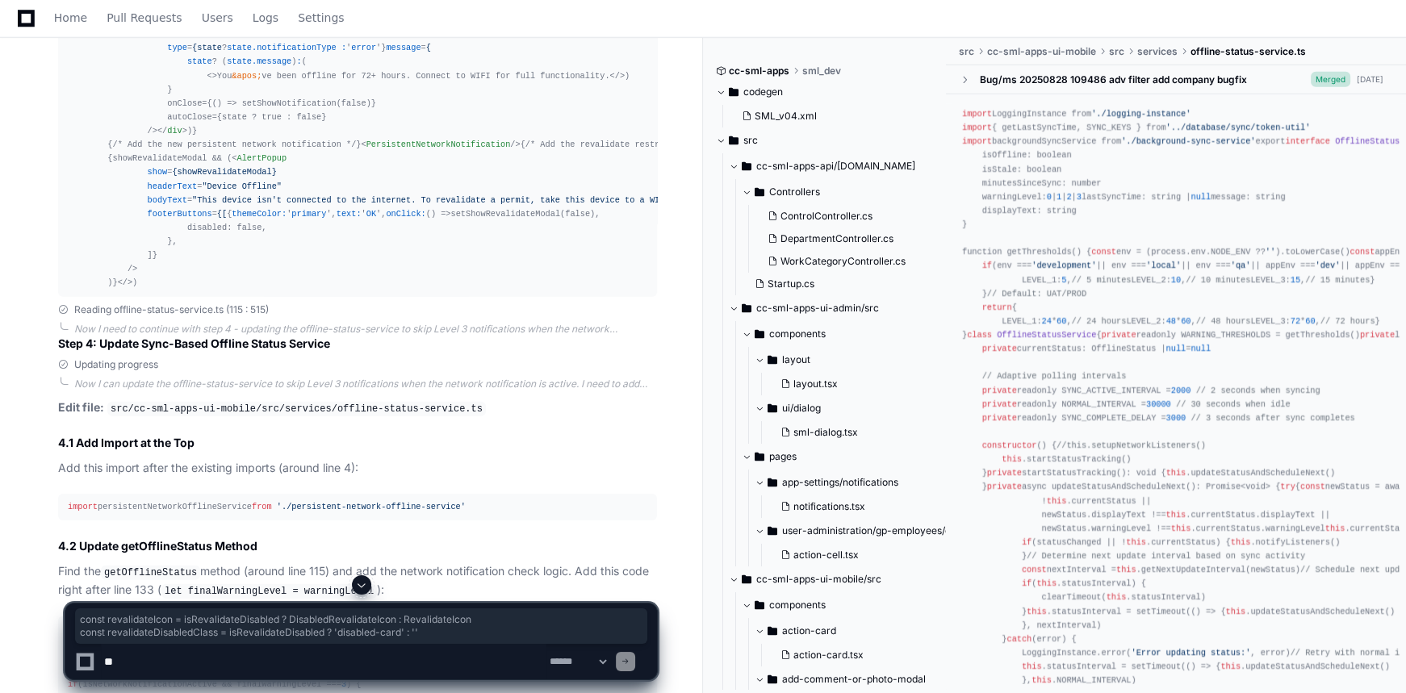
scroll to position [13638, 0]
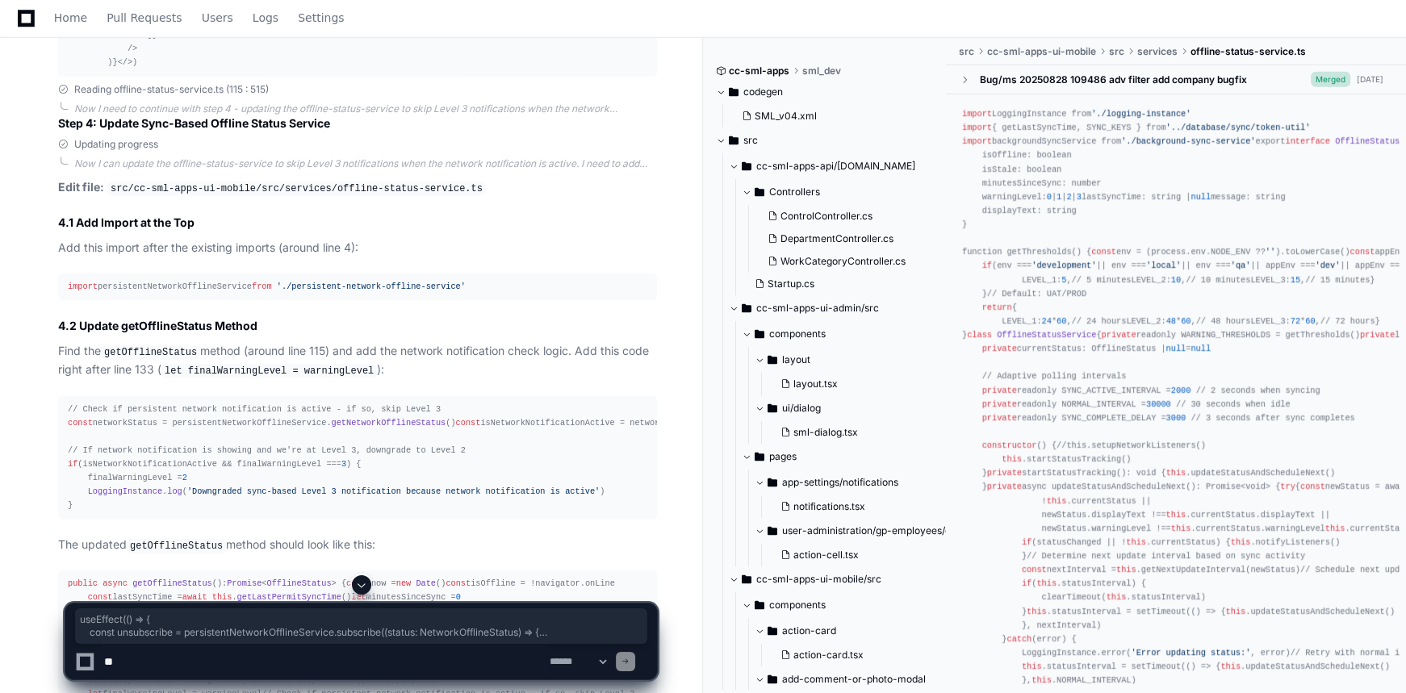
drag, startPoint x: 83, startPoint y: 420, endPoint x: 59, endPoint y: 354, distance: 69.7
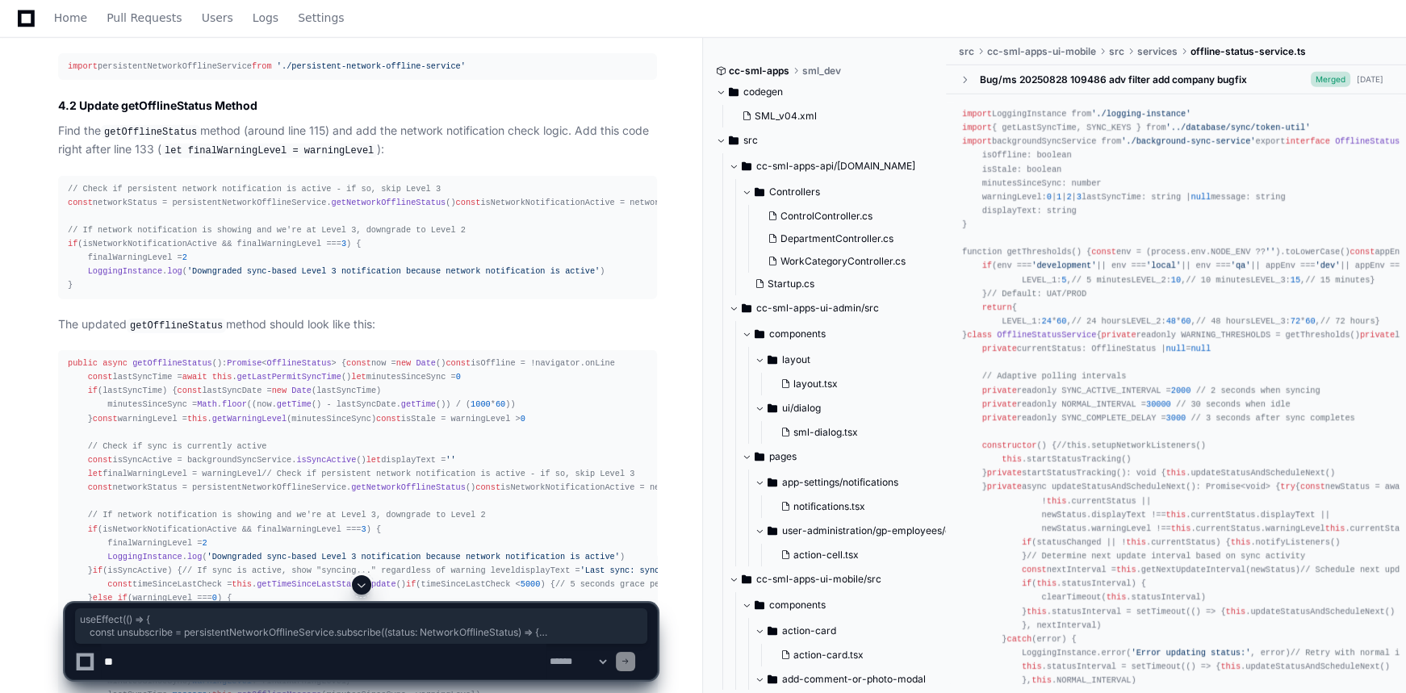
scroll to position [14004, 0]
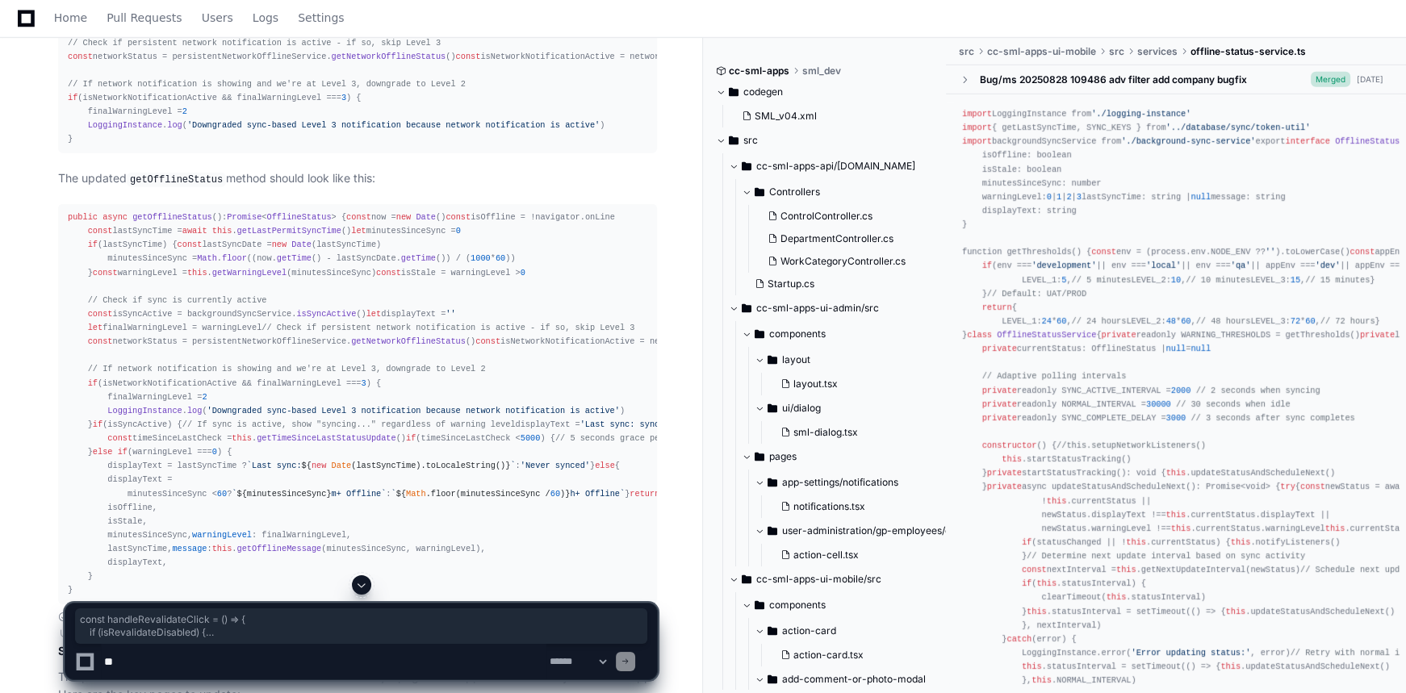
drag, startPoint x: 76, startPoint y: 270, endPoint x: 55, endPoint y: 189, distance: 84.2
drag, startPoint x: 65, startPoint y: 310, endPoint x: 503, endPoint y: 478, distance: 469.3
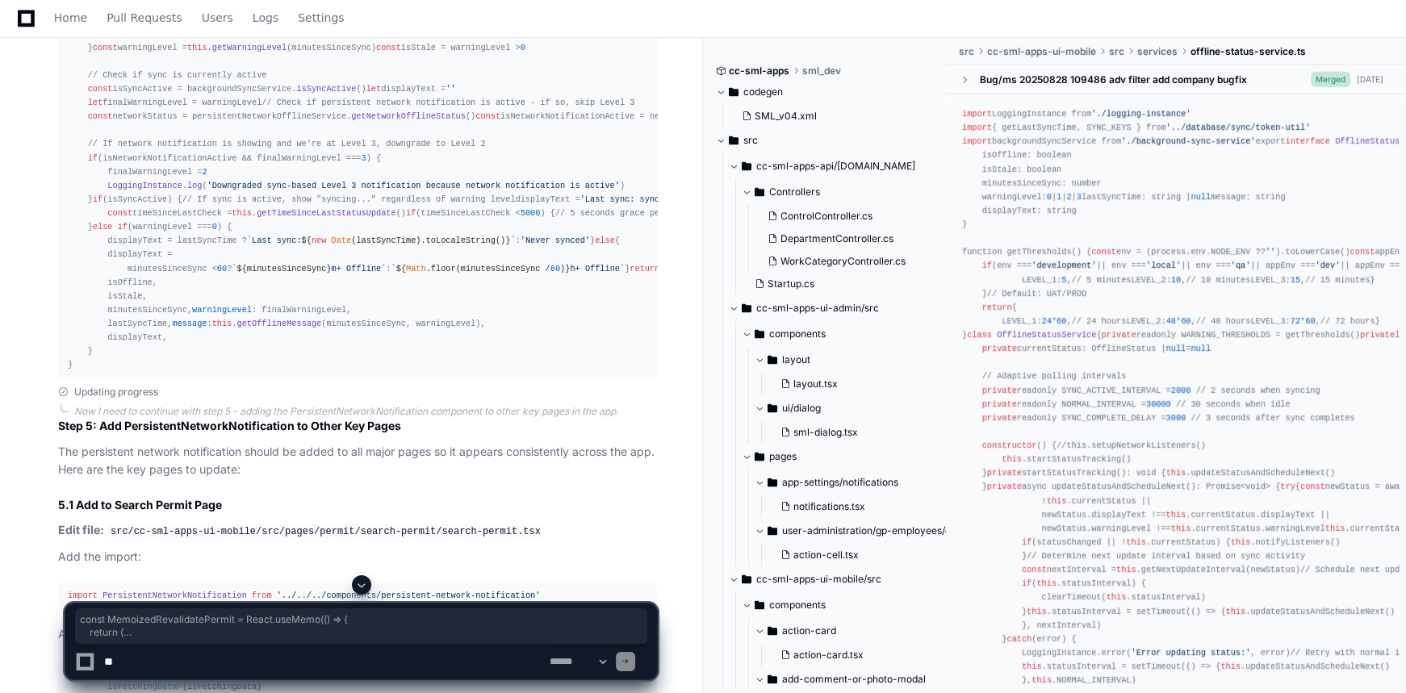
scroll to position [14298, 0]
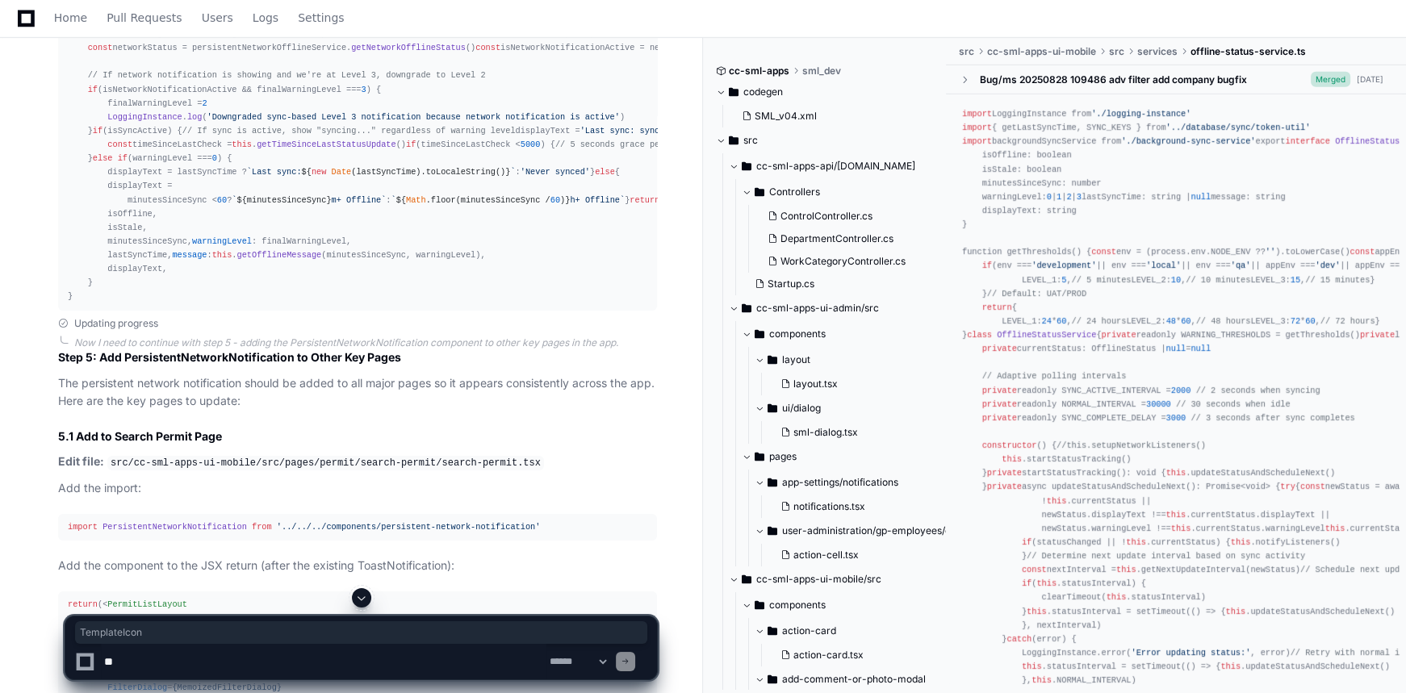
scroll to position [14518, 0]
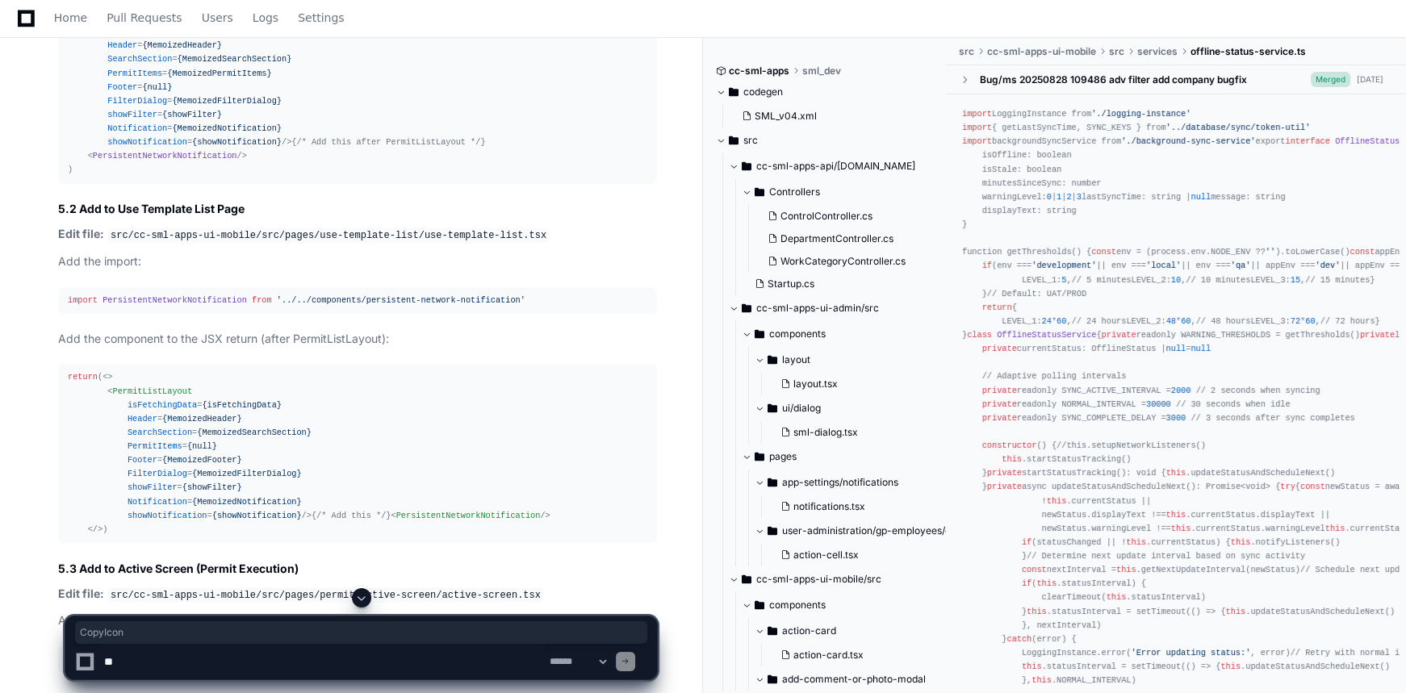
scroll to position [14811, 0]
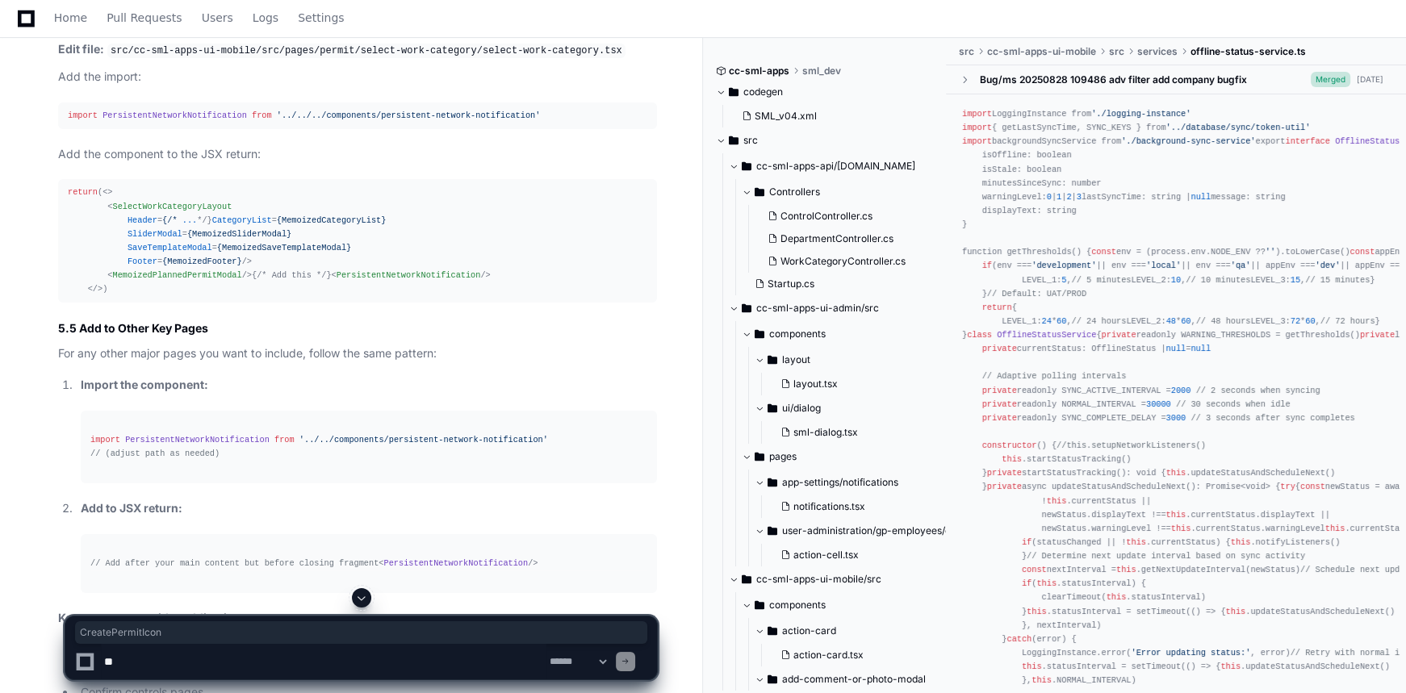
scroll to position [15765, 0]
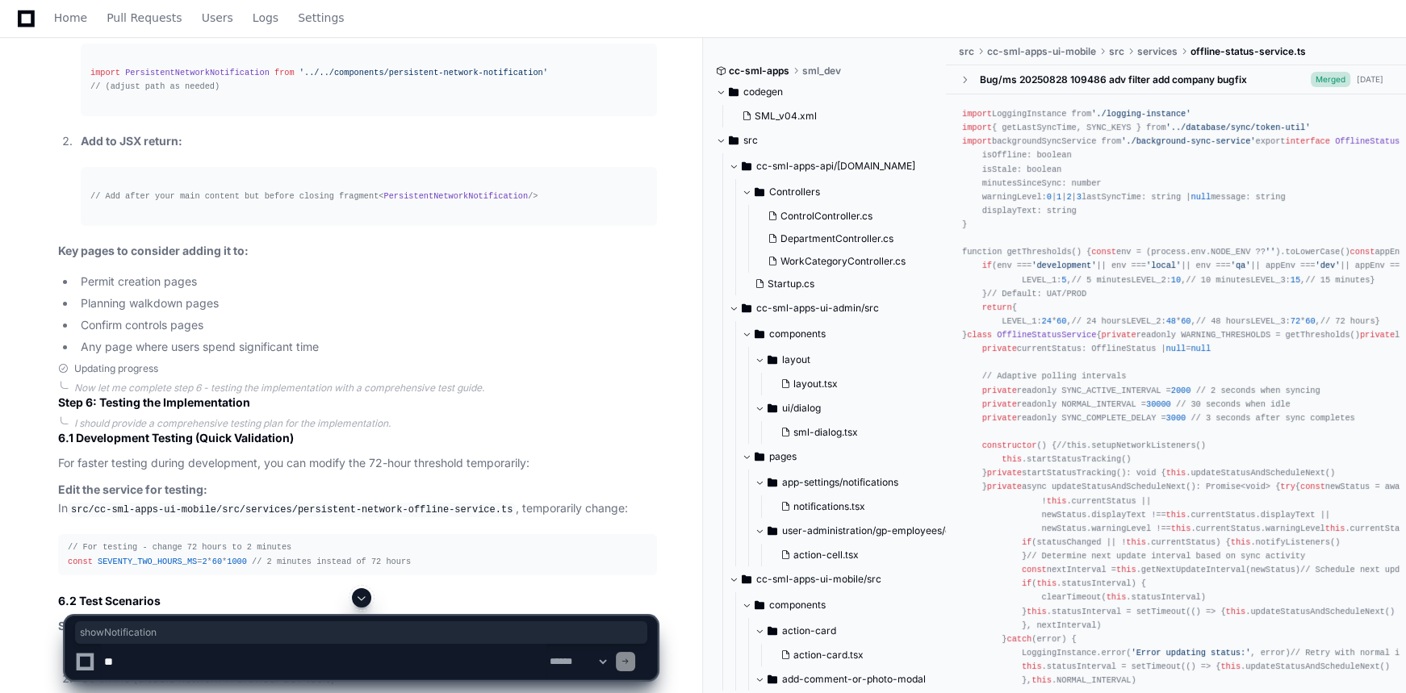
scroll to position [16132, 0]
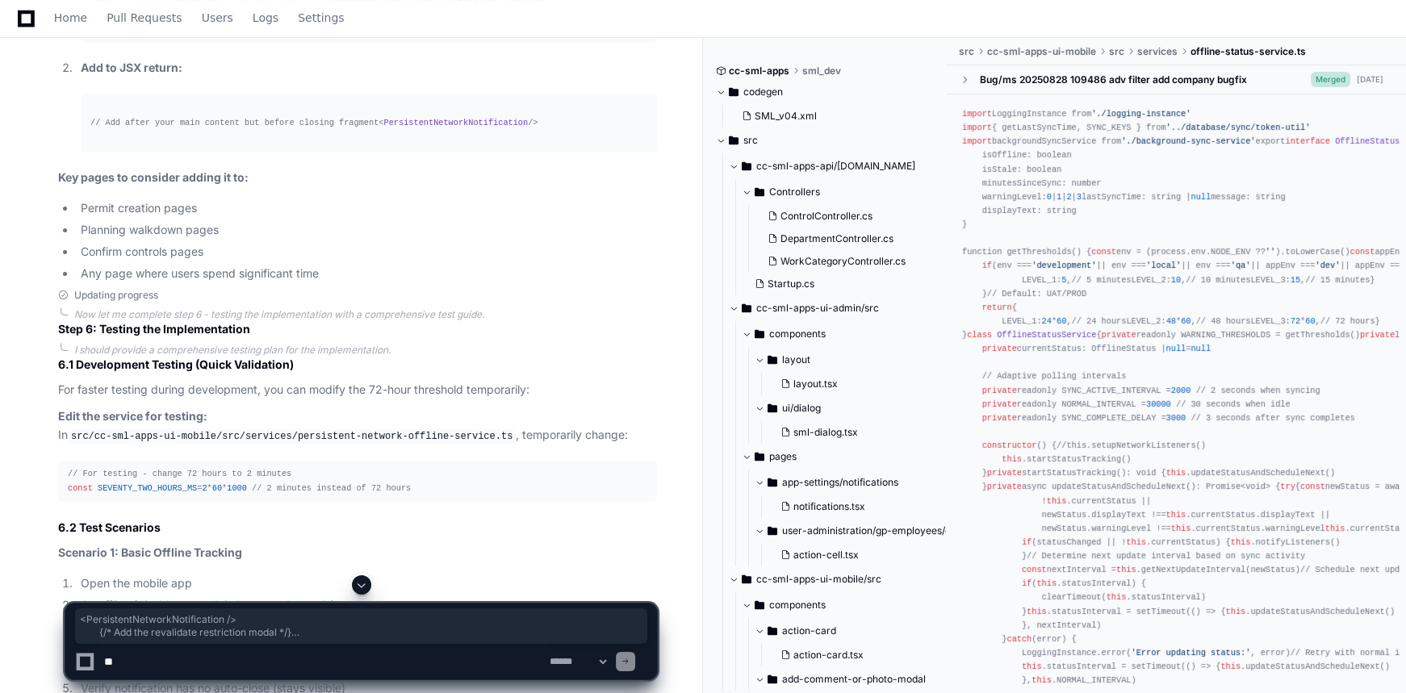
drag, startPoint x: 101, startPoint y: 299, endPoint x: 127, endPoint y: 344, distance: 51.4
drag, startPoint x: 103, startPoint y: 418, endPoint x: 97, endPoint y: 299, distance: 118.8
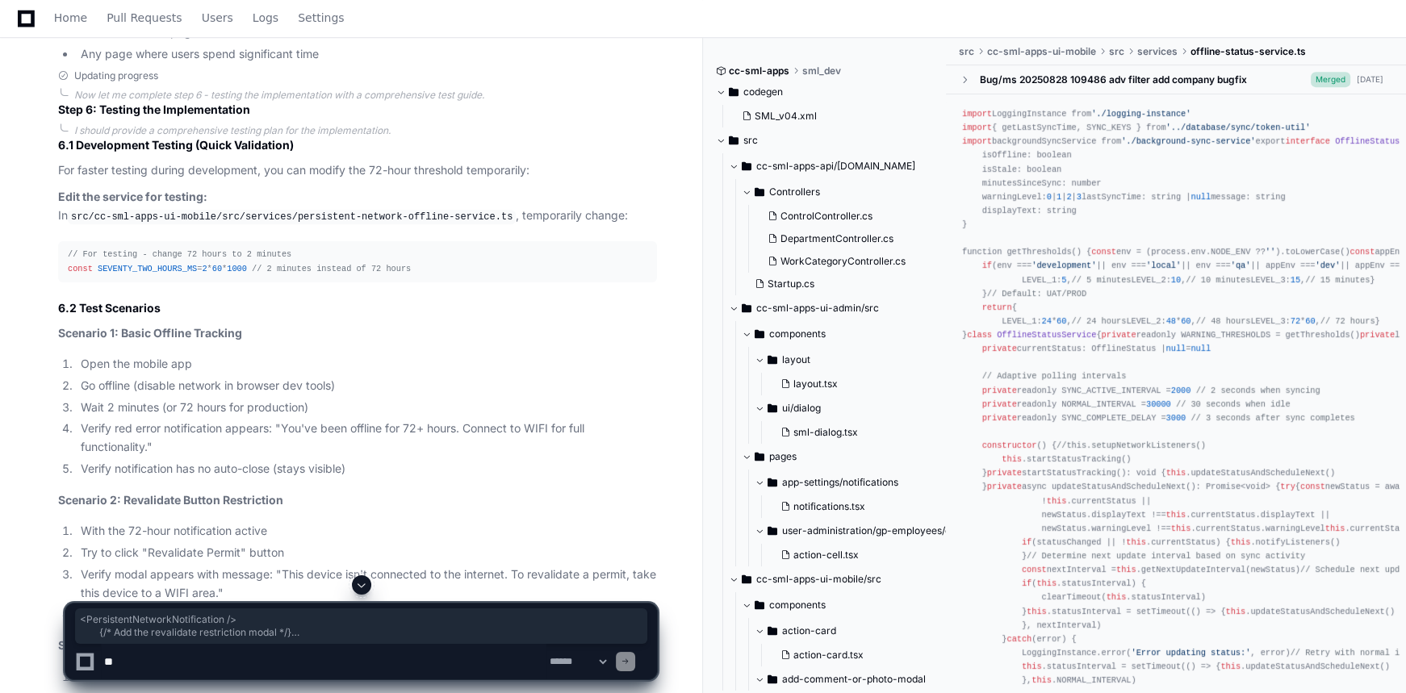
scroll to position [16572, 0]
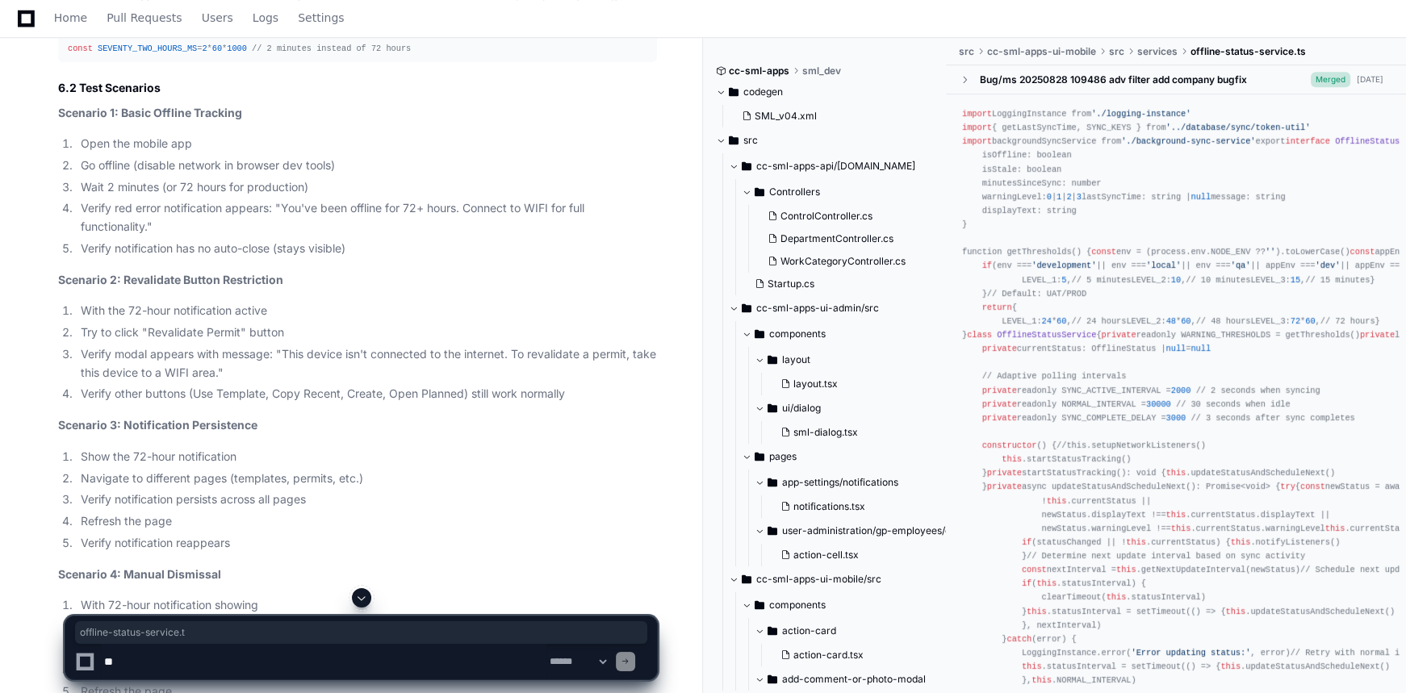
drag, startPoint x: 320, startPoint y: 230, endPoint x: 447, endPoint y: 226, distance: 126.8
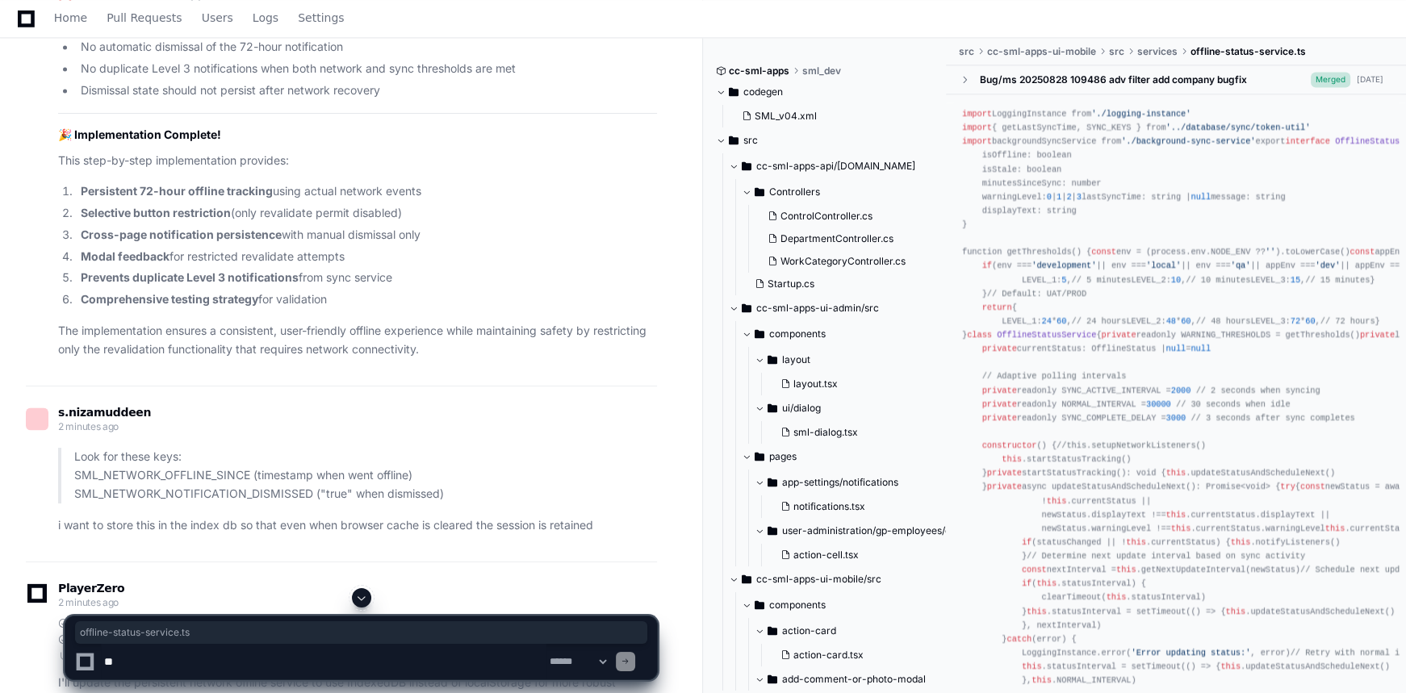
scroll to position [18260, 0]
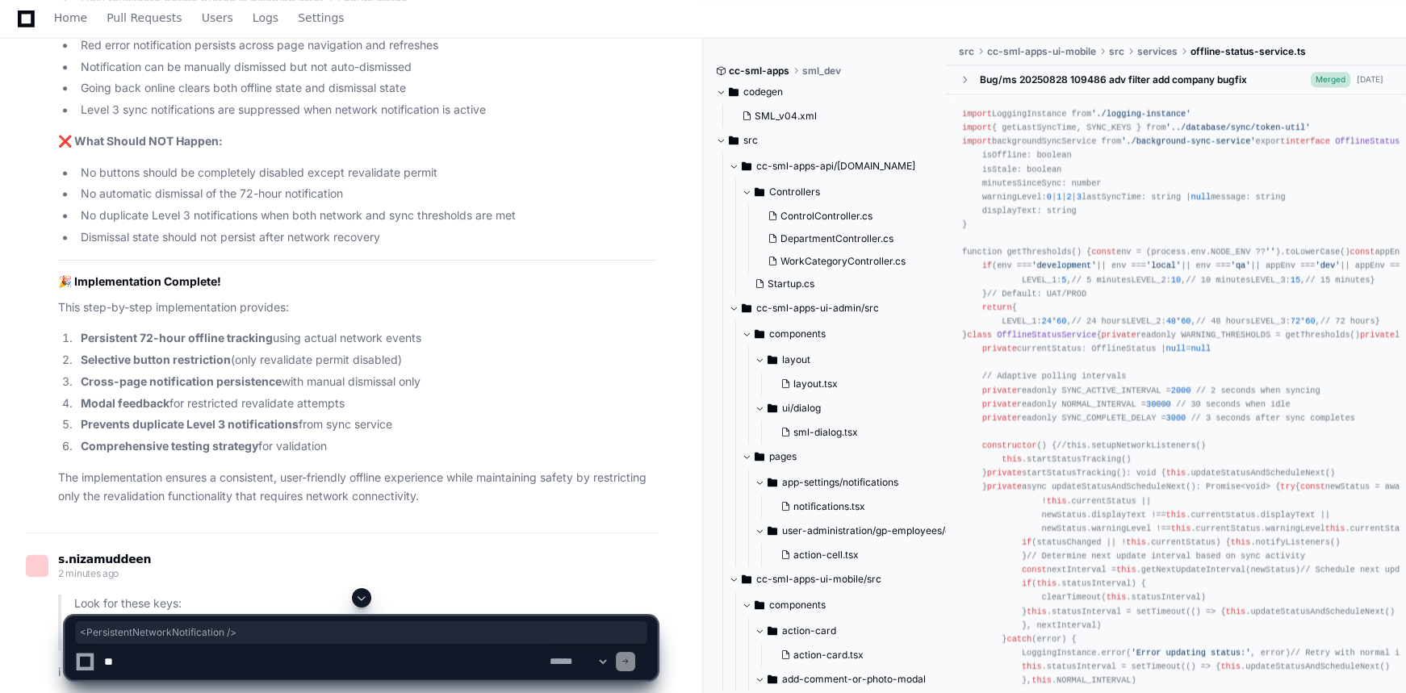
drag, startPoint x: 245, startPoint y: 295, endPoint x: 77, endPoint y: 295, distance: 168.7
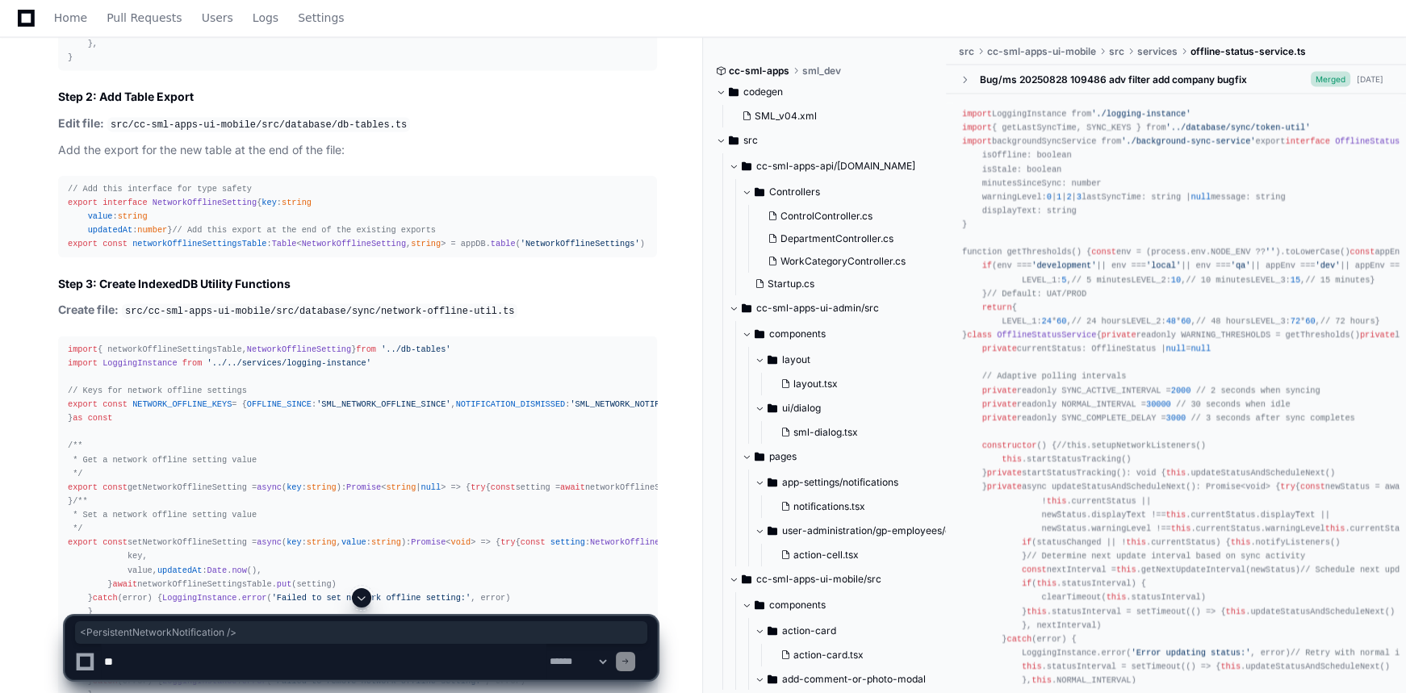
scroll to position [19654, 0]
